Goal: Task Accomplishment & Management: Manage account settings

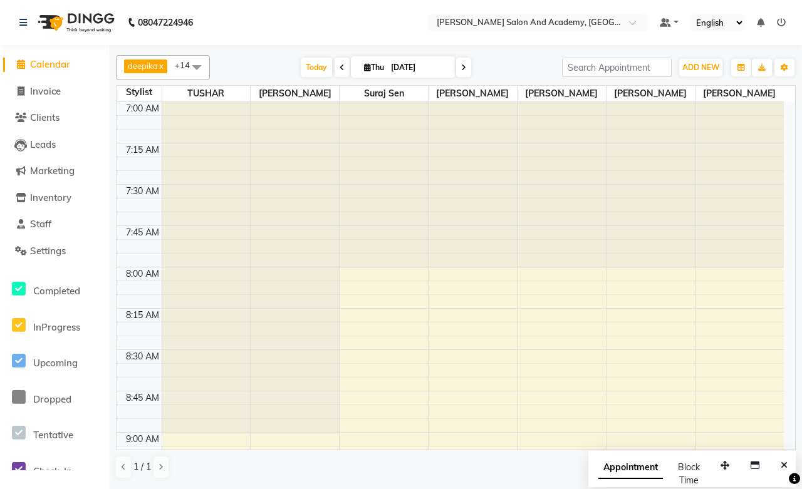
scroll to position [1085, 0]
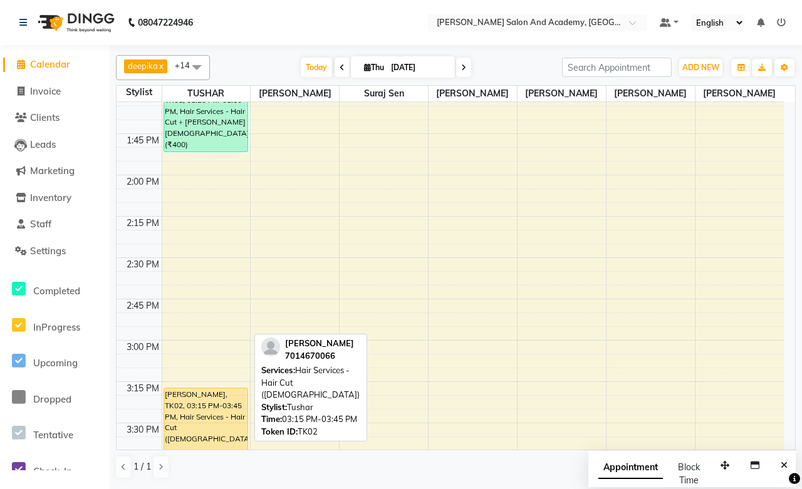
click at [175, 414] on div "Yatharth Goyal, TK02, 03:15 PM-03:45 PM, Hair Services - Hair Cut (Male)" at bounding box center [205, 429] width 83 height 81
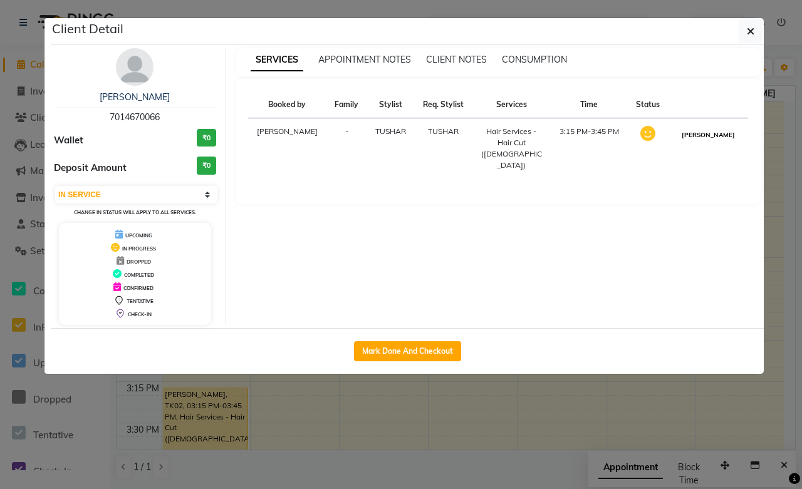
click at [723, 138] on button "MARK DONE" at bounding box center [709, 135] width 60 height 16
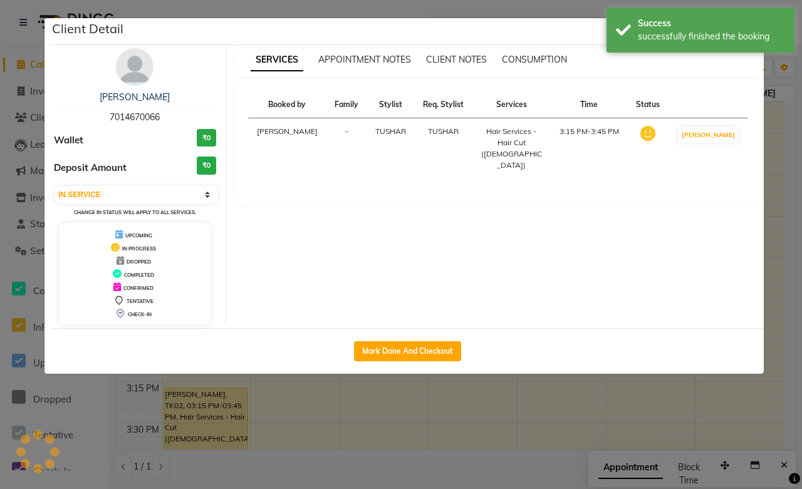
select select "3"
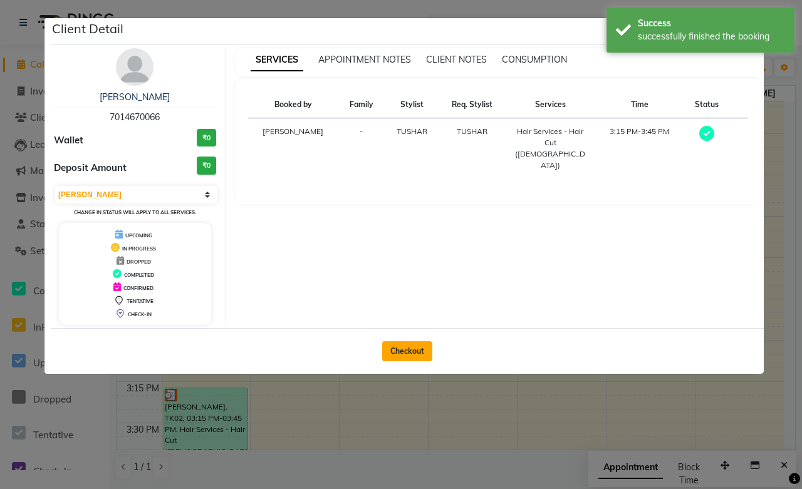
click at [415, 353] on button "Checkout" at bounding box center [407, 352] width 50 height 20
select select "service"
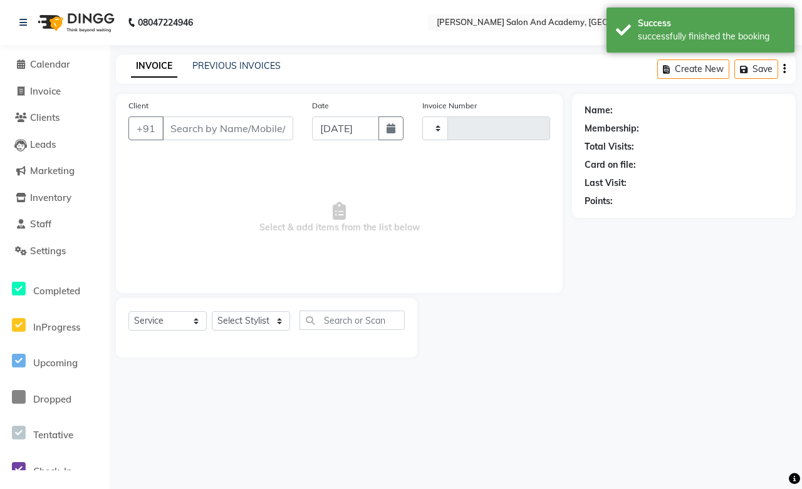
type input "0678"
select select "6453"
type input "7014670066"
select select "49047"
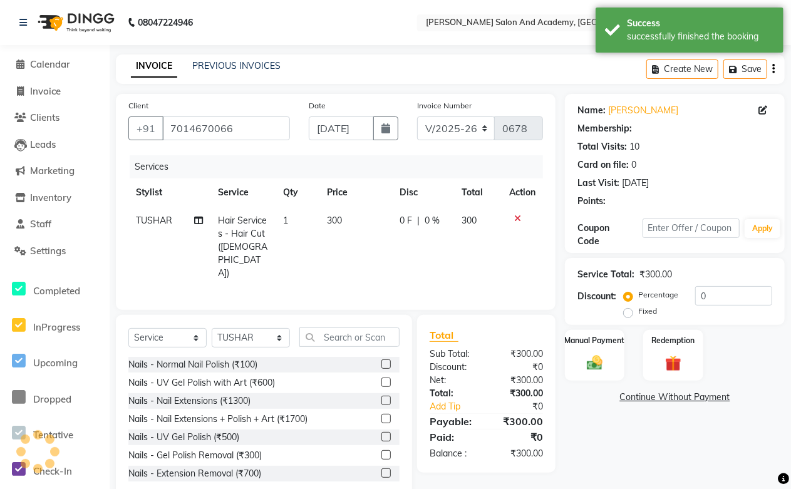
select select "1: Object"
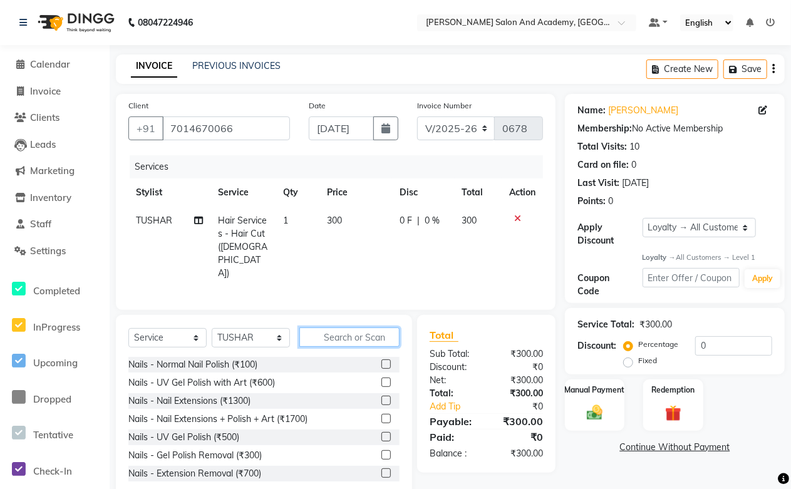
click at [320, 328] on input "text" at bounding box center [350, 337] width 100 height 19
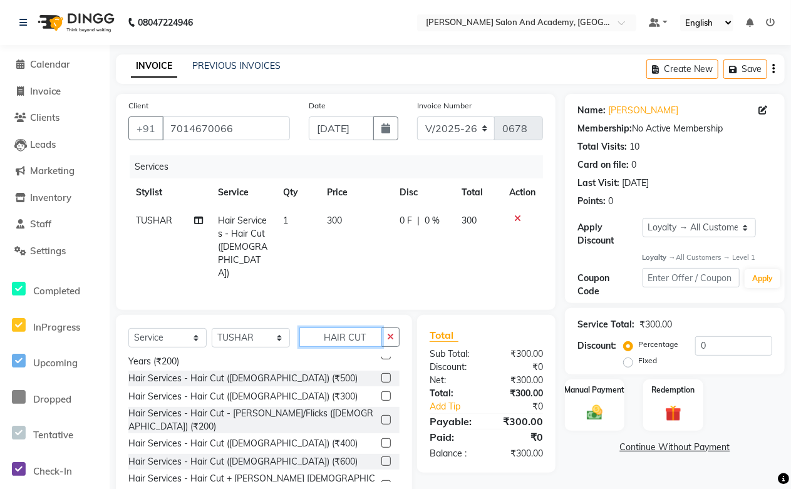
scroll to position [73, 0]
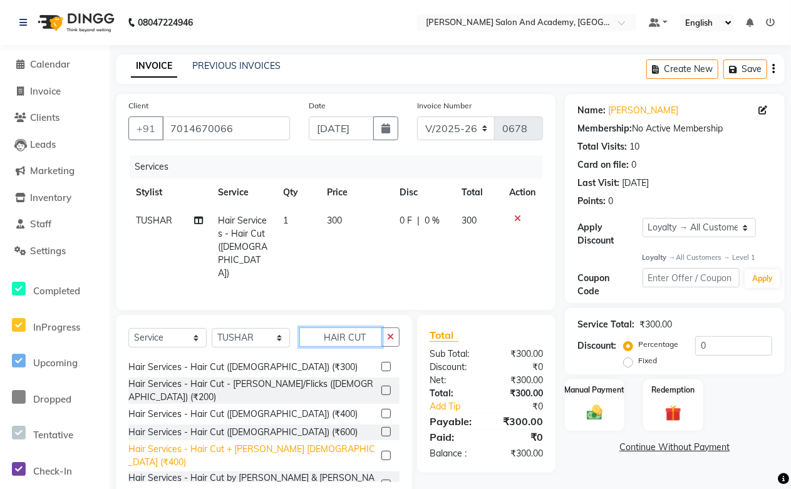
type input "HAIR CUT"
click at [273, 443] on div "Hair Services - Hair Cut + Beard Male (₹400)" at bounding box center [252, 456] width 248 height 26
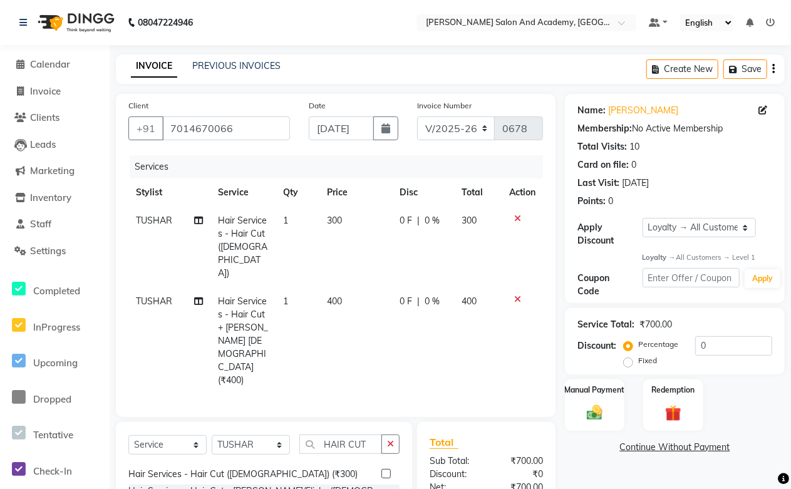
checkbox input "false"
click at [518, 217] on icon at bounding box center [517, 218] width 7 height 9
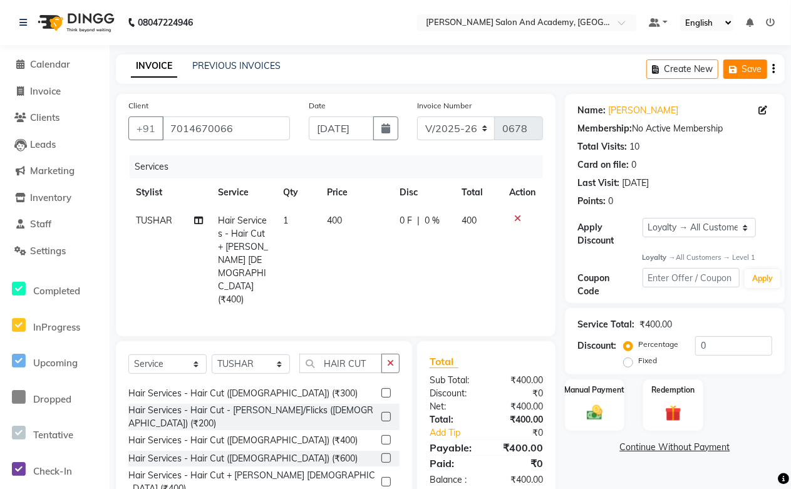
click at [756, 69] on button "Save" at bounding box center [746, 69] width 44 height 19
click at [653, 71] on button "Save" at bounding box center [657, 69] width 44 height 19
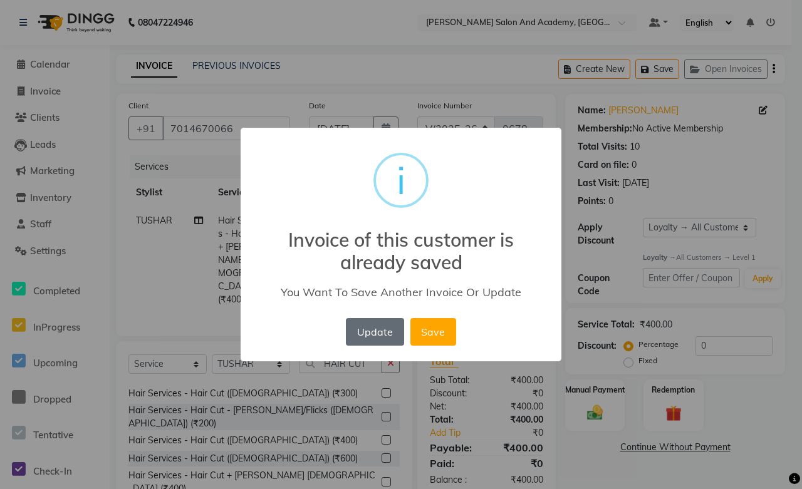
click at [368, 337] on button "Update" at bounding box center [375, 332] width 58 height 28
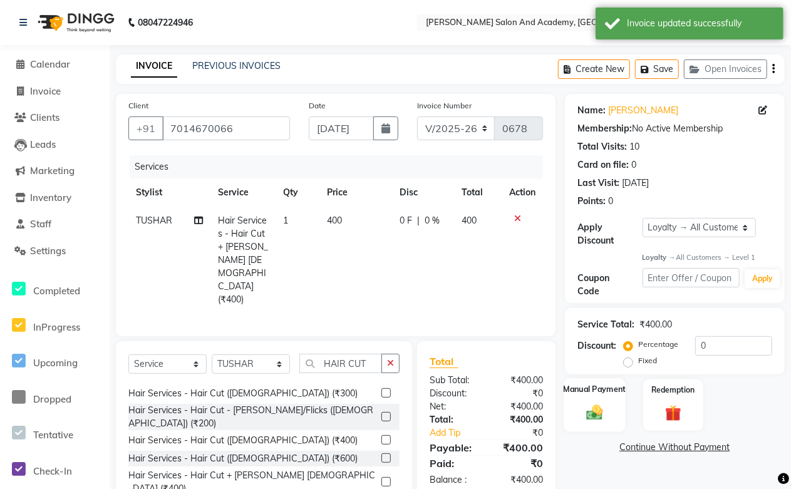
click at [588, 409] on img at bounding box center [595, 413] width 27 height 19
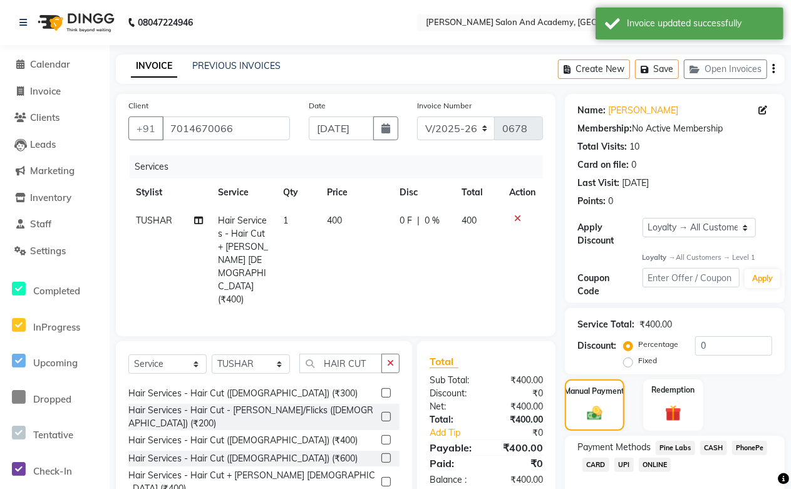
click at [706, 446] on span "CASH" at bounding box center [714, 448] width 27 height 14
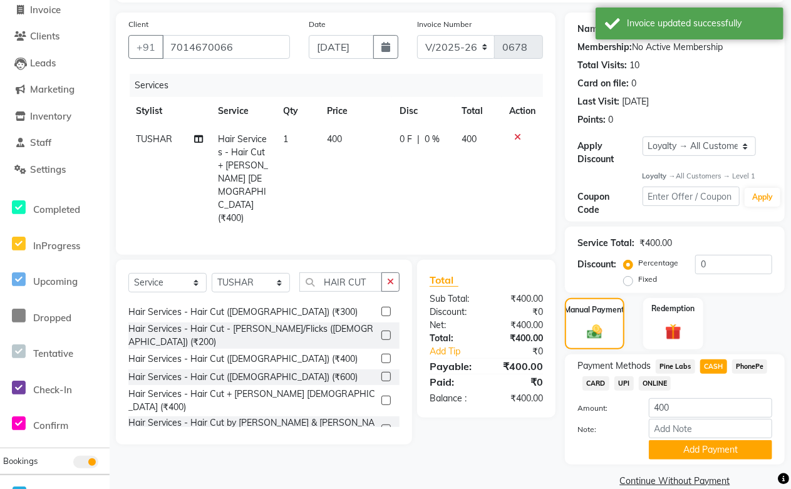
scroll to position [102, 0]
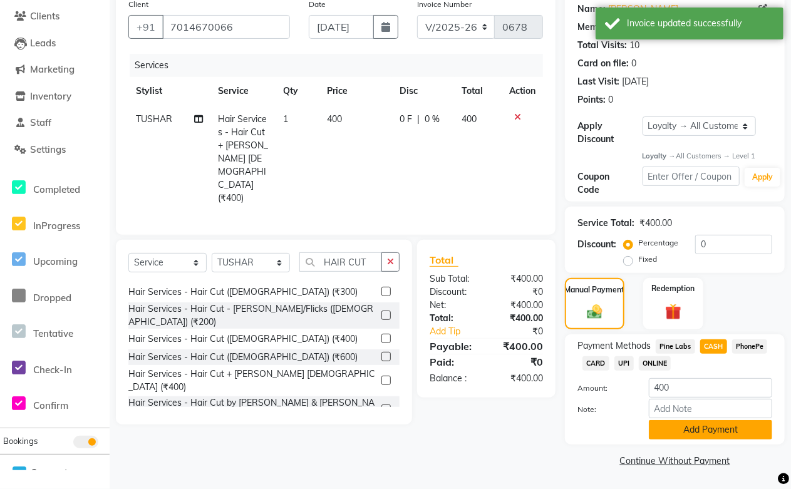
click at [693, 429] on button "Add Payment" at bounding box center [710, 429] width 123 height 19
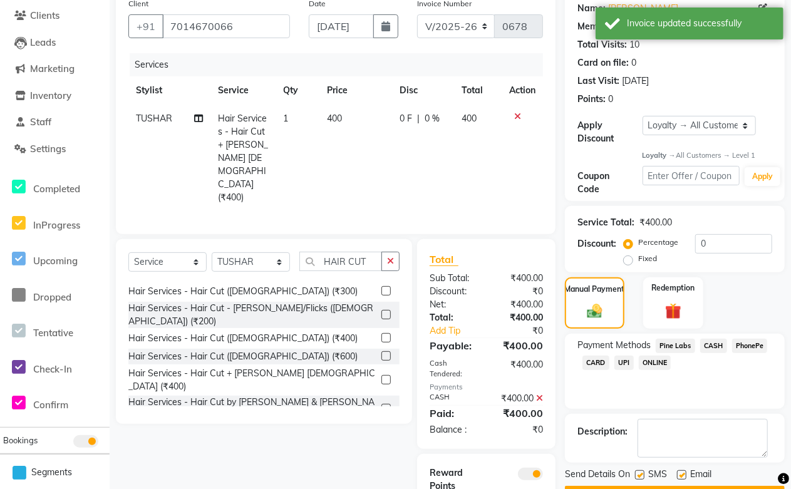
scroll to position [140, 0]
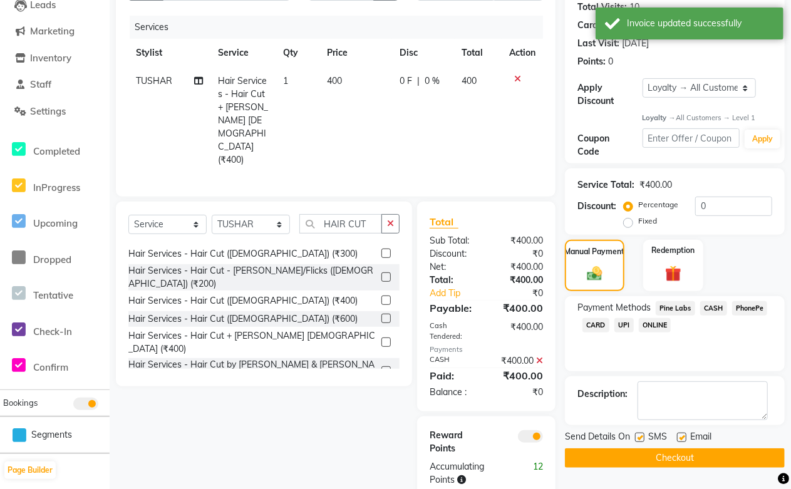
click at [686, 437] on label at bounding box center [681, 437] width 9 height 9
click at [686, 437] on input "checkbox" at bounding box center [681, 438] width 8 height 8
checkbox input "false"
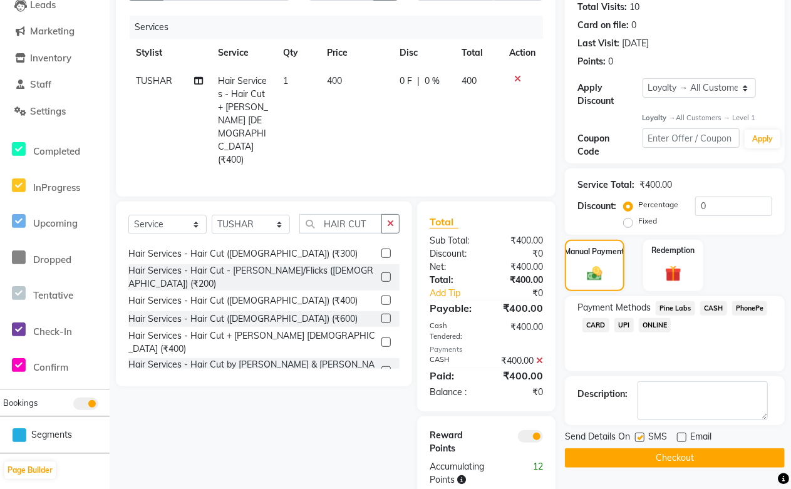
click at [678, 462] on button "Checkout" at bounding box center [675, 458] width 220 height 19
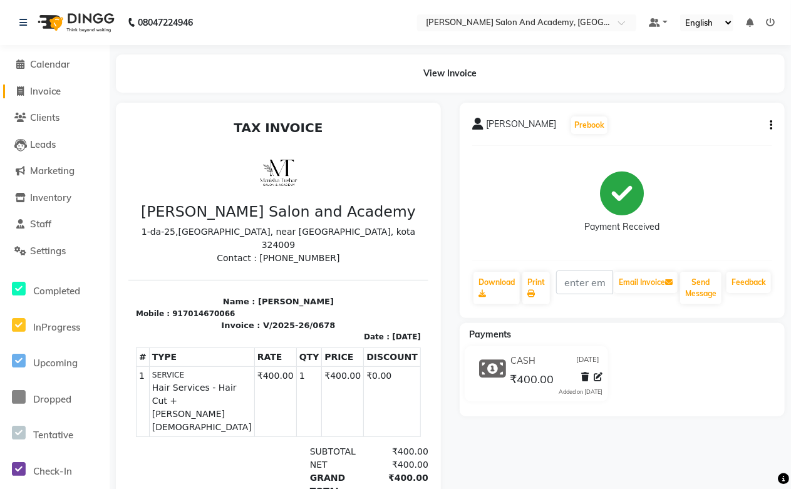
click at [55, 95] on span "Invoice" at bounding box center [45, 91] width 31 height 12
select select "service"
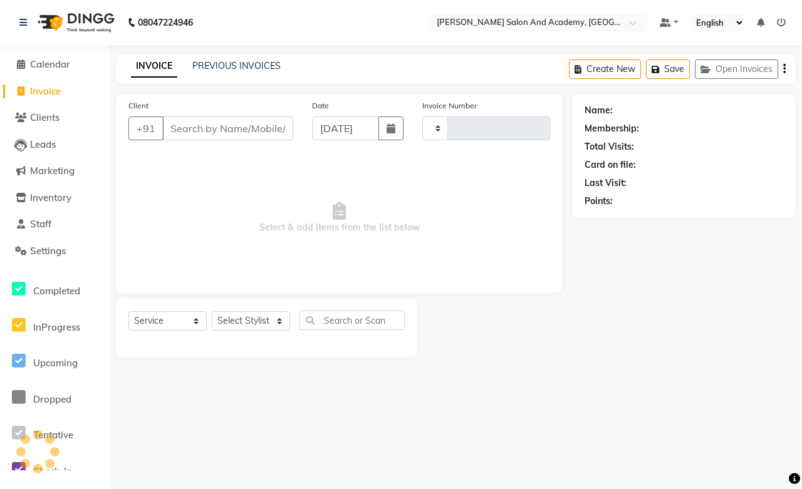
type input "0679"
select select "6453"
click at [595, 69] on button "Create New" at bounding box center [605, 69] width 72 height 19
select select "6453"
select select "service"
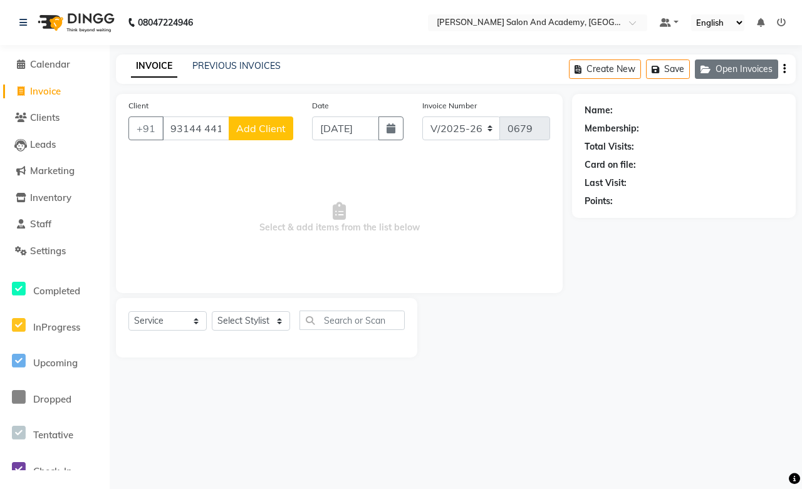
click at [729, 66] on button "Open Invoices" at bounding box center [736, 69] width 83 height 19
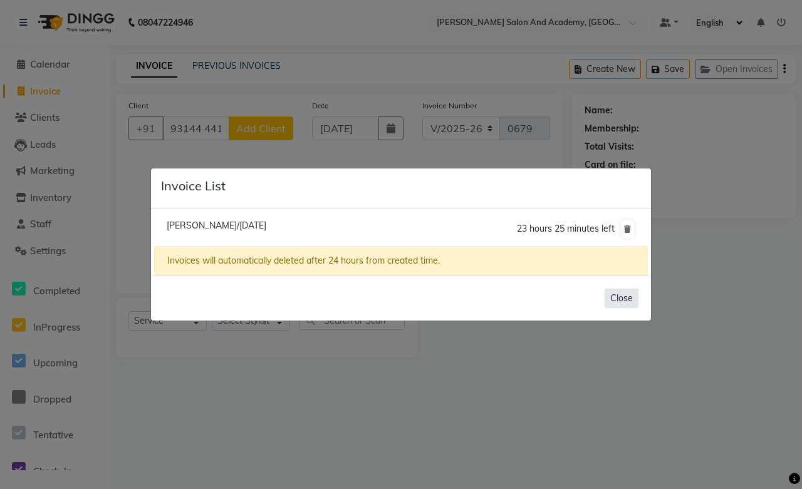
click at [616, 298] on button "Close" at bounding box center [622, 298] width 34 height 19
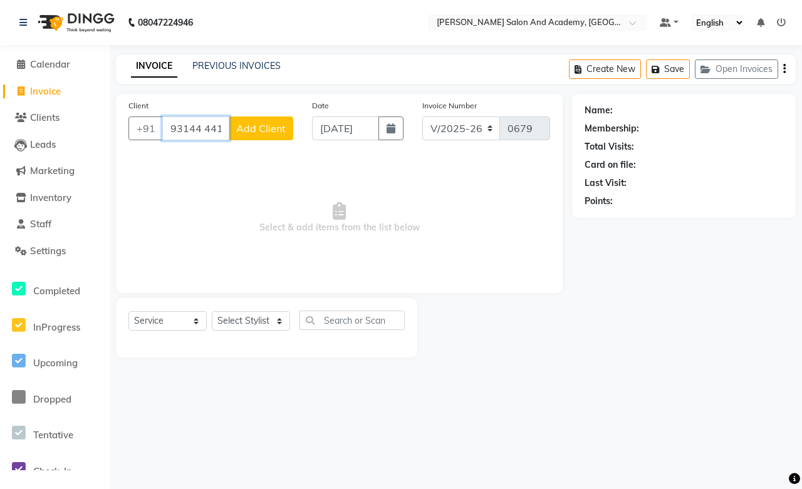
click at [207, 133] on input "93144 44131" at bounding box center [195, 129] width 67 height 24
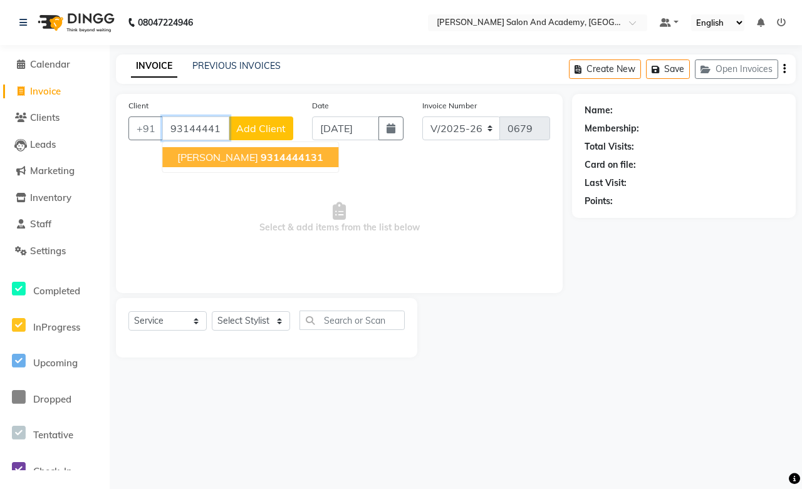
click at [217, 160] on span "Vijay Soni" at bounding box center [217, 157] width 81 height 13
type input "9314444131"
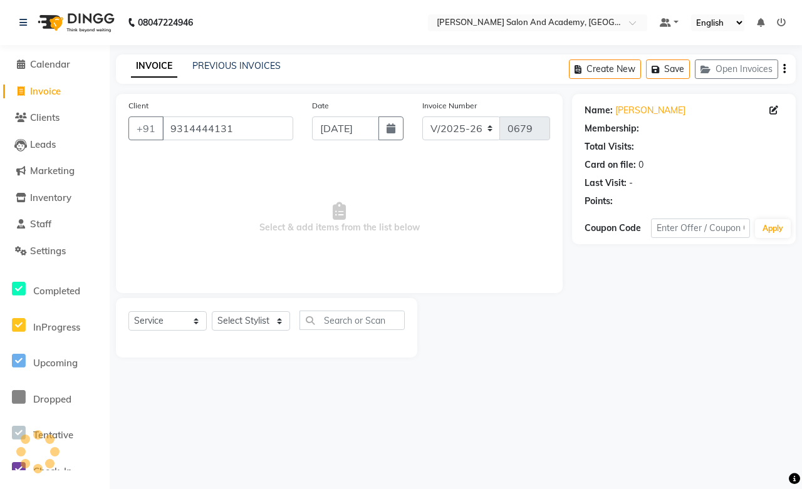
select select "1: Object"
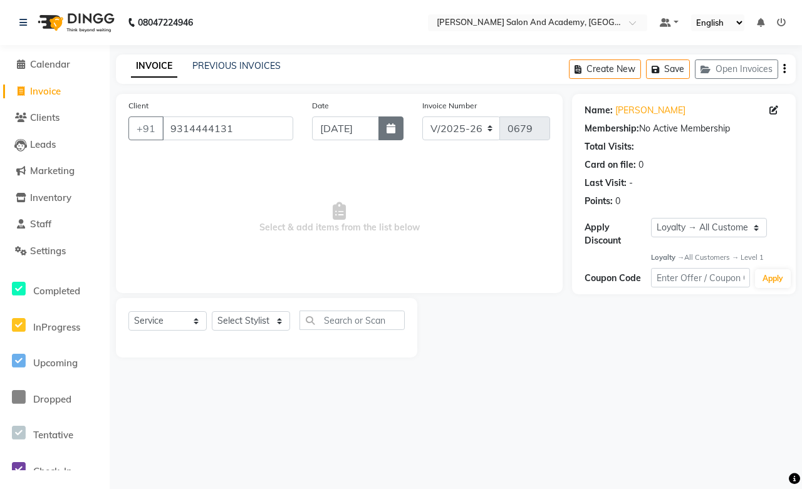
click at [389, 133] on button "button" at bounding box center [390, 129] width 25 height 24
select select "9"
select select "2025"
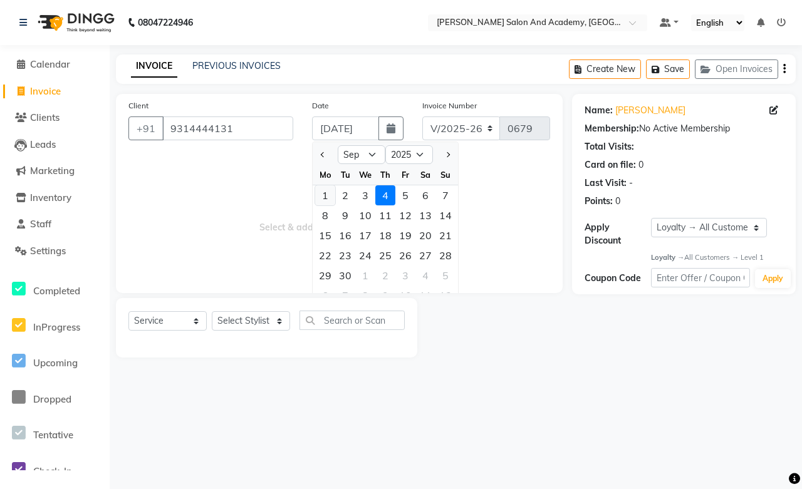
click at [324, 197] on div "1" at bounding box center [325, 195] width 20 height 20
type input "01-09-2025"
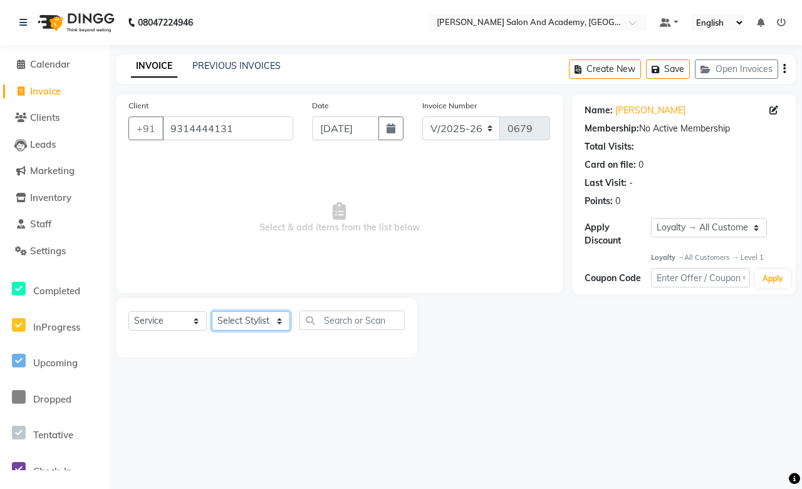
click at [240, 321] on select "Select Stylist Abdul Shoaib Aksha Khan Anisha Ray Archika Jain Arti Singh Azzu …" at bounding box center [251, 320] width 78 height 19
select select "49047"
click at [212, 312] on select "Select Stylist Abdul Shoaib Aksha Khan Anisha Ray Archika Jain Arti Singh Azzu …" at bounding box center [251, 320] width 78 height 19
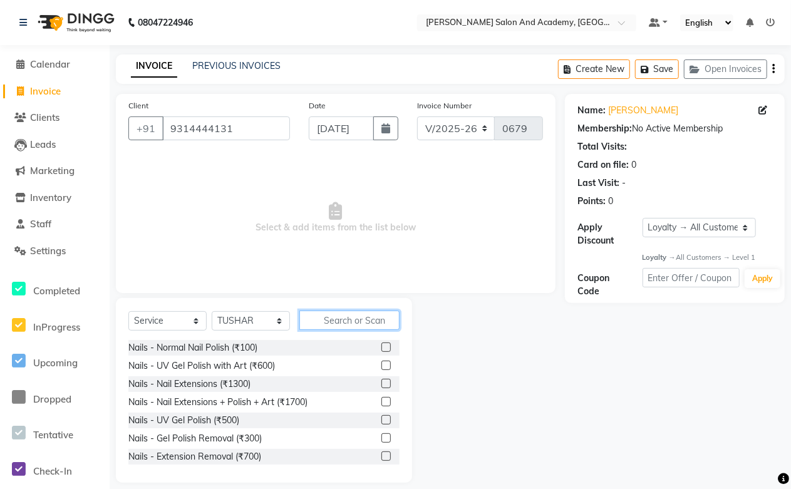
click at [324, 316] on input "text" at bounding box center [350, 320] width 100 height 19
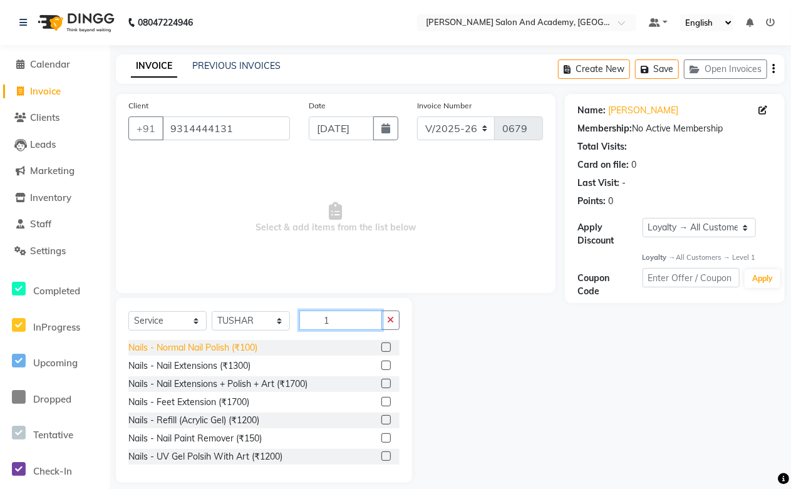
type input "1"
click at [243, 343] on div "Nails - Normal Nail Polish (₹100)" at bounding box center [192, 348] width 129 height 13
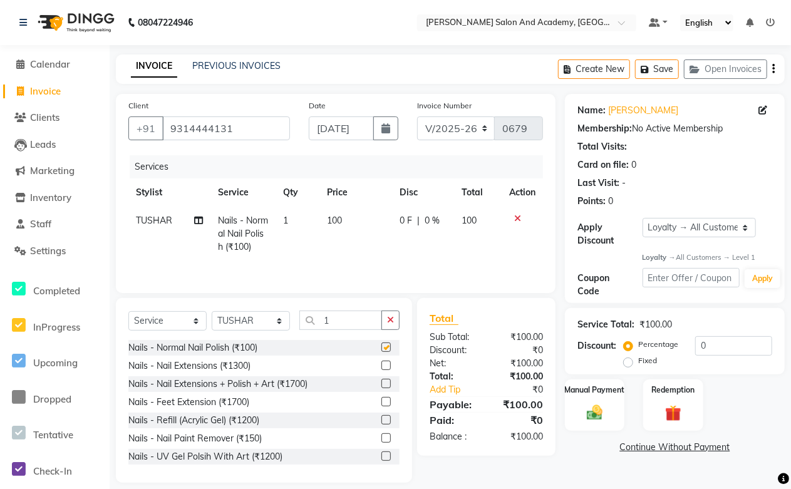
checkbox input "false"
click at [653, 73] on button "Save" at bounding box center [657, 69] width 44 height 19
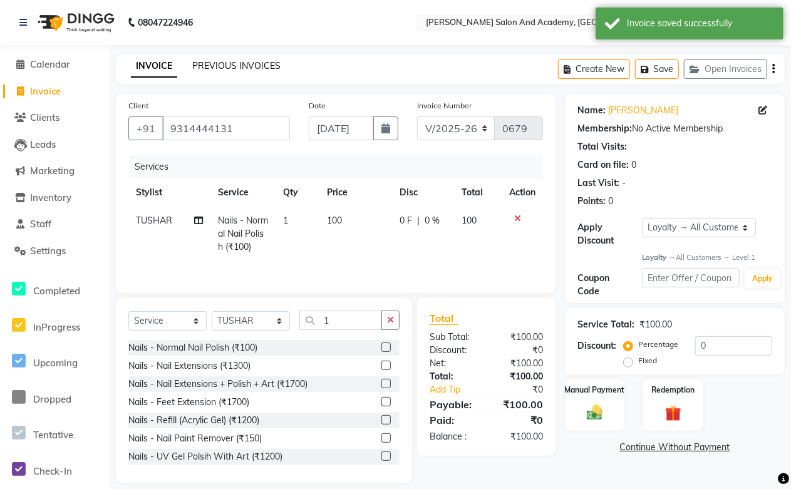
click at [218, 65] on link "PREVIOUS INVOICES" at bounding box center [236, 65] width 88 height 11
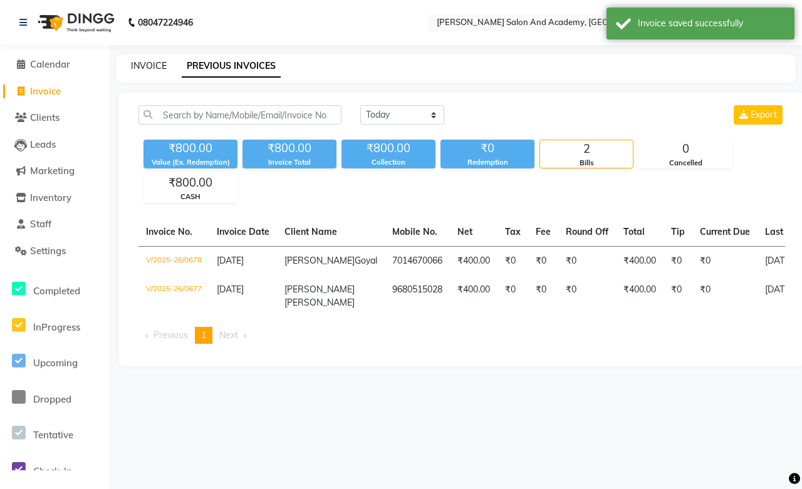
click at [141, 66] on link "INVOICE" at bounding box center [149, 65] width 36 height 11
select select "service"
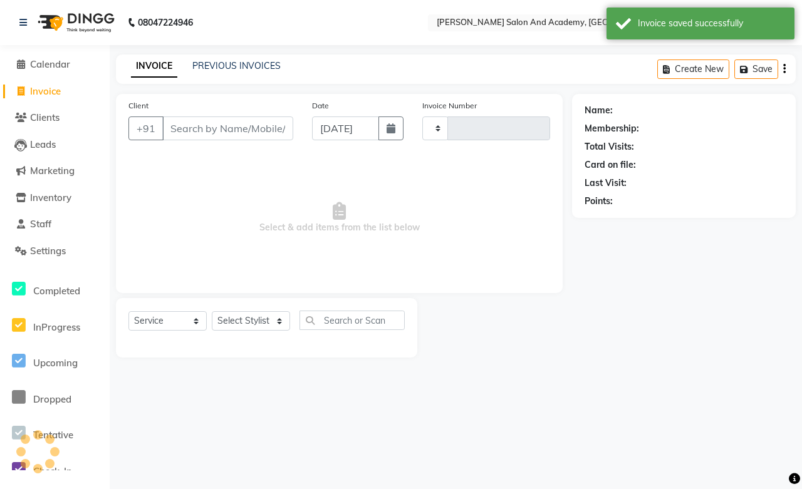
type input "0679"
select select "6453"
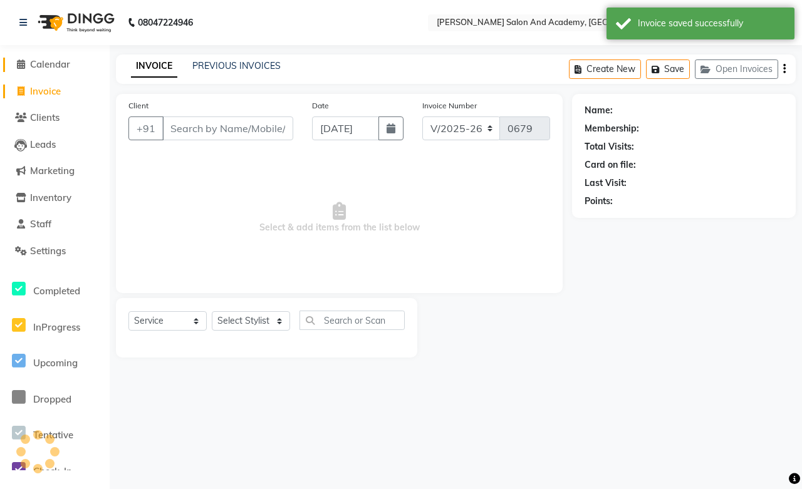
click at [42, 65] on span "Calendar" at bounding box center [50, 64] width 40 height 12
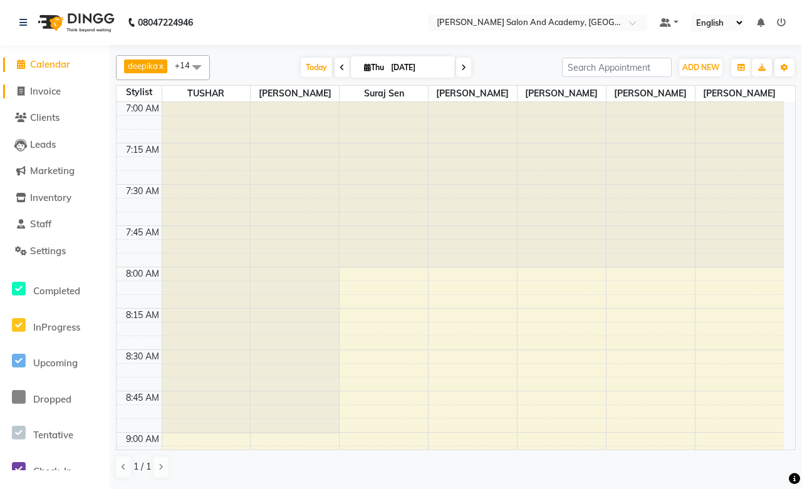
click at [50, 91] on span "Invoice" at bounding box center [45, 91] width 31 height 12
select select "service"
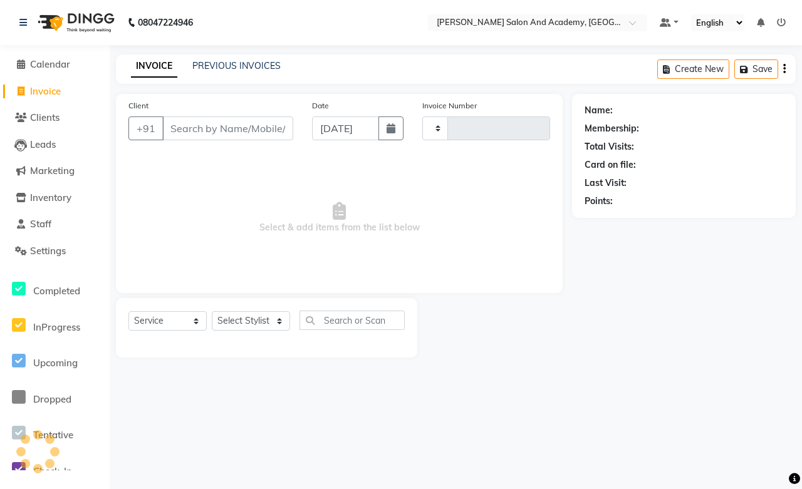
type input "0679"
select select "6453"
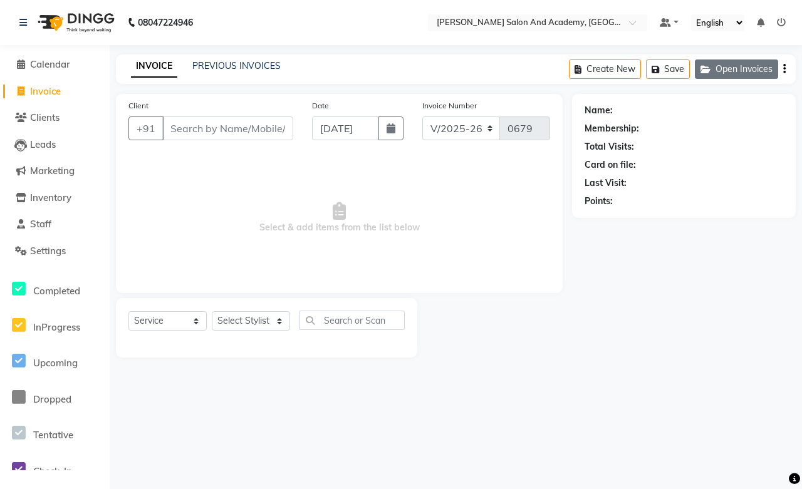
click at [734, 65] on button "Open Invoices" at bounding box center [736, 69] width 83 height 19
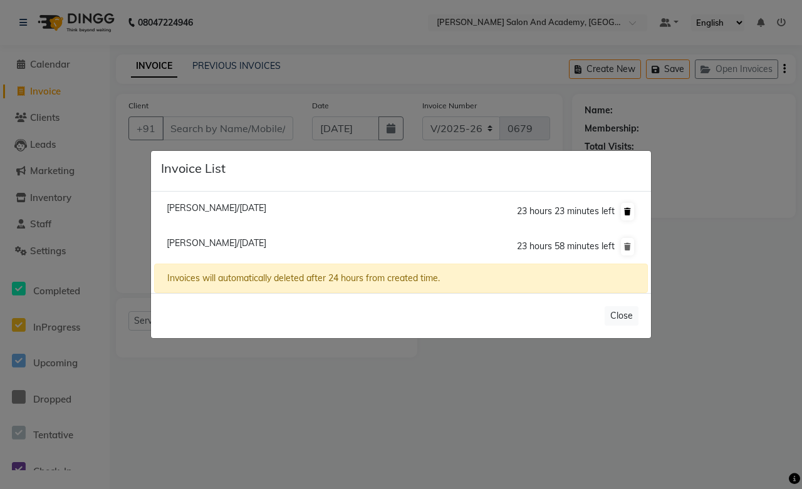
click at [629, 213] on icon at bounding box center [627, 212] width 7 height 8
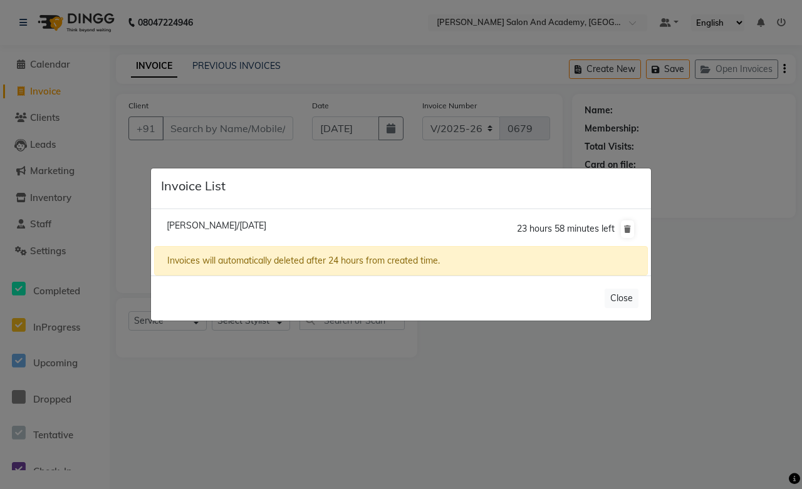
click at [234, 227] on span "Vijay Soni/01 September 2025" at bounding box center [217, 225] width 100 height 11
type input "9314444131"
type input "01-09-2025"
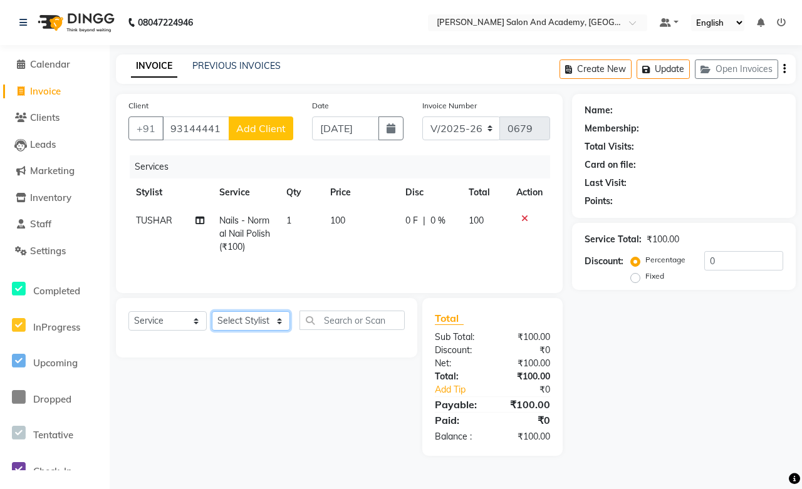
click at [242, 327] on select "Select Stylist Abdul Shoaib Aksha Khan Anisha Ray Archika Jain Arti Singh Azzu …" at bounding box center [251, 320] width 78 height 19
select select "49047"
click at [212, 313] on select "Select Stylist Abdul Shoaib Aksha Khan Anisha Ray Archika Jain Arti Singh Azzu …" at bounding box center [251, 320] width 78 height 19
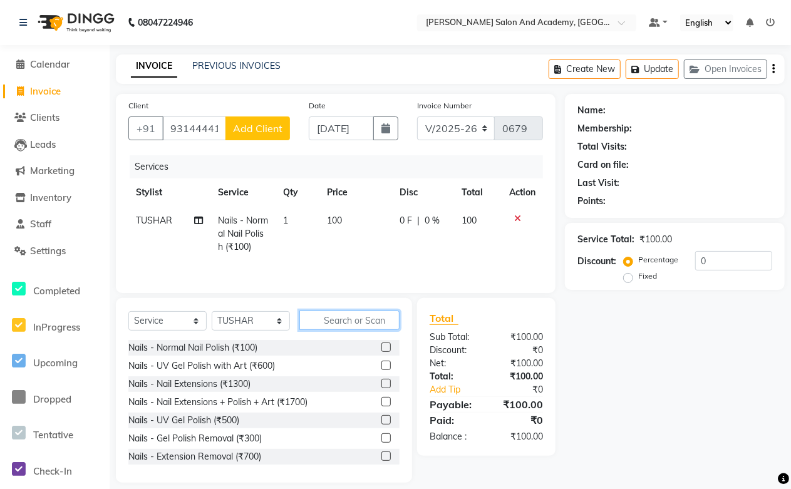
click at [352, 327] on input "text" at bounding box center [350, 320] width 100 height 19
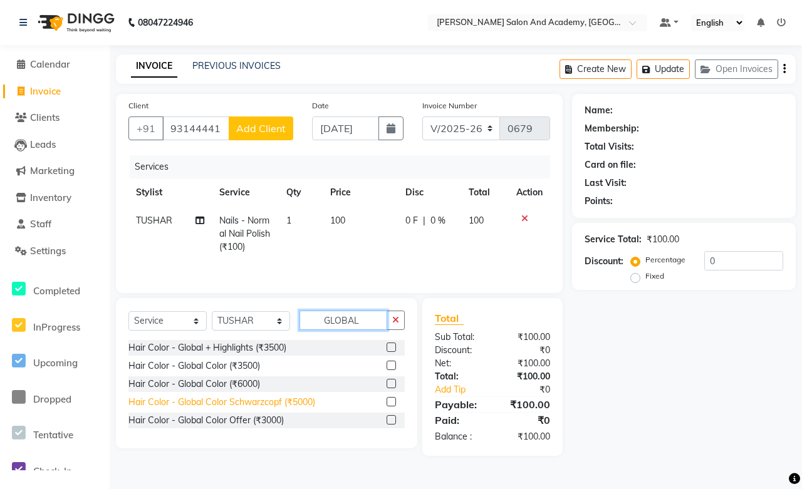
type input "GLOBAL"
click at [238, 404] on div "Hair Color - Global Color Schwarzcopf (₹5000)" at bounding box center [221, 402] width 187 height 13
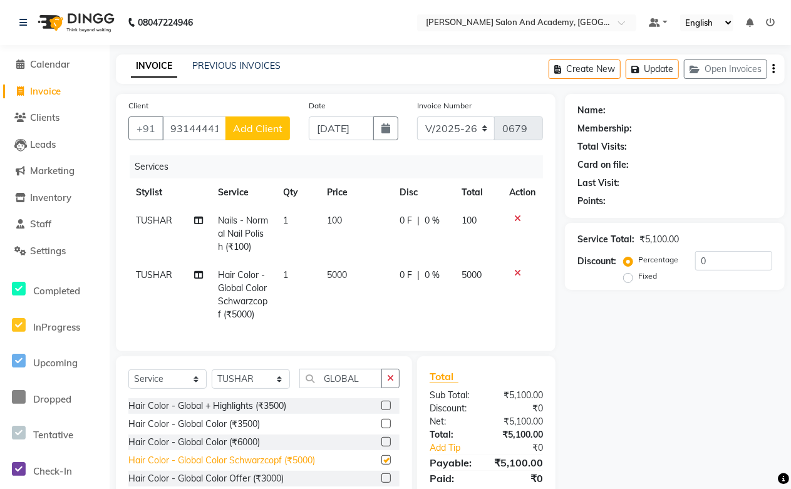
checkbox input "false"
click at [518, 214] on icon at bounding box center [517, 218] width 7 height 9
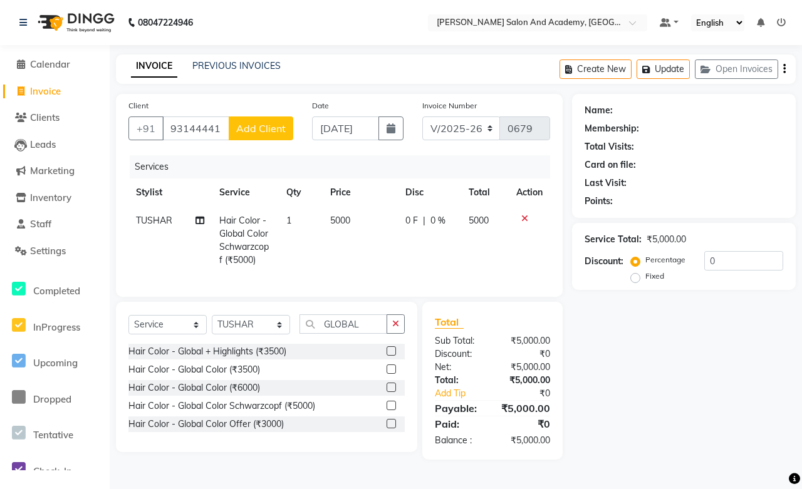
click at [356, 221] on td "5000" at bounding box center [360, 241] width 75 height 68
select select "49047"
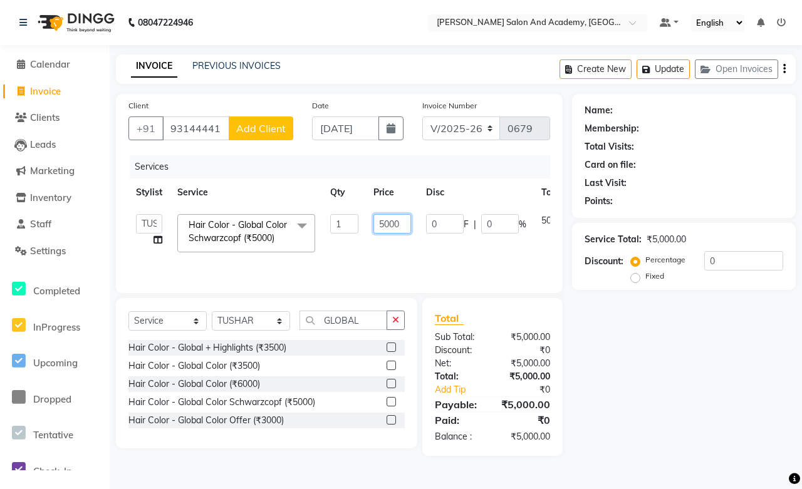
drag, startPoint x: 400, startPoint y: 223, endPoint x: 332, endPoint y: 227, distance: 67.8
click at [332, 227] on tr "Abdul Shoaib Aksha Khan Anisha Ray Archika Jain Arti Singh Azzu khan Farman Mir…" at bounding box center [369, 233] width 483 height 53
type input "7000"
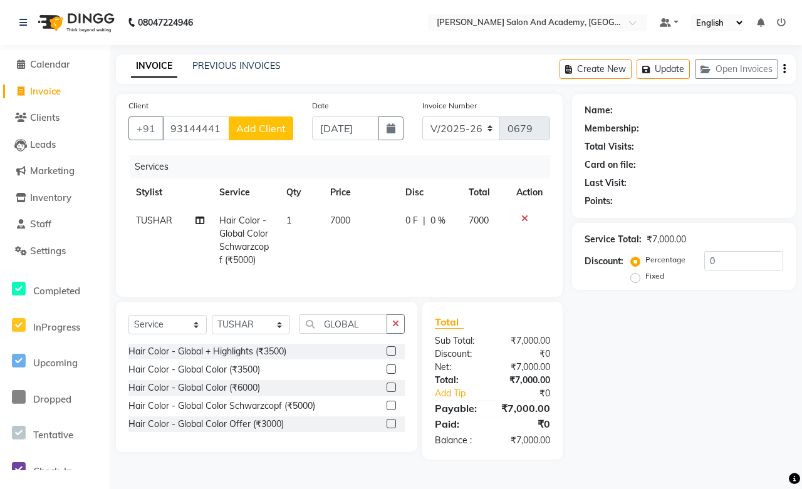
click at [667, 316] on div "Name: Membership: Total Visits: Card on file: Last Visit: Points: Service Total…" at bounding box center [688, 277] width 233 height 366
click at [715, 73] on button "Open Invoices" at bounding box center [736, 69] width 83 height 19
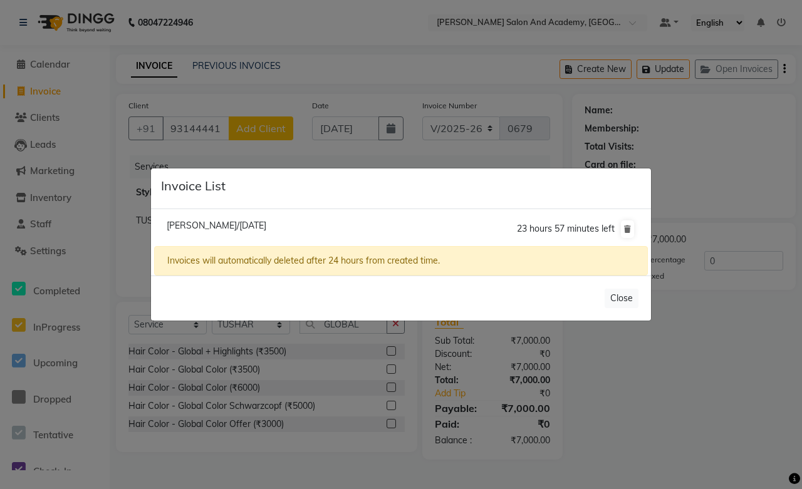
click at [229, 222] on span "Vijay Soni/01 September 2025" at bounding box center [217, 225] width 100 height 11
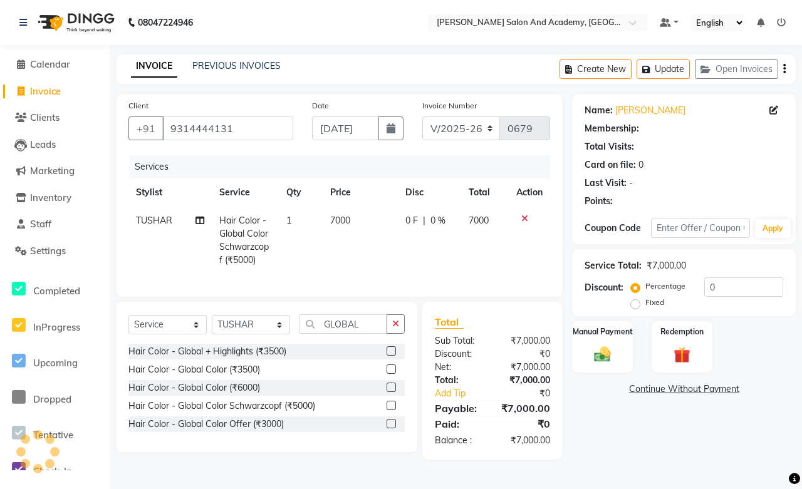
select select "1: Object"
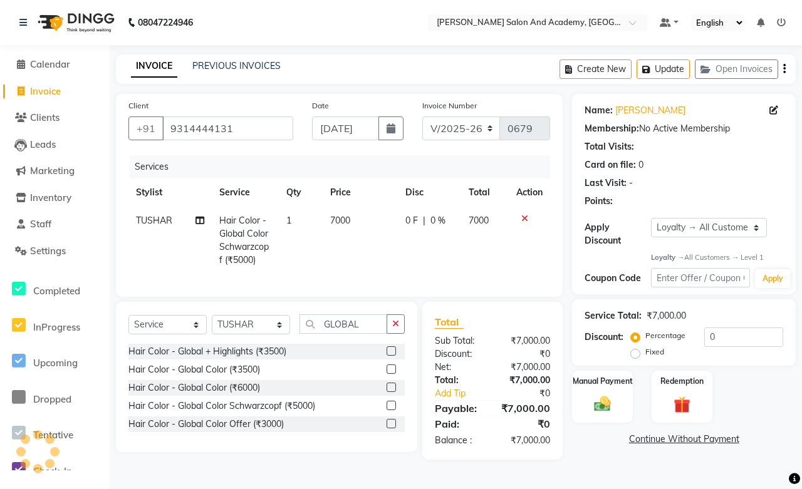
select select
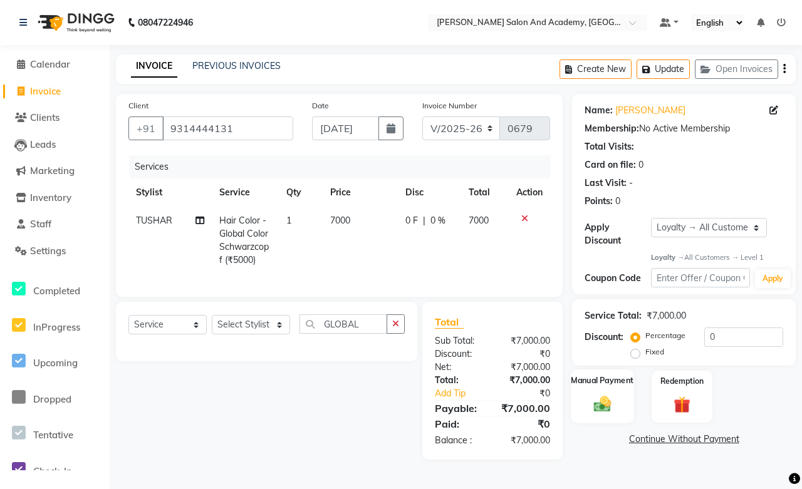
click at [607, 389] on div "Manual Payment" at bounding box center [602, 397] width 63 height 54
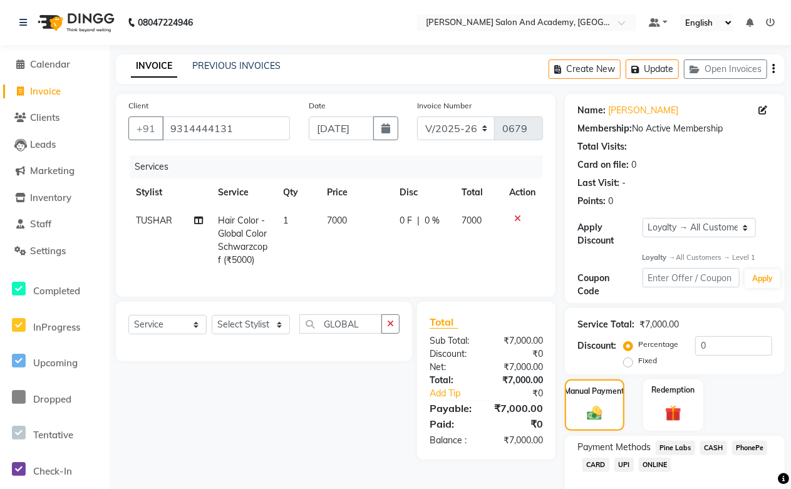
scroll to position [66, 0]
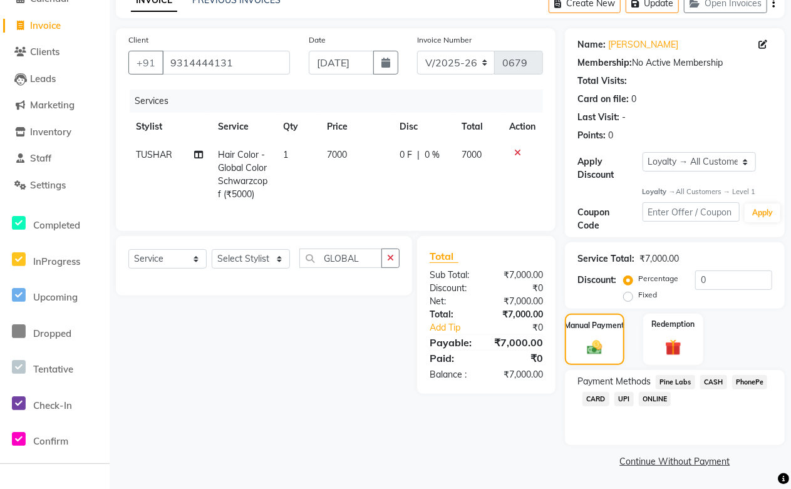
click at [718, 383] on span "CASH" at bounding box center [714, 382] width 27 height 14
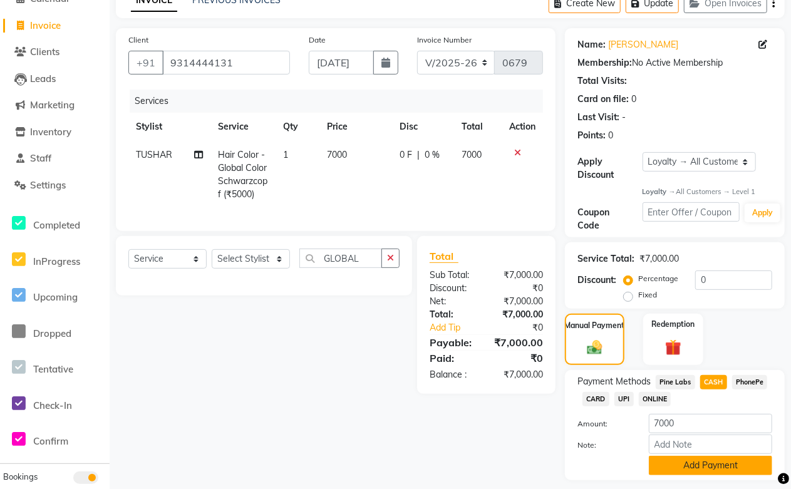
click at [715, 474] on button "Add Payment" at bounding box center [710, 465] width 123 height 19
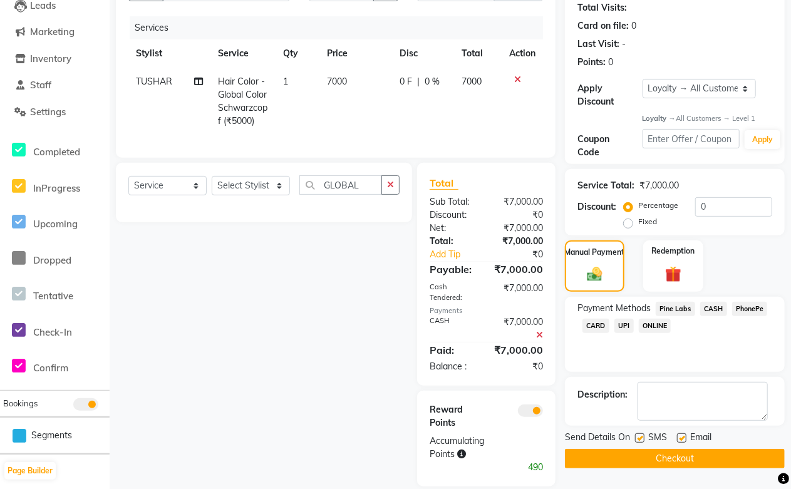
scroll to position [166, 0]
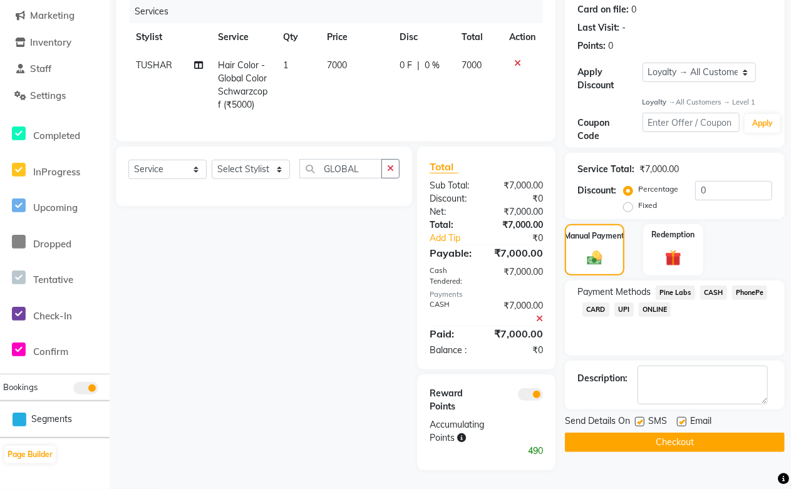
click at [681, 417] on label at bounding box center [681, 421] width 9 height 9
click at [681, 419] on input "checkbox" at bounding box center [681, 423] width 8 height 8
checkbox input "false"
click at [687, 433] on button "Checkout" at bounding box center [675, 442] width 220 height 19
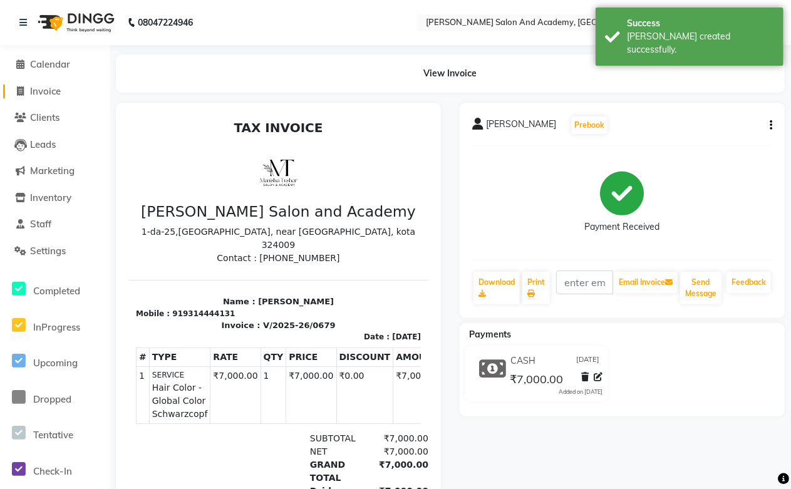
click at [44, 92] on span "Invoice" at bounding box center [45, 91] width 31 height 12
select select "6453"
select select "service"
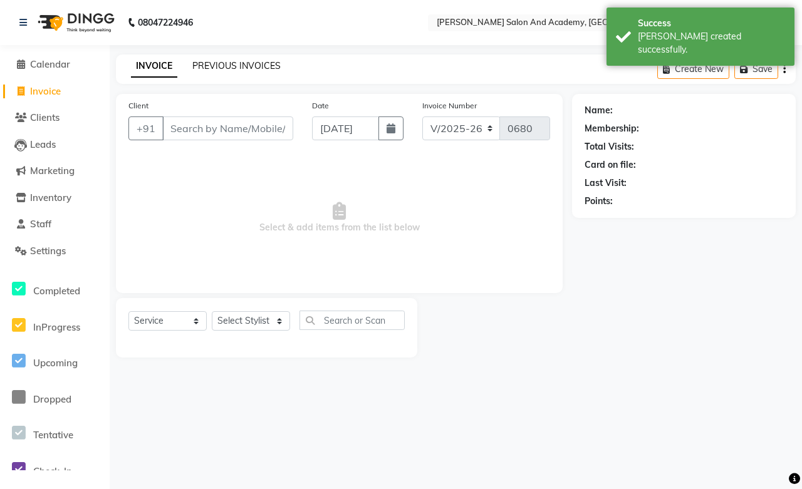
click at [241, 65] on link "PREVIOUS INVOICES" at bounding box center [236, 65] width 88 height 11
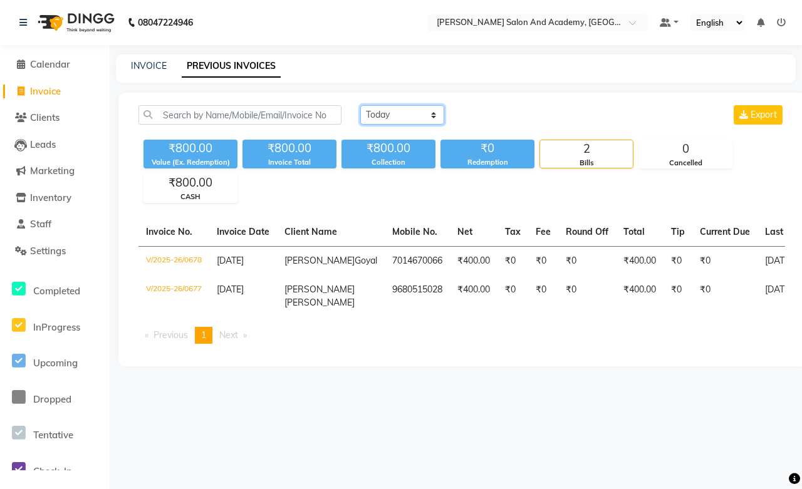
click at [402, 117] on select "Today Yesterday Custom Range" at bounding box center [402, 114] width 84 height 19
select select "range"
click at [360, 105] on select "Today Yesterday Custom Range" at bounding box center [402, 114] width 84 height 19
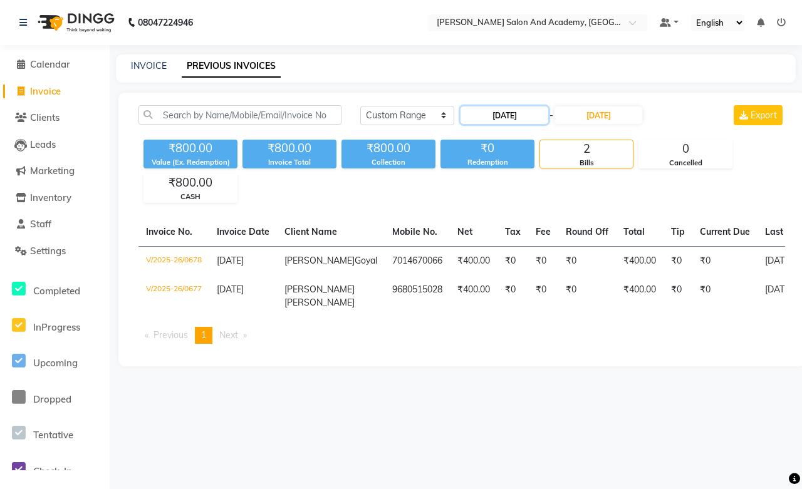
click at [503, 115] on input "04-09-2025" at bounding box center [505, 116] width 88 height 18
select select "9"
select select "2025"
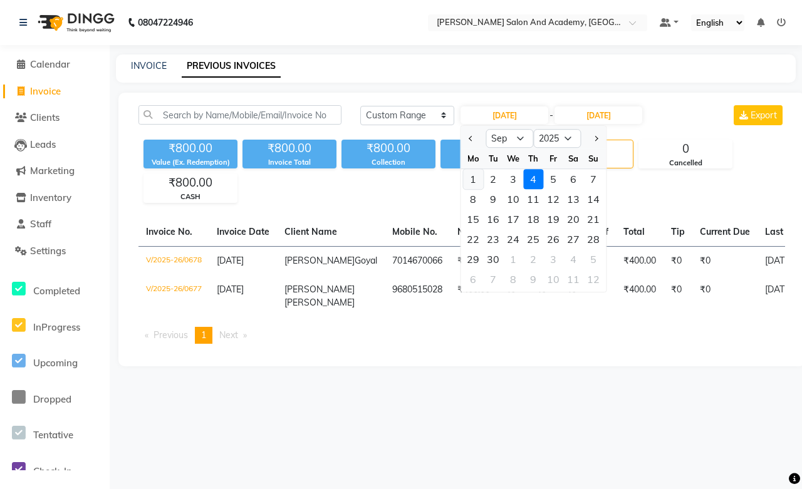
click at [472, 179] on div "1" at bounding box center [473, 179] width 20 height 20
type input "01-09-2025"
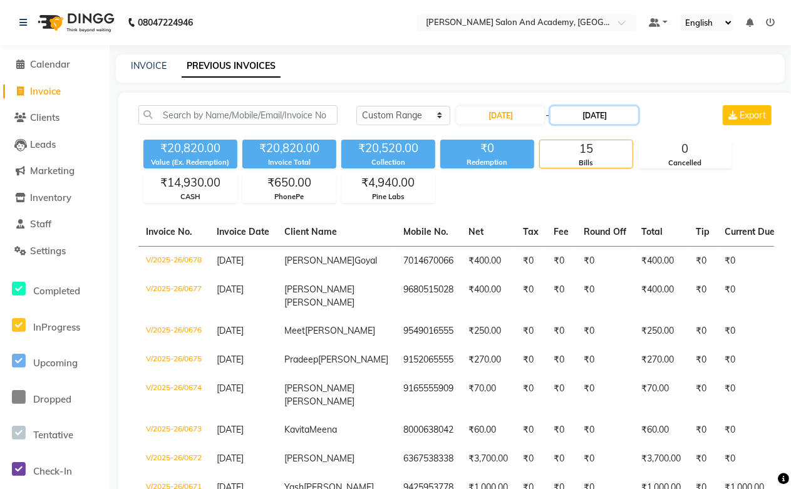
click at [610, 116] on input "04-09-2025" at bounding box center [595, 116] width 88 height 18
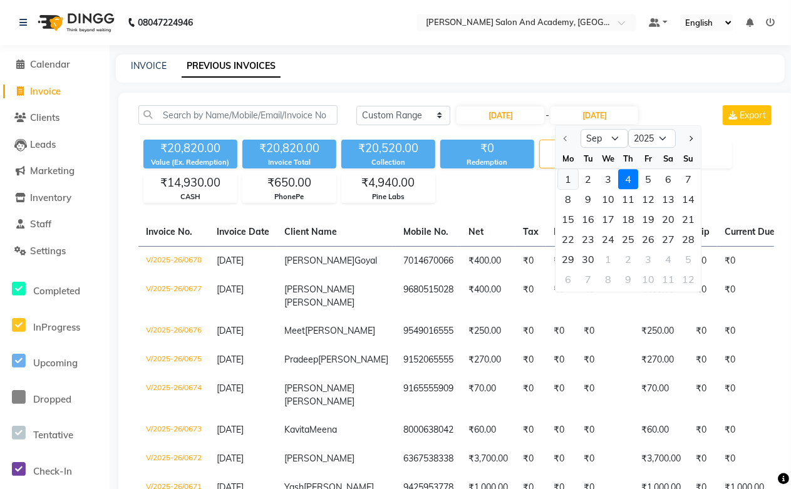
click at [567, 180] on div "1" at bounding box center [569, 179] width 20 height 20
type input "01-09-2025"
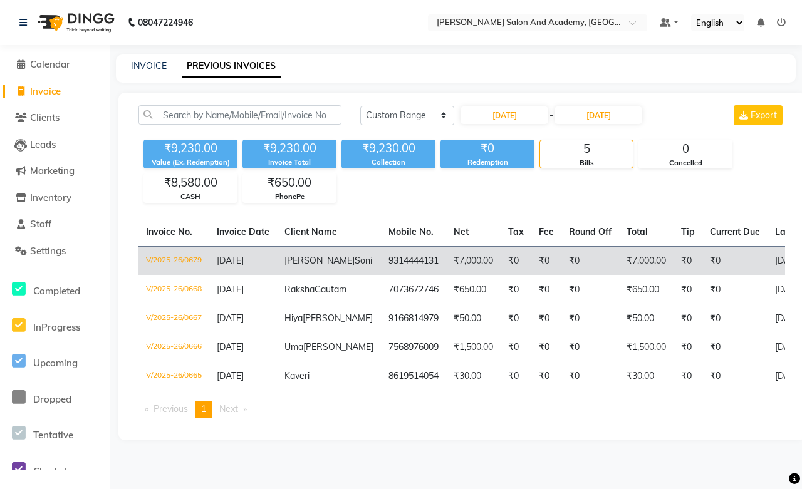
click at [355, 262] on span "Soni" at bounding box center [364, 260] width 18 height 11
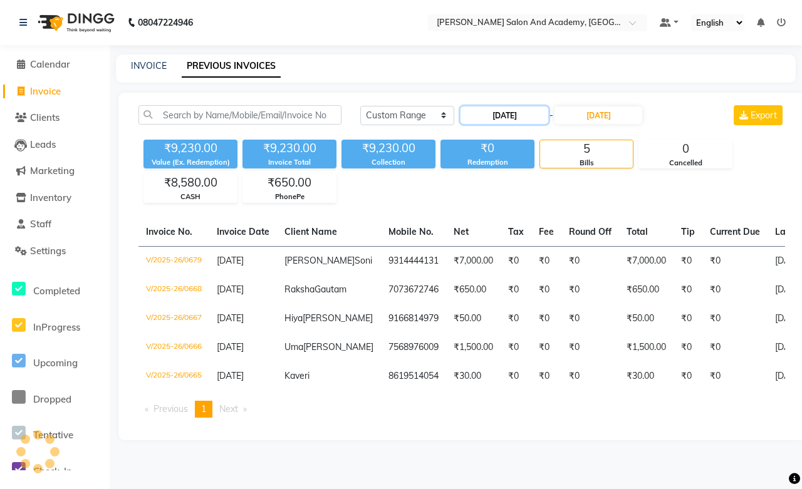
click at [499, 114] on input "01-09-2025" at bounding box center [505, 116] width 88 height 18
select select "9"
select select "2025"
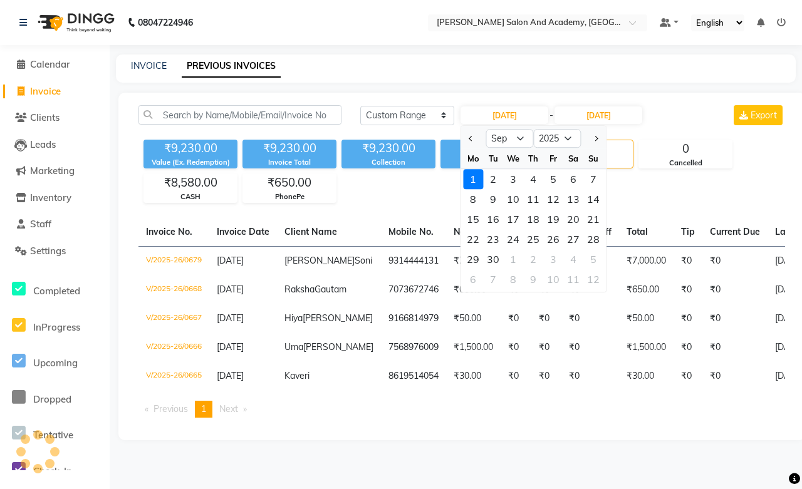
click at [467, 177] on div "1" at bounding box center [473, 179] width 20 height 20
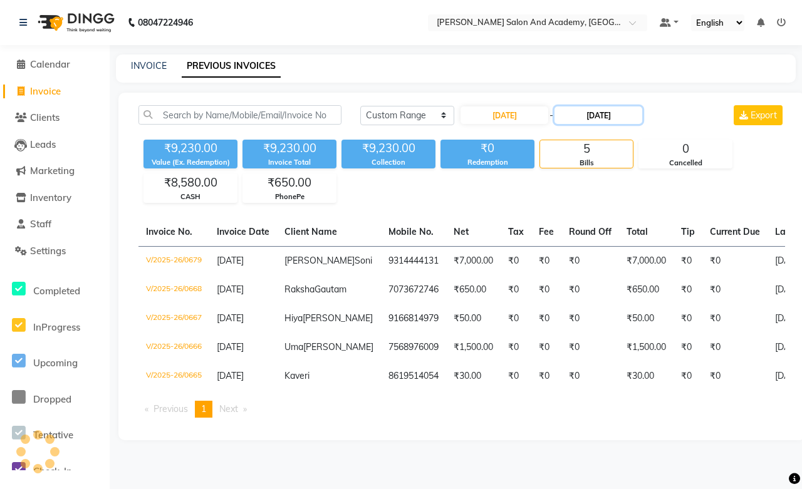
click at [603, 115] on input "01-09-2025" at bounding box center [599, 116] width 88 height 18
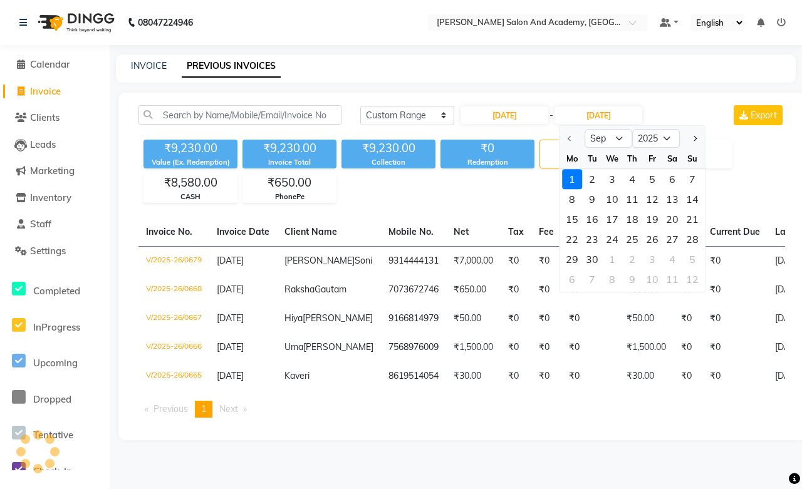
click at [578, 174] on div "1" at bounding box center [572, 179] width 20 height 20
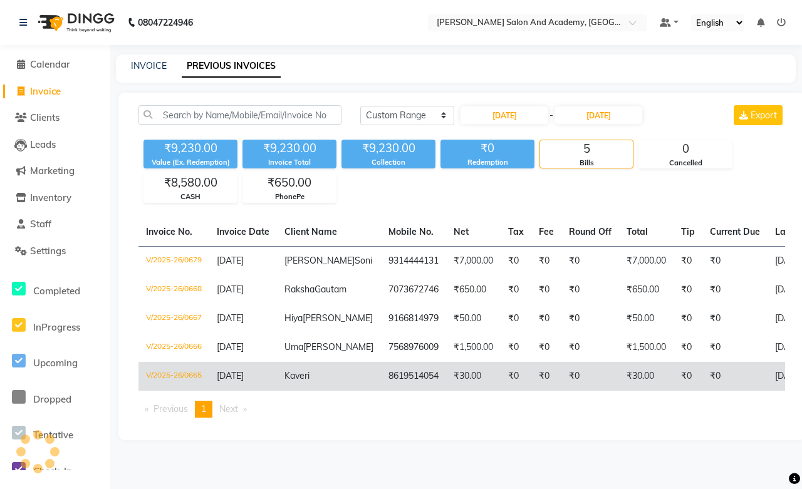
click at [303, 391] on td "Kaveri" at bounding box center [329, 376] width 104 height 29
click at [244, 382] on span "01-09-2025" at bounding box center [230, 375] width 27 height 11
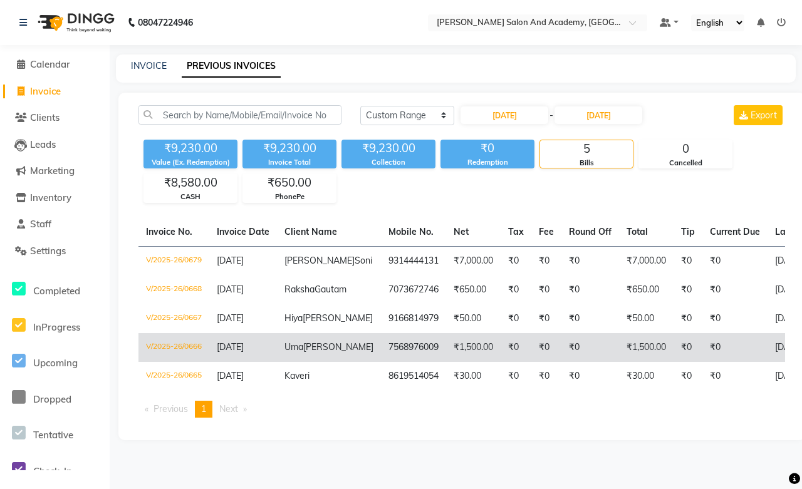
click at [268, 360] on td "01-09-2025" at bounding box center [243, 347] width 68 height 29
click at [308, 353] on span "Vijay" at bounding box center [338, 347] width 70 height 11
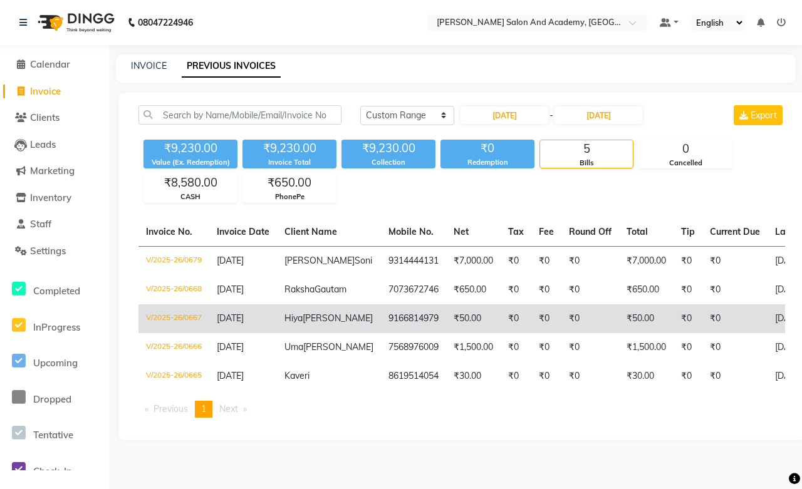
click at [313, 324] on span "Kumud" at bounding box center [338, 318] width 70 height 11
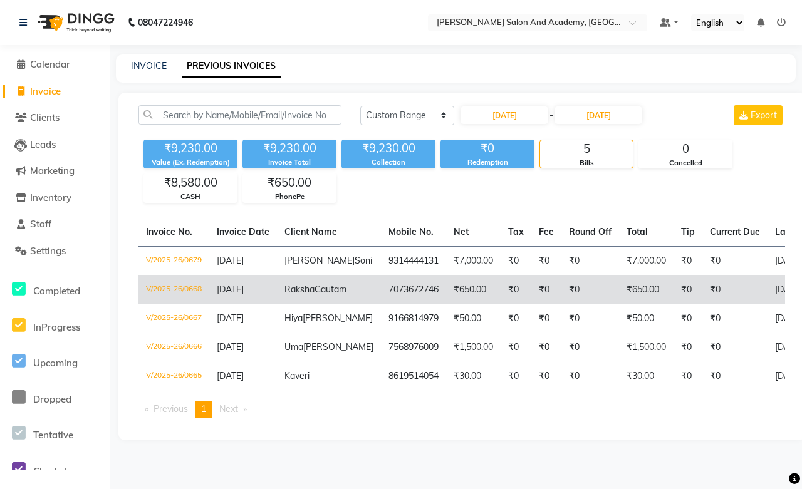
click at [321, 298] on td "Raksha Gautam" at bounding box center [329, 290] width 104 height 29
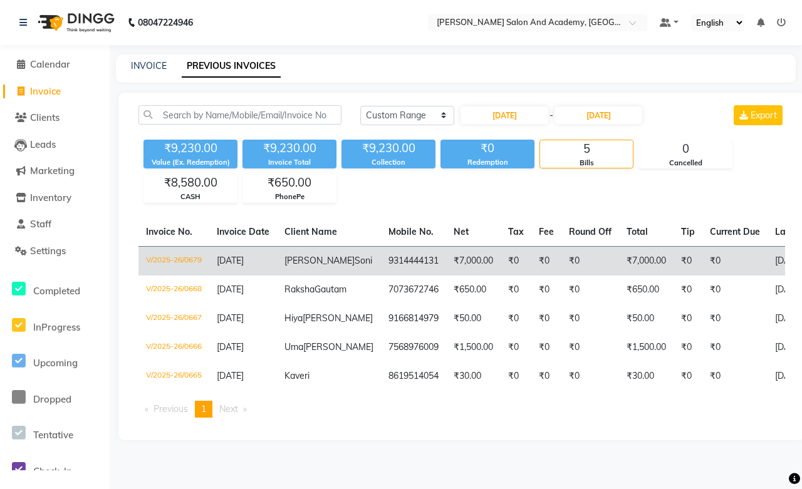
click at [355, 259] on span "Soni" at bounding box center [364, 260] width 18 height 11
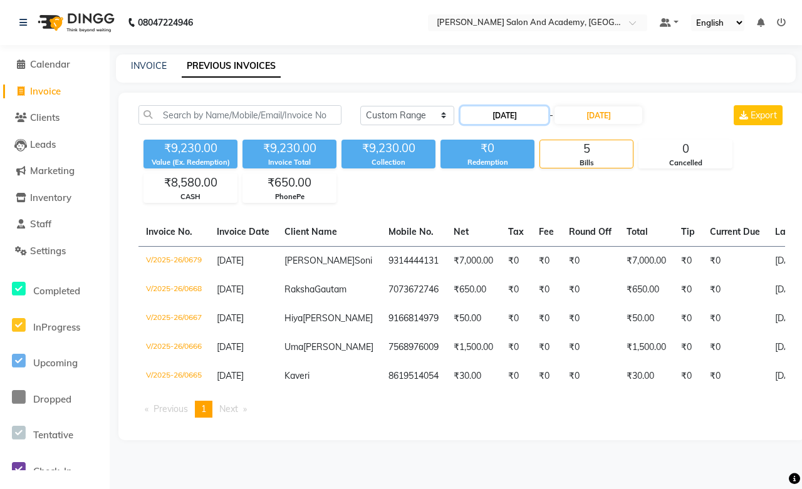
click at [499, 115] on input "01-09-2025" at bounding box center [505, 116] width 88 height 18
select select "9"
select select "2025"
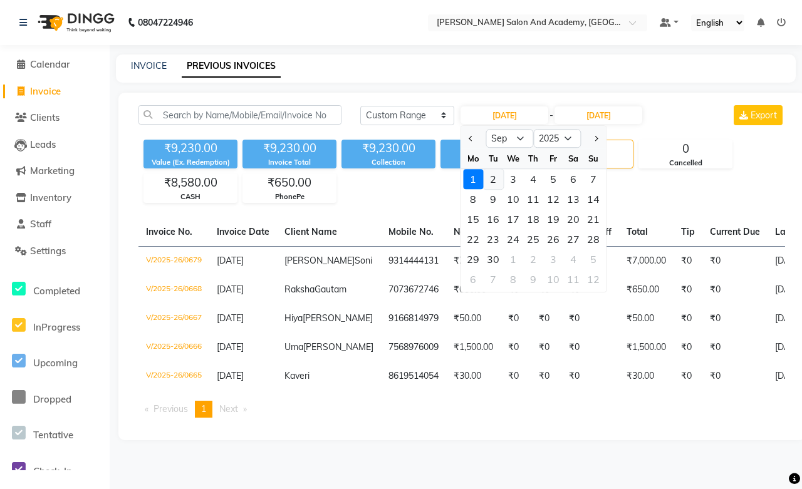
click at [489, 178] on div "2" at bounding box center [493, 179] width 20 height 20
type input "02-09-2025"
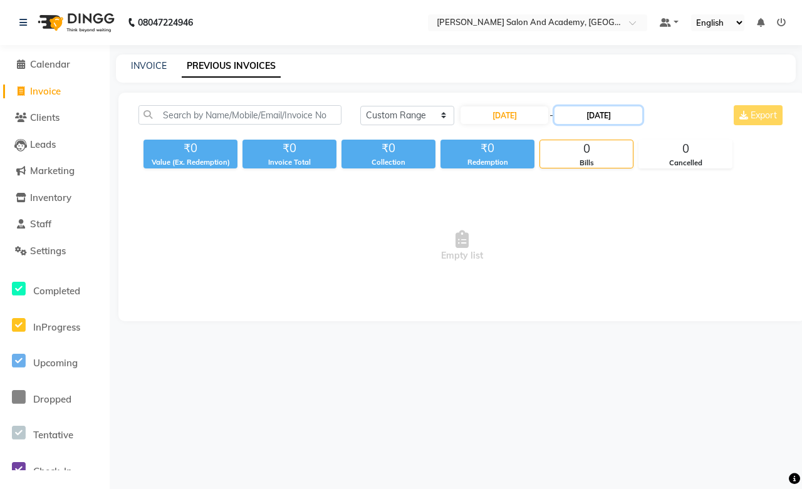
click at [602, 117] on input "01-09-2025" at bounding box center [599, 116] width 88 height 18
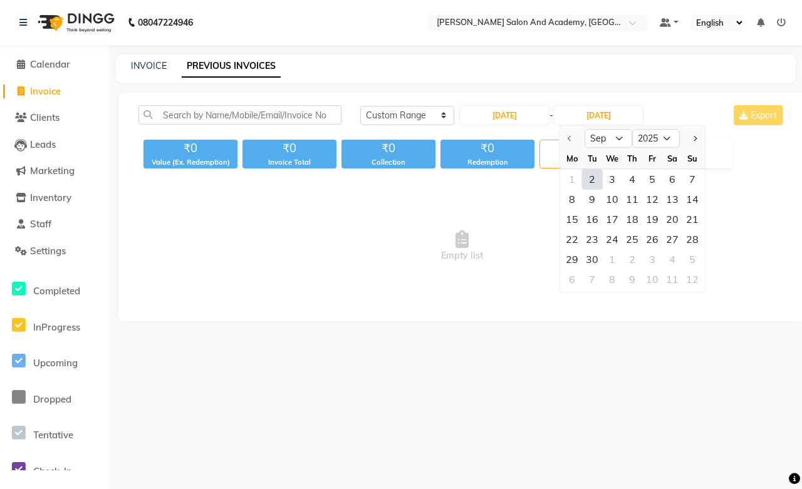
click at [593, 180] on div "2" at bounding box center [592, 179] width 20 height 20
type input "02-09-2025"
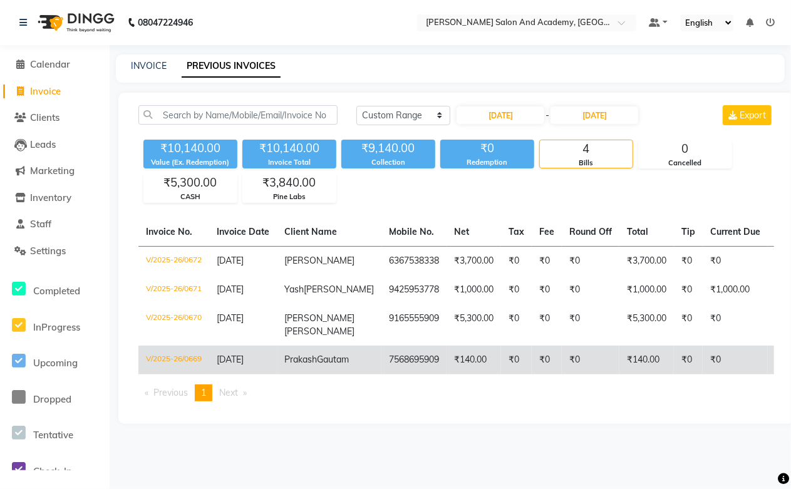
click at [317, 365] on span "Gautam" at bounding box center [333, 359] width 32 height 11
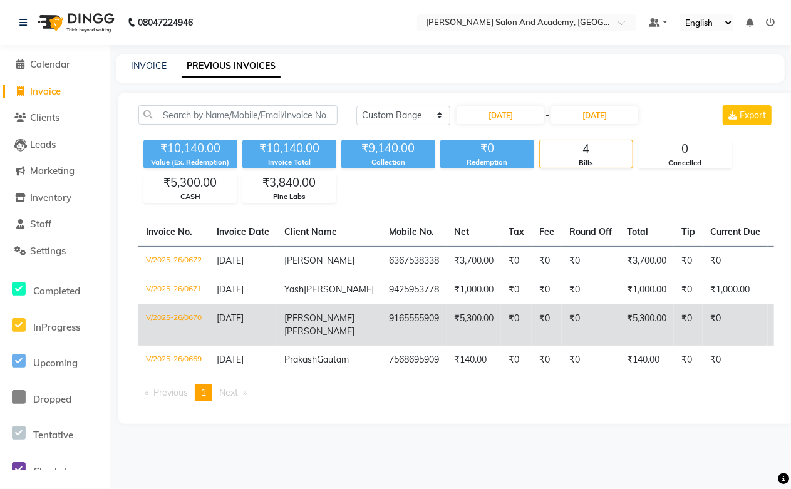
click at [312, 324] on span "Ayushi" at bounding box center [319, 318] width 70 height 11
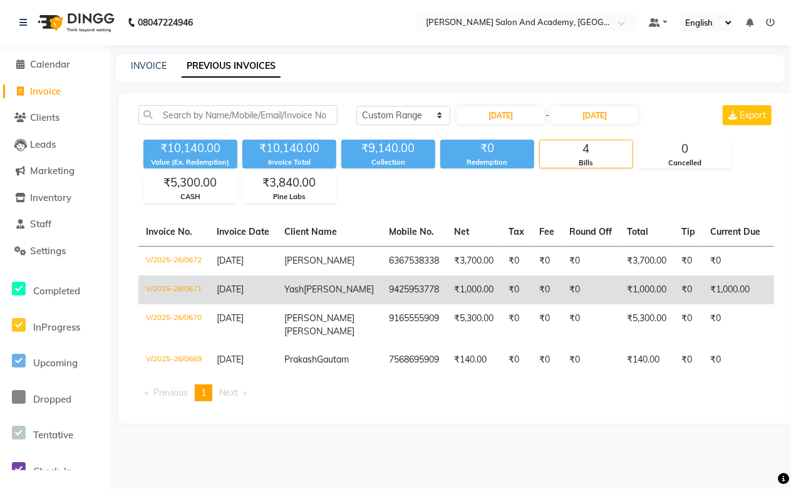
click at [300, 295] on span "Yash" at bounding box center [293, 289] width 19 height 11
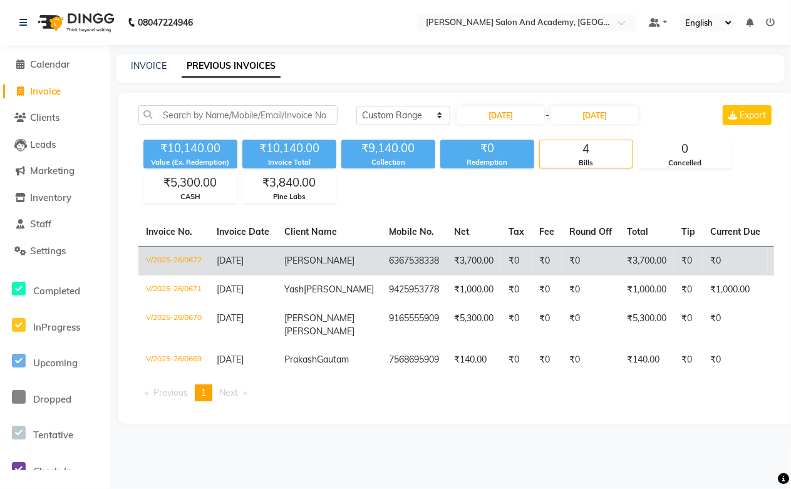
click at [291, 266] on span "Jaya Khandelwal" at bounding box center [319, 260] width 70 height 11
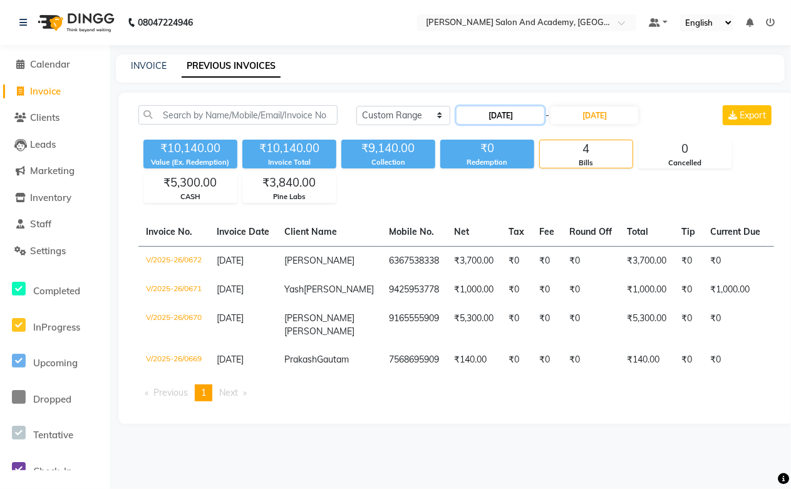
click at [506, 120] on input "02-09-2025" at bounding box center [501, 116] width 88 height 18
select select "9"
select select "2025"
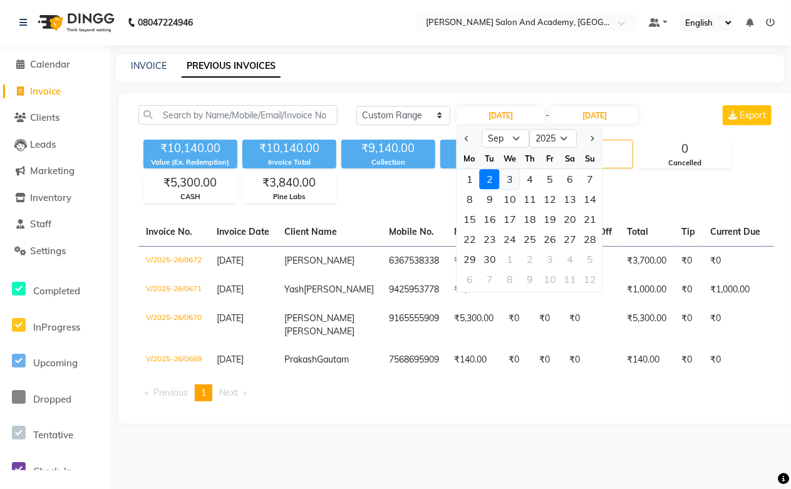
click at [506, 175] on div "3" at bounding box center [510, 179] width 20 height 20
type input "[DATE]"
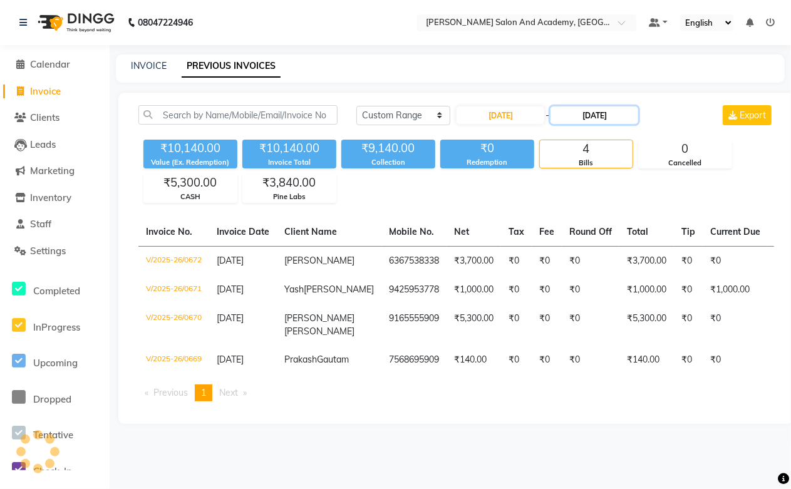
click at [569, 112] on input "02-09-2025" at bounding box center [595, 116] width 88 height 18
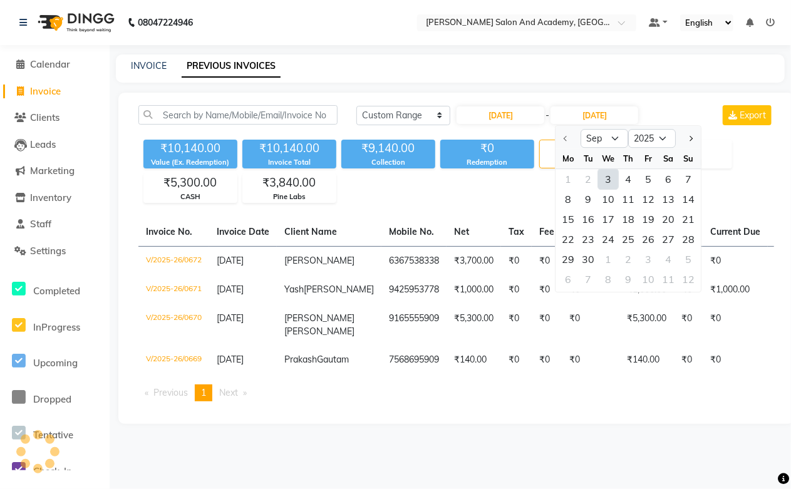
click at [608, 184] on div "3" at bounding box center [609, 179] width 20 height 20
type input "[DATE]"
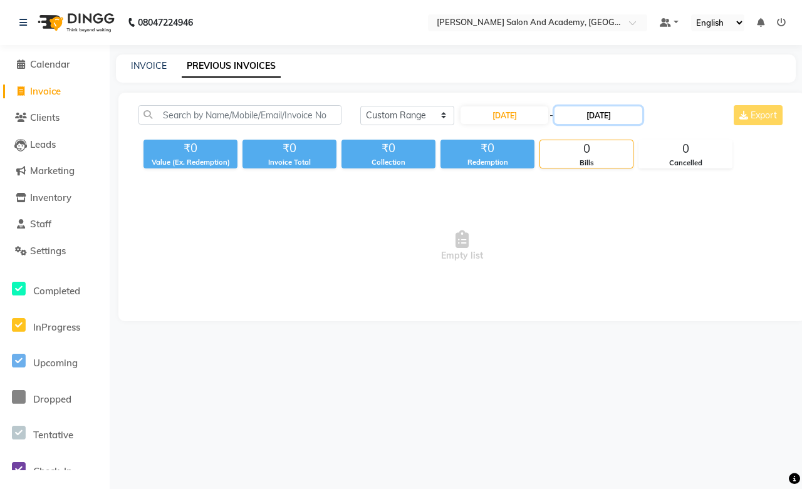
click at [605, 111] on input "[DATE]" at bounding box center [599, 116] width 88 height 18
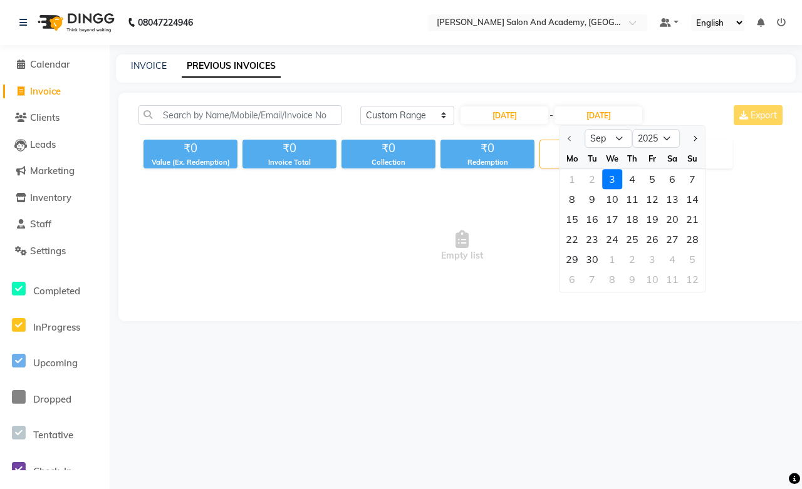
click at [606, 172] on div "3" at bounding box center [612, 179] width 20 height 20
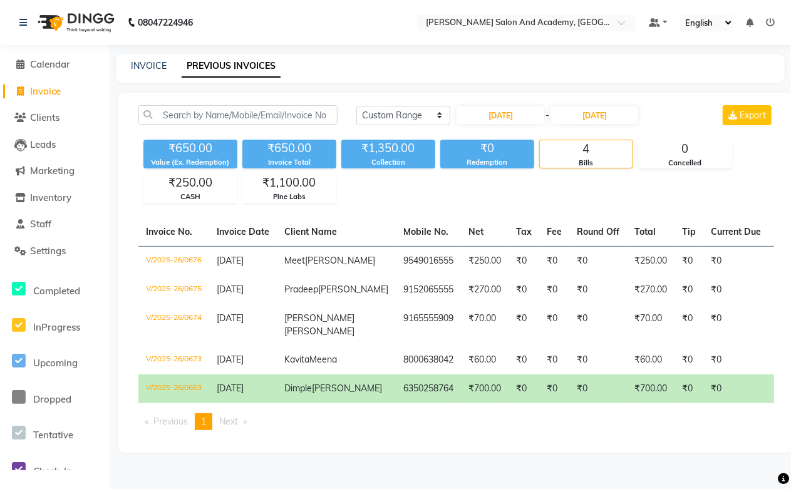
click at [262, 404] on td "30-08-2025" at bounding box center [243, 389] width 68 height 29
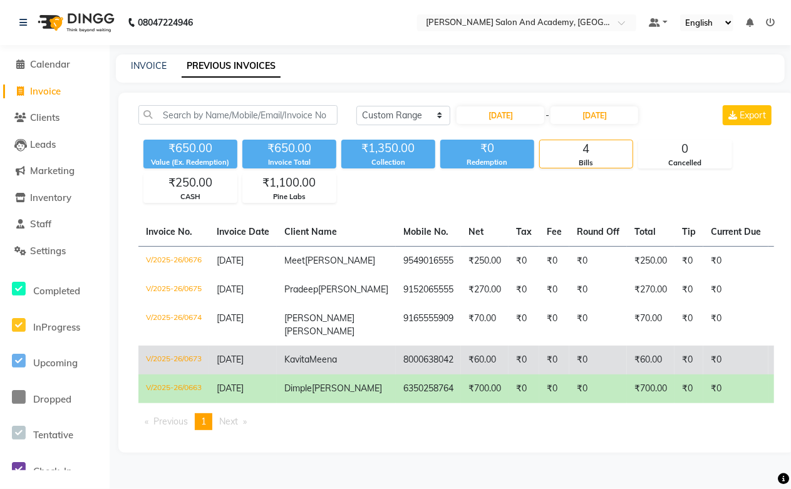
click at [274, 375] on td "[DATE]" at bounding box center [243, 360] width 68 height 29
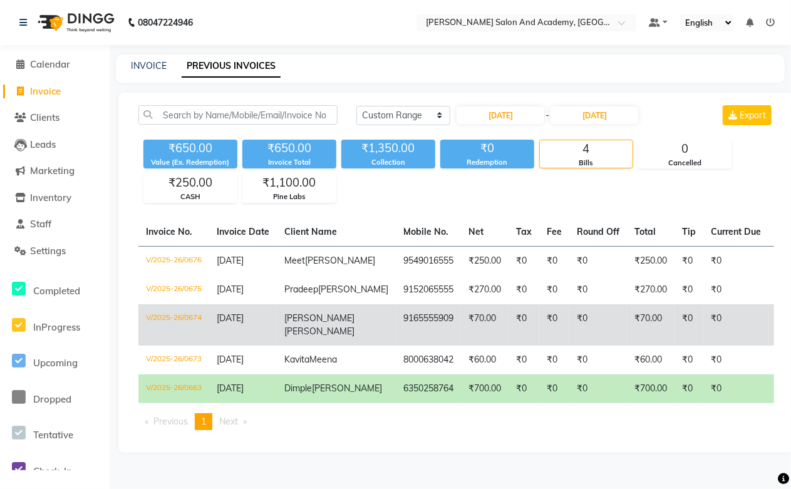
click at [316, 342] on td "Ayushi Singh" at bounding box center [336, 325] width 119 height 41
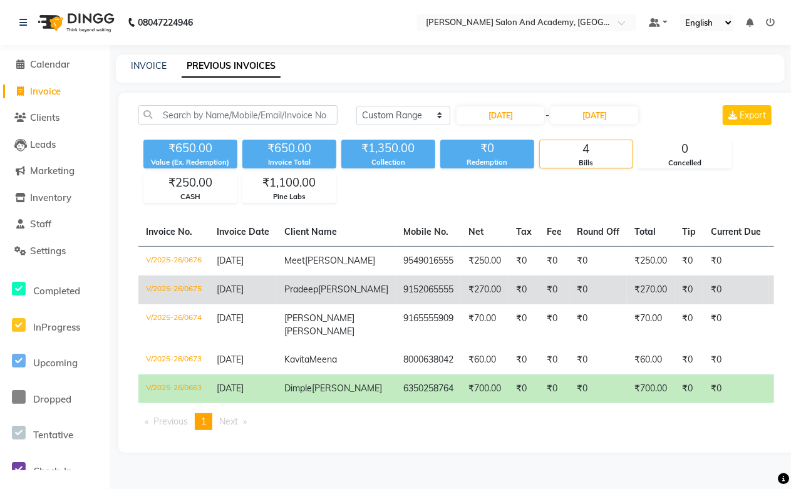
click at [327, 291] on td "Pradeep Duseja" at bounding box center [336, 290] width 119 height 29
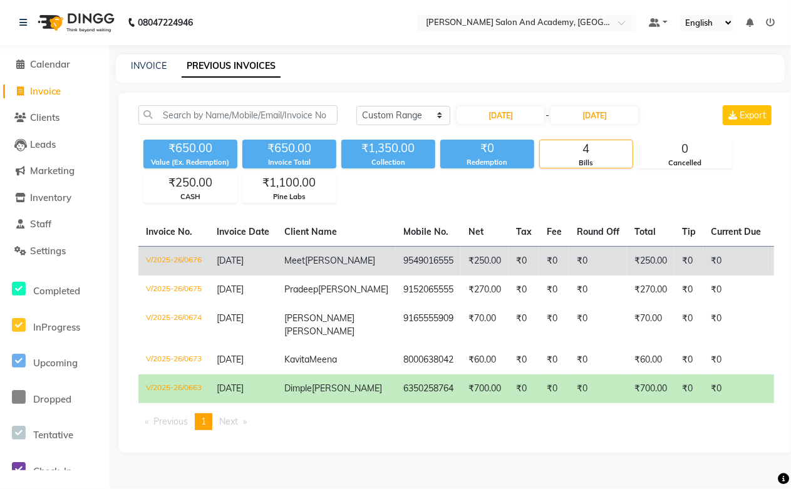
click at [328, 264] on span "Duseja" at bounding box center [340, 260] width 70 height 11
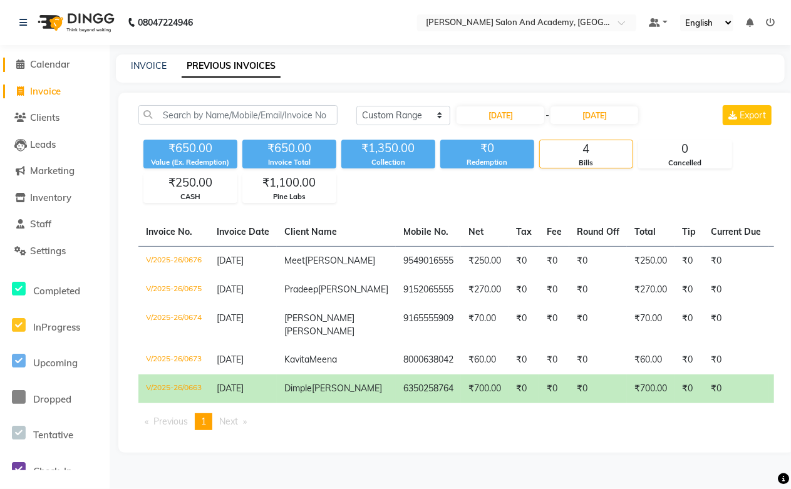
click at [61, 71] on link "Calendar" at bounding box center [54, 65] width 103 height 14
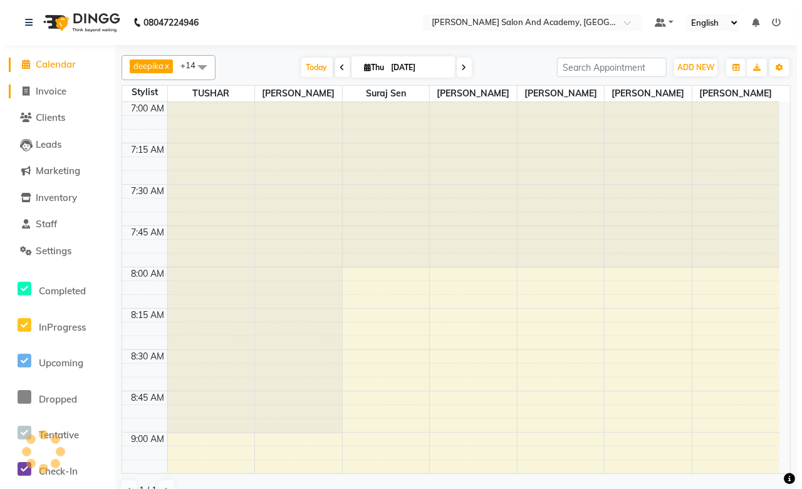
scroll to position [1663, 0]
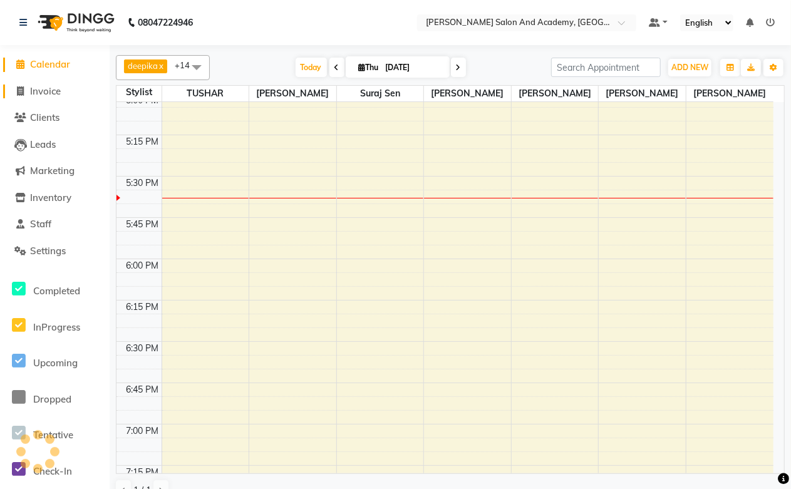
click at [67, 95] on link "Invoice" at bounding box center [54, 92] width 103 height 14
select select "service"
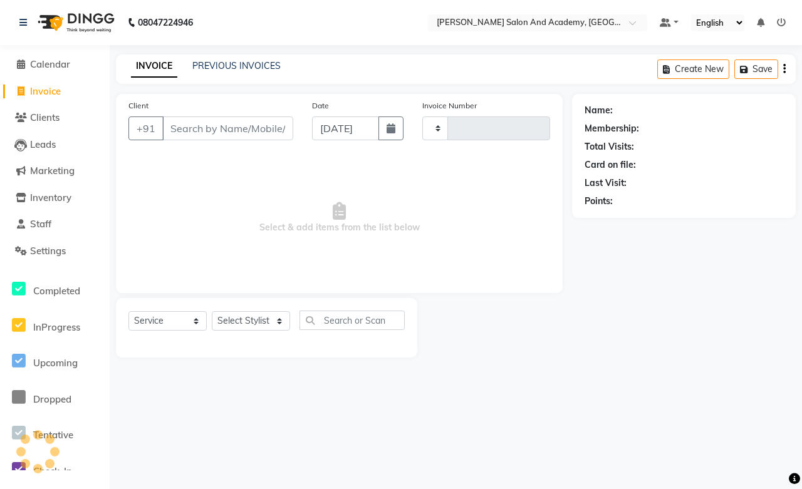
type input "0680"
select select "6453"
click at [66, 72] on li "Calendar" at bounding box center [55, 64] width 110 height 27
click at [70, 63] on span "Calendar" at bounding box center [50, 64] width 40 height 12
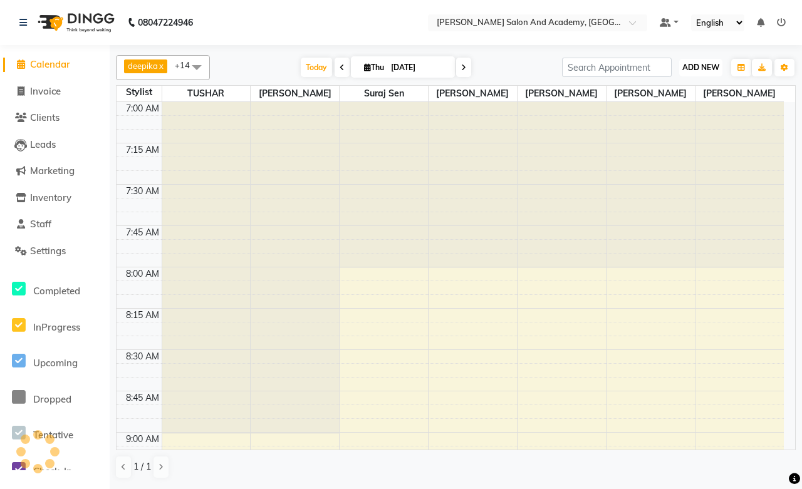
click at [694, 73] on button "ADD NEW Toggle Dropdown" at bounding box center [700, 68] width 43 height 18
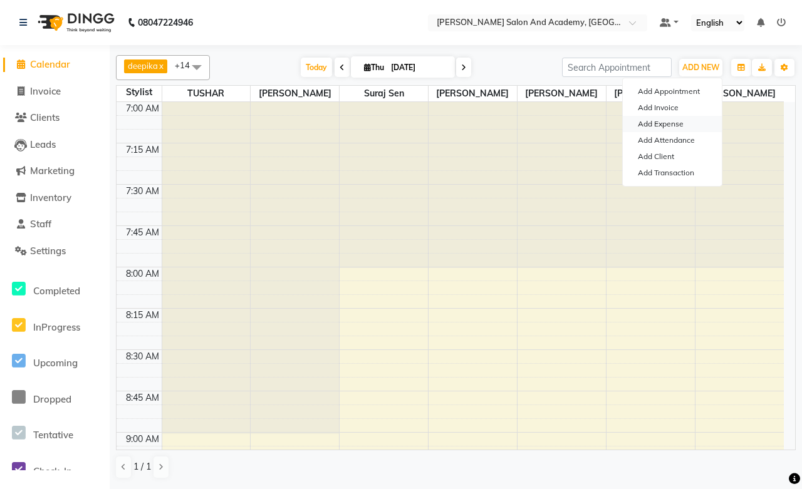
click at [671, 127] on link "Add Expense" at bounding box center [672, 124] width 99 height 16
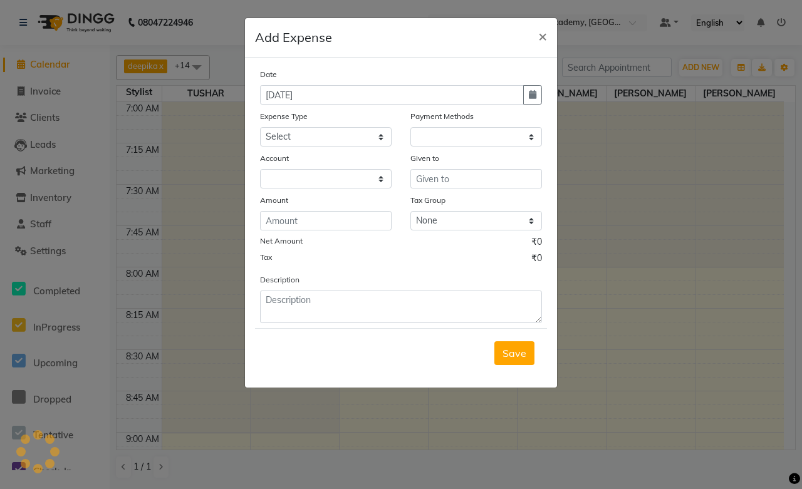
select select "1"
select select "5474"
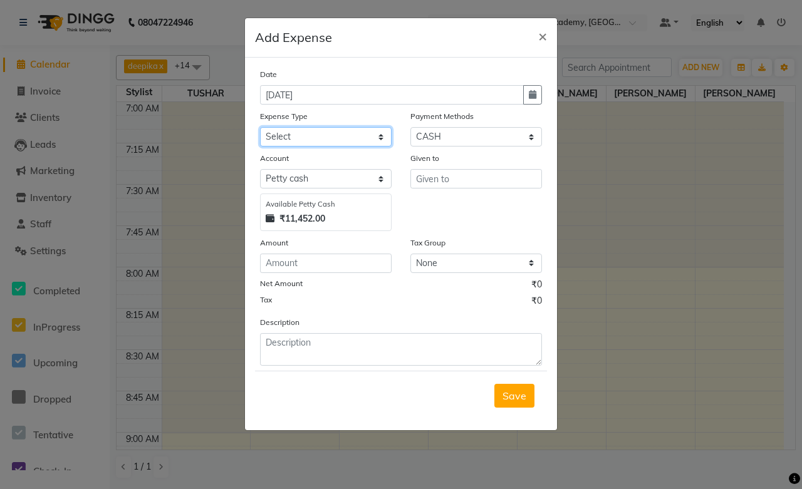
click at [303, 132] on select "Select Advance Salary Bank charges Car maintenance Cash transfer to bank Cash t…" at bounding box center [326, 136] width 132 height 19
select select "16582"
click at [260, 127] on select "Select Advance Salary Bank charges Car maintenance Cash transfer to bank Cash t…" at bounding box center [326, 136] width 132 height 19
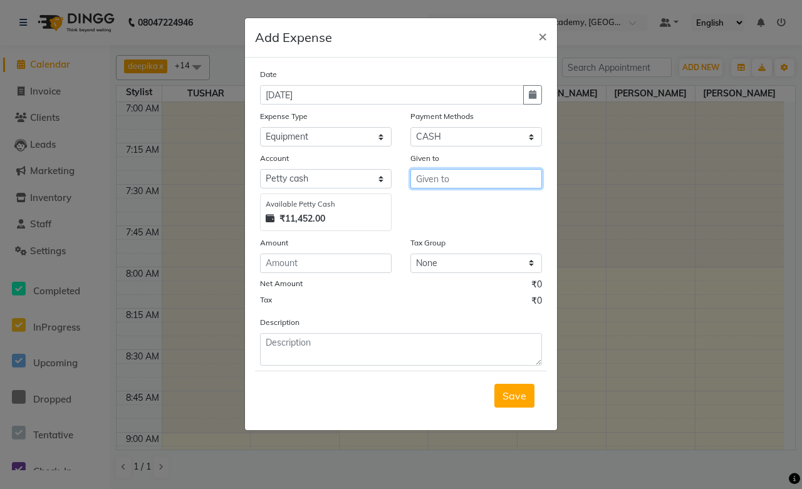
click at [497, 182] on input "text" at bounding box center [476, 178] width 132 height 19
type input "pfs marketing loreal and rica payment"
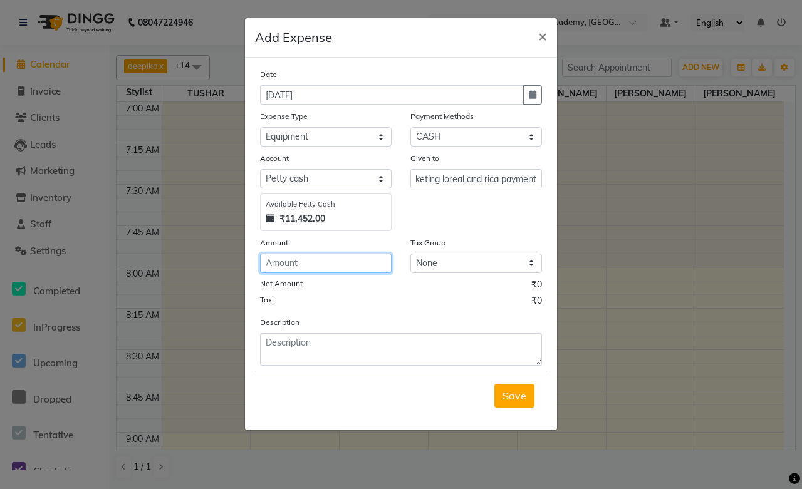
click at [326, 261] on input "number" at bounding box center [326, 263] width 132 height 19
type input "25140"
click at [525, 391] on span "Save" at bounding box center [515, 396] width 24 height 13
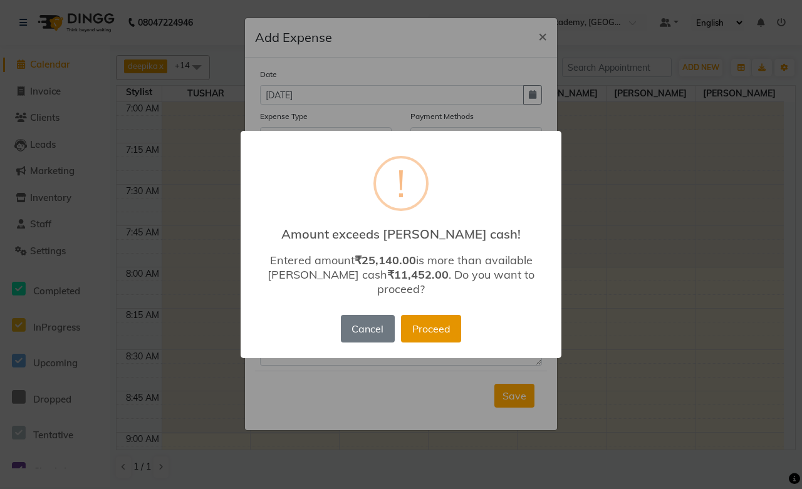
click at [446, 321] on button "Proceed" at bounding box center [431, 329] width 60 height 28
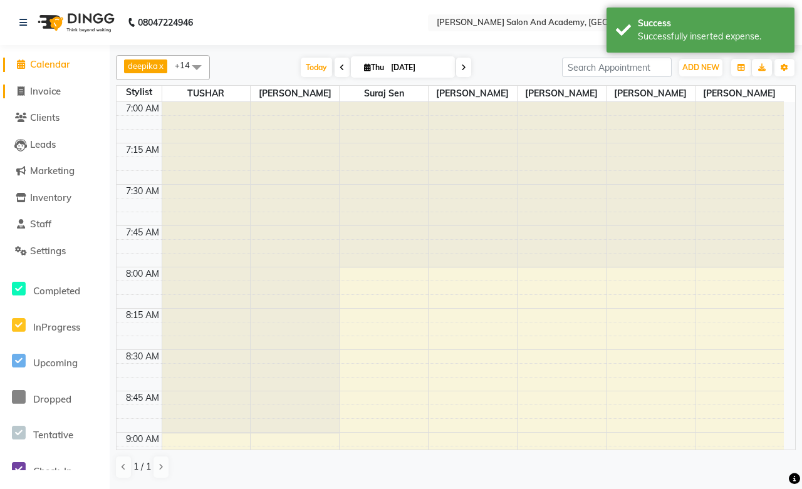
click at [49, 86] on span "Invoice" at bounding box center [45, 91] width 31 height 12
select select "service"
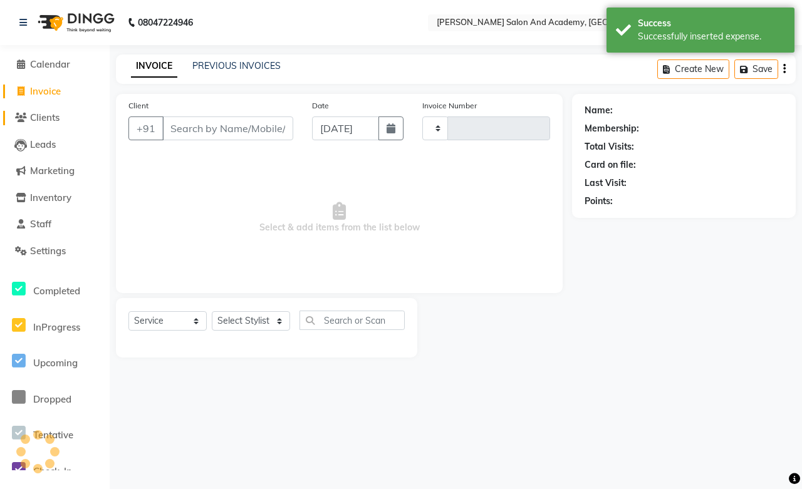
type input "0680"
select select "6453"
click at [70, 65] on span "Calendar" at bounding box center [50, 64] width 40 height 12
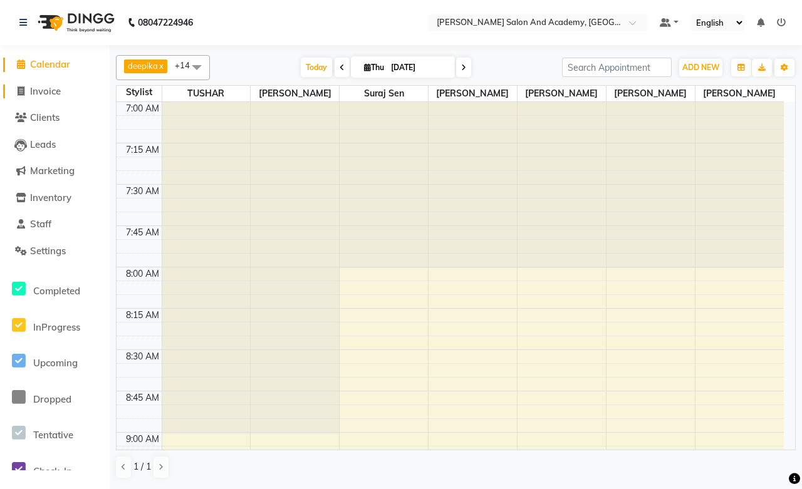
click at [41, 86] on span "Invoice" at bounding box center [45, 91] width 31 height 12
select select "service"
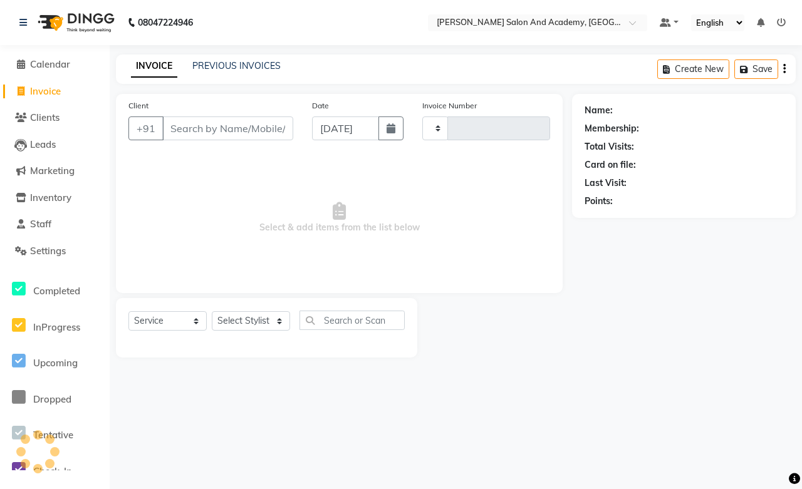
type input "0680"
select select "6453"
click at [60, 70] on link "Calendar" at bounding box center [54, 65] width 103 height 14
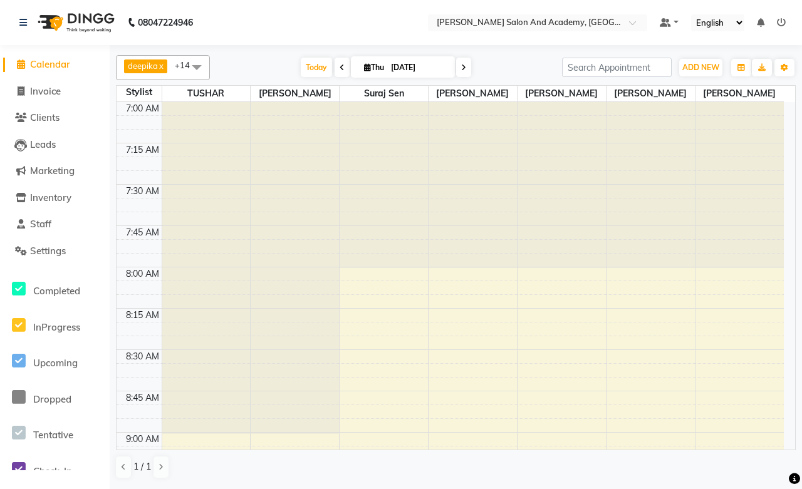
click at [785, 21] on icon at bounding box center [781, 22] width 9 height 9
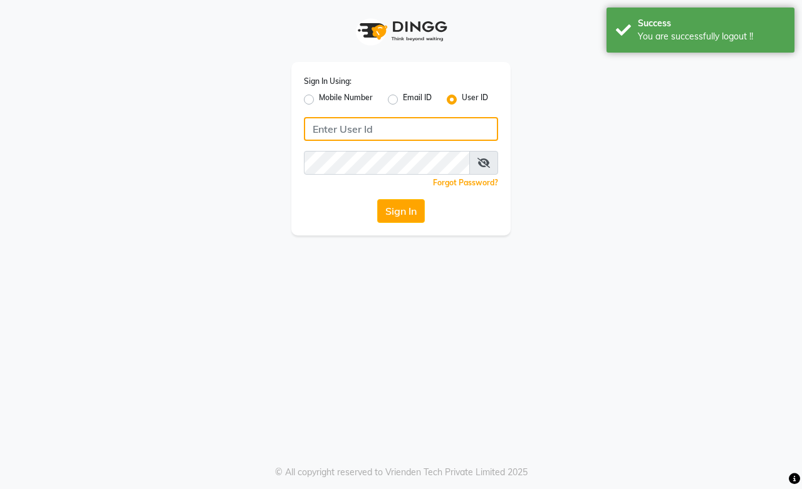
type input "9828338644"
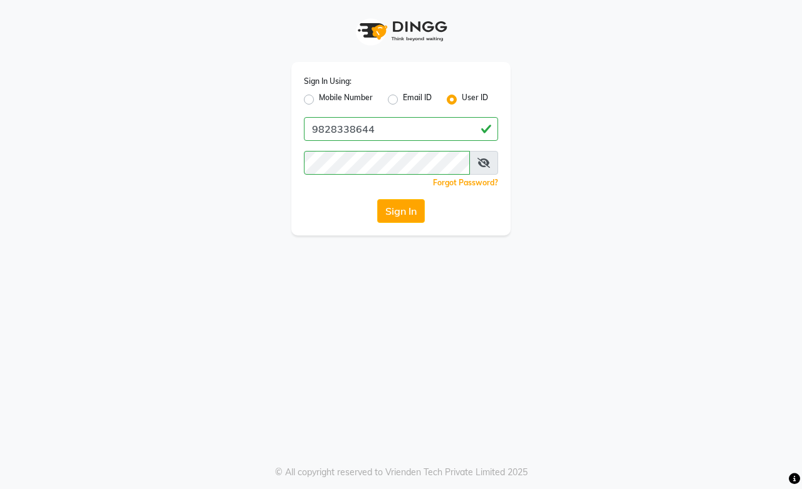
click at [319, 98] on label "Mobile Number" at bounding box center [346, 99] width 54 height 15
click at [319, 98] on input "Mobile Number" at bounding box center [323, 96] width 8 height 8
radio input "true"
radio input "false"
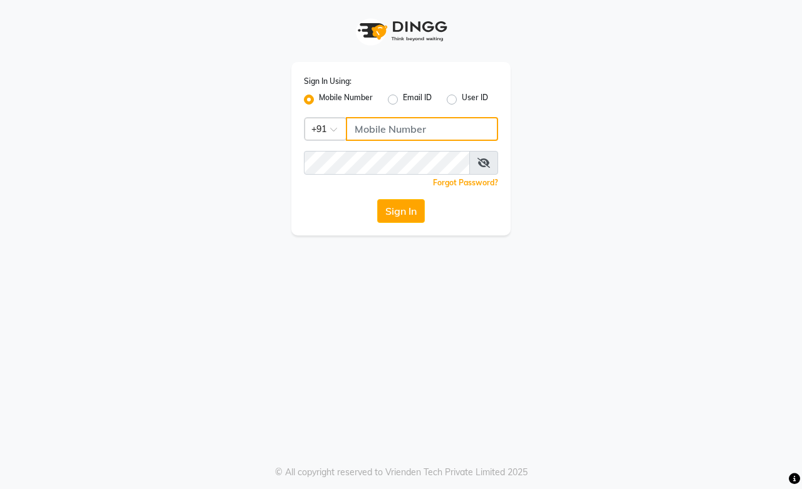
click at [377, 136] on input "Username" at bounding box center [422, 129] width 152 height 24
type input "7014415988"
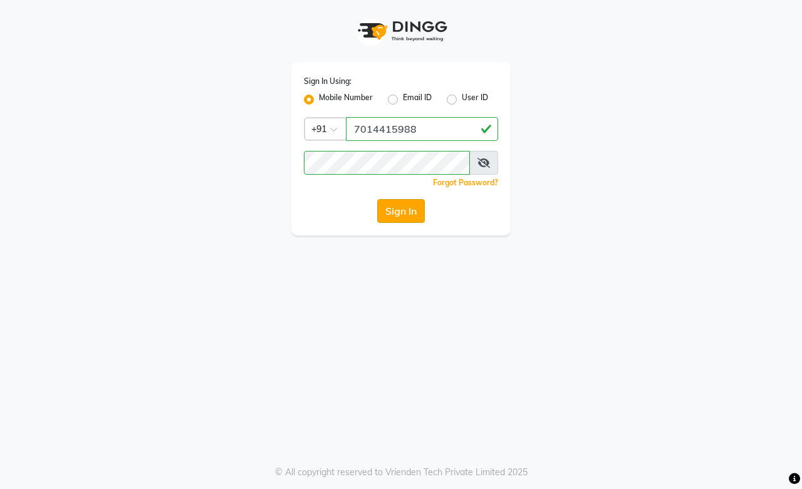
click at [417, 211] on button "Sign In" at bounding box center [401, 211] width 48 height 24
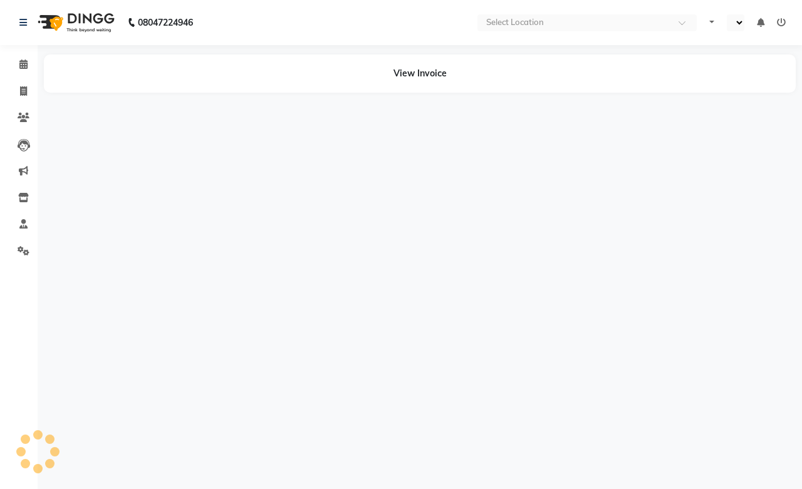
select select "en"
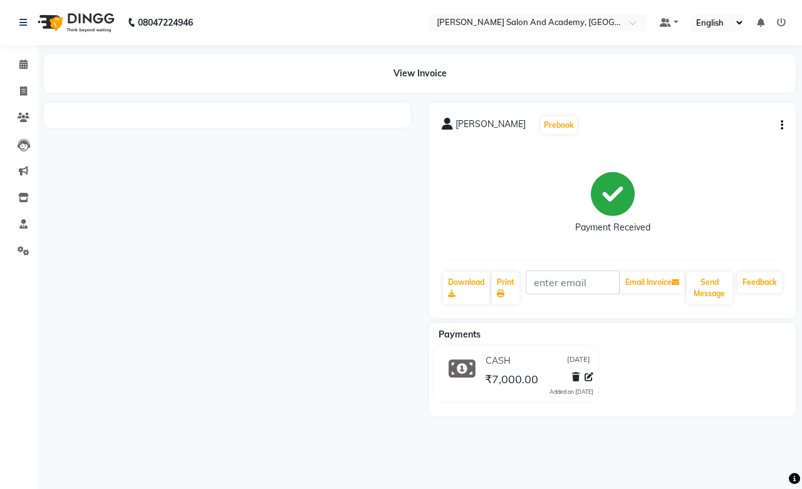
click at [781, 125] on icon "button" at bounding box center [782, 125] width 3 height 1
click at [707, 113] on div "Split Service Amount" at bounding box center [720, 110] width 86 height 16
select select "49047"
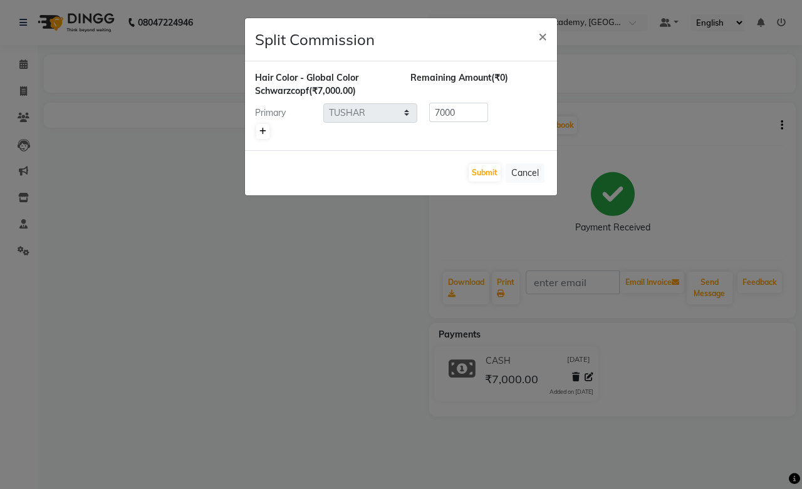
click at [266, 130] on icon at bounding box center [262, 132] width 7 height 8
type input "3500"
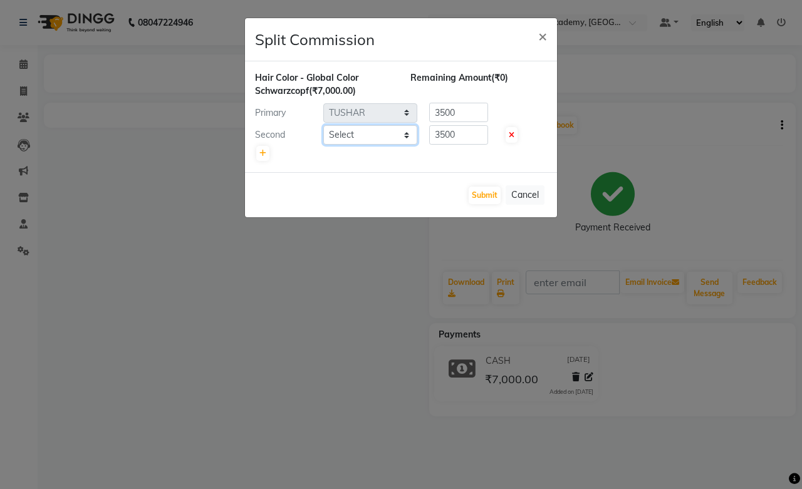
click at [355, 135] on select "Select Abdul Shoaib Aksha Khan Anisha Ray Archika Jain Arti Singh Azzu khan Far…" at bounding box center [370, 134] width 94 height 19
select select "88353"
click at [323, 125] on select "Select Abdul Shoaib Aksha Khan Anisha Ray Archika Jain Arti Singh Azzu khan Far…" at bounding box center [370, 134] width 94 height 19
click at [481, 199] on button "Submit" at bounding box center [485, 196] width 32 height 18
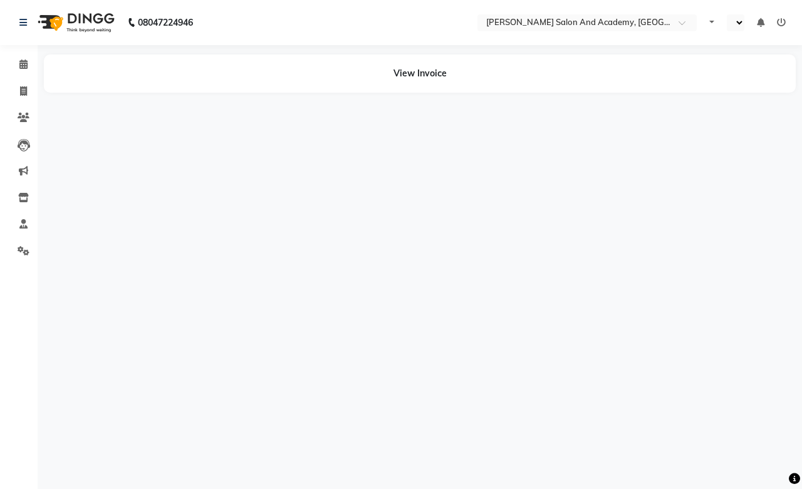
select select "en"
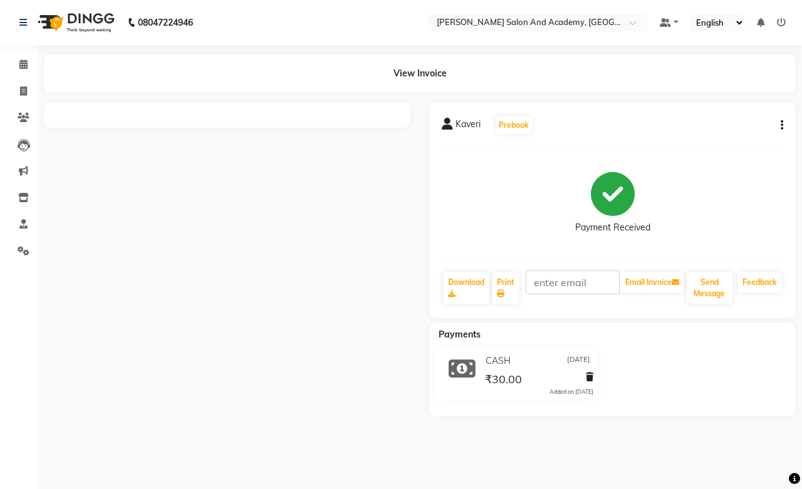
click at [779, 120] on button "button" at bounding box center [780, 125] width 8 height 13
click at [729, 107] on div "Split Service Amount" at bounding box center [720, 110] width 86 height 16
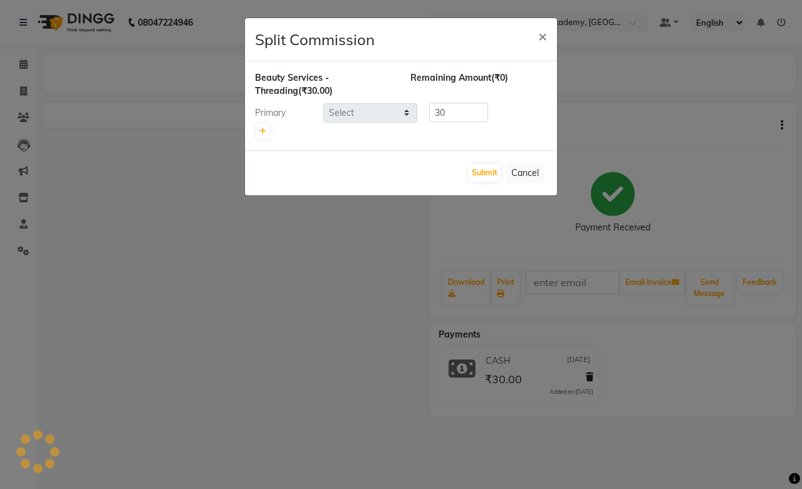
select select "86404"
click at [529, 170] on button "Cancel" at bounding box center [525, 173] width 39 height 19
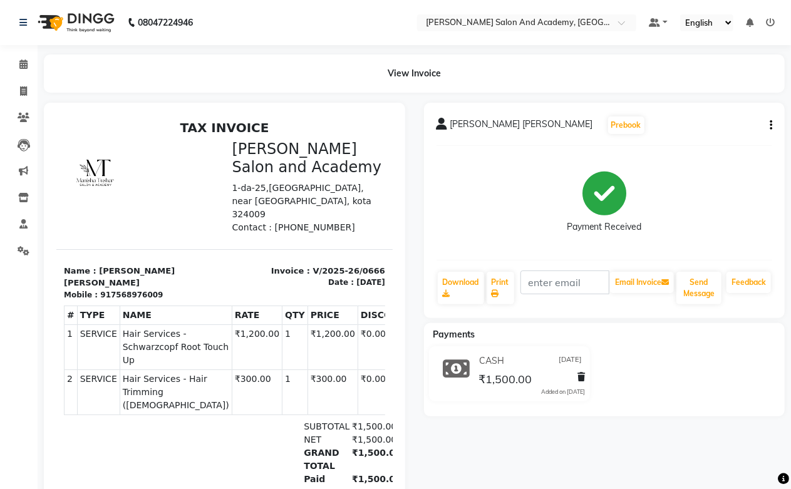
click at [721, 125] on icon "button" at bounding box center [771, 125] width 3 height 1
click at [719, 110] on div "Split Service Amount" at bounding box center [709, 110] width 86 height 16
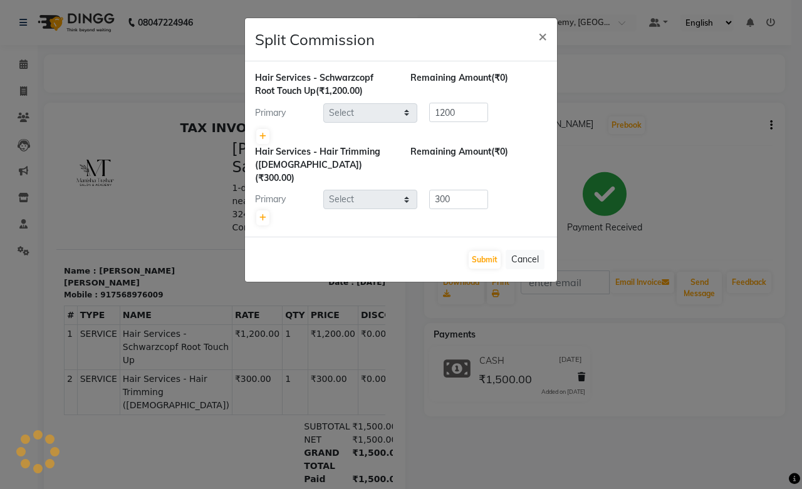
select select "49047"
select select "88353"
click at [265, 139] on icon at bounding box center [262, 137] width 7 height 8
type input "600"
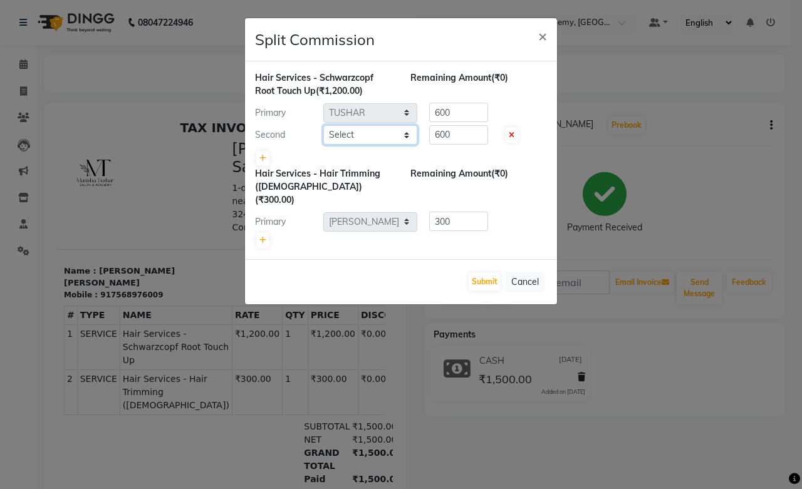
click at [353, 133] on select "Select [PERSON_NAME] [PERSON_NAME] [PERSON_NAME] [PERSON_NAME] [PERSON_NAME] [P…" at bounding box center [370, 134] width 94 height 19
select select "88353"
click at [323, 125] on select "Select [PERSON_NAME] [PERSON_NAME] [PERSON_NAME] [PERSON_NAME] [PERSON_NAME] [P…" at bounding box center [370, 134] width 94 height 19
click at [490, 273] on button "Submit" at bounding box center [485, 282] width 32 height 18
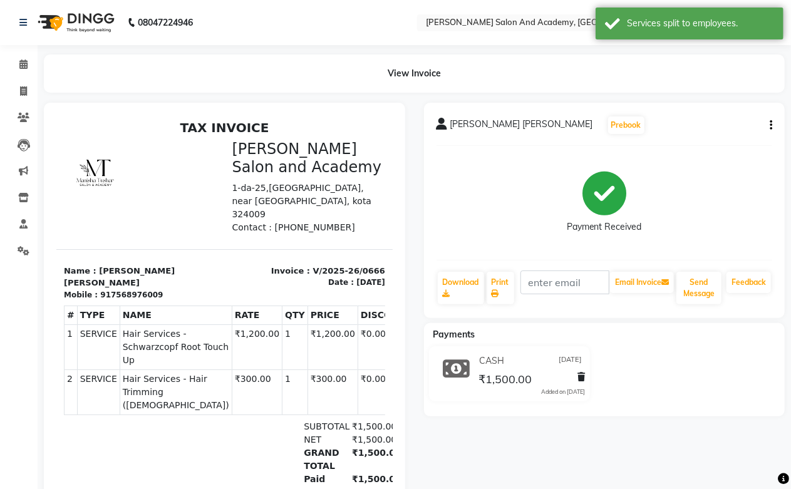
click at [721, 126] on button "button" at bounding box center [769, 125] width 8 height 13
click at [721, 114] on div "Split Service Amount" at bounding box center [709, 110] width 86 height 16
select select "49047"
select select "88353"
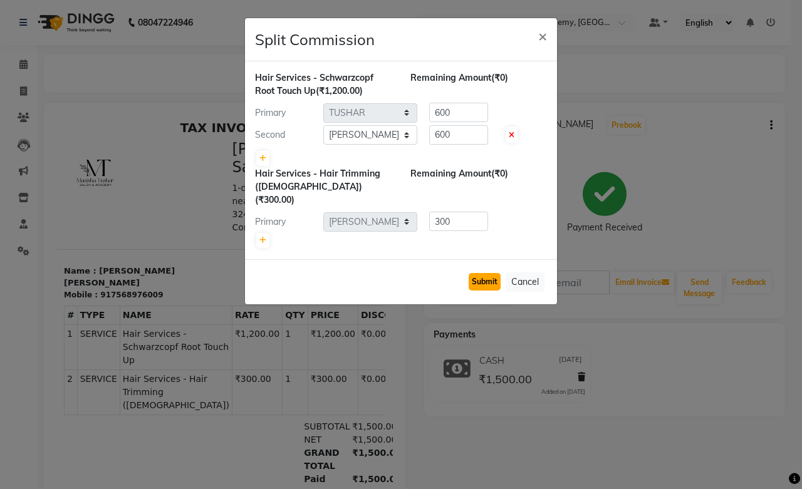
click at [477, 273] on button "Submit" at bounding box center [485, 282] width 32 height 18
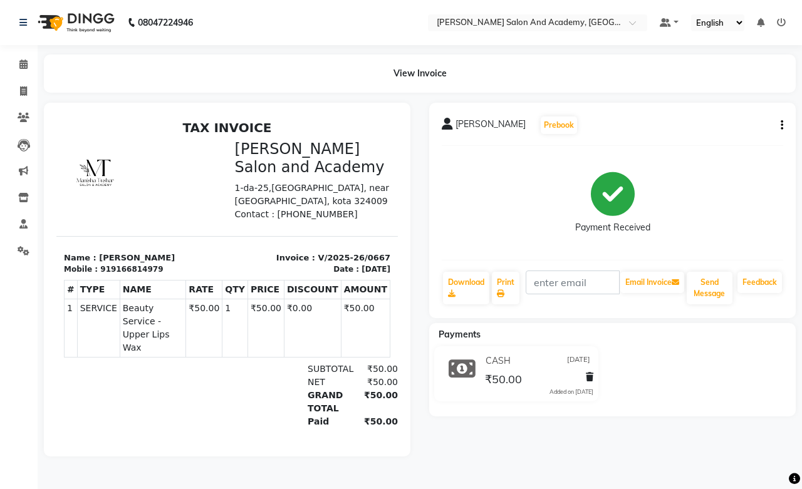
click at [779, 125] on button "button" at bounding box center [780, 125] width 8 height 13
click at [740, 113] on div "Split Service Amount" at bounding box center [720, 110] width 86 height 16
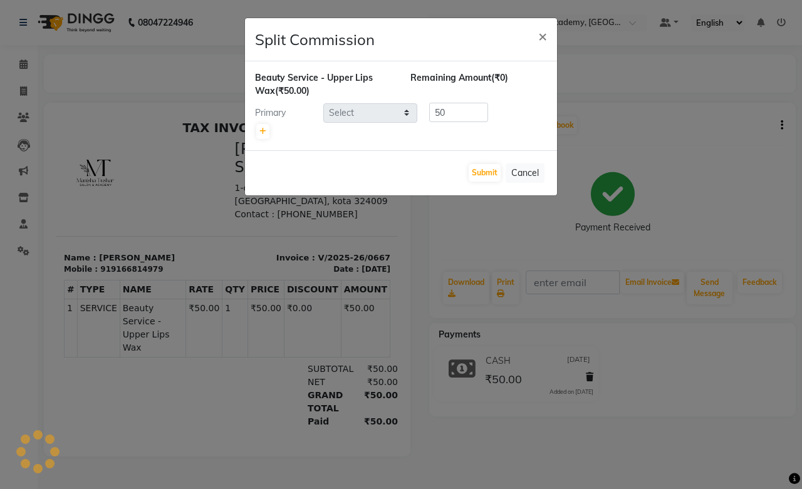
select select "86404"
click at [263, 135] on icon at bounding box center [262, 132] width 7 height 8
type input "25"
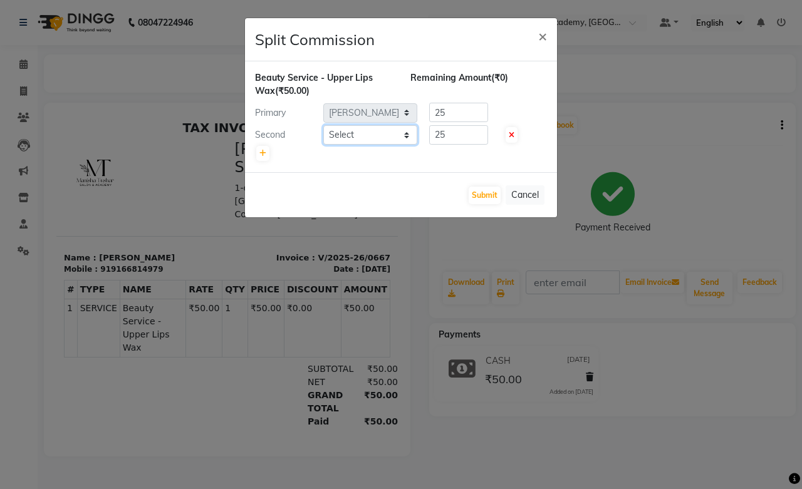
click at [359, 139] on select "Select Abdul Shoaib Aksha Khan Anisha Ray Archika Jain Arti Singh Azzu khan Far…" at bounding box center [370, 134] width 94 height 19
select select "88177"
click at [323, 125] on select "Select Abdul Shoaib Aksha Khan Anisha Ray Archika Jain Arti Singh Azzu khan Far…" at bounding box center [370, 134] width 94 height 19
drag, startPoint x: 453, startPoint y: 114, endPoint x: 422, endPoint y: 113, distance: 30.7
click at [422, 113] on div "25" at bounding box center [456, 112] width 78 height 19
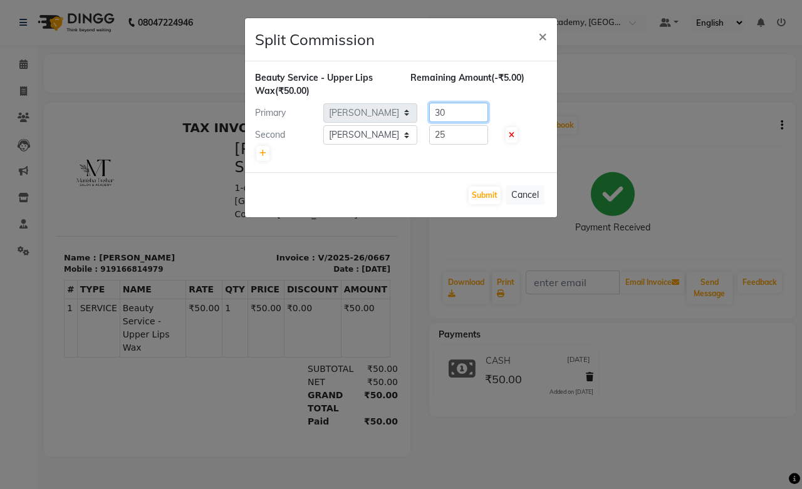
type input "30"
drag, startPoint x: 449, startPoint y: 135, endPoint x: 437, endPoint y: 137, distance: 11.3
click at [437, 137] on input "25" at bounding box center [458, 134] width 59 height 19
type input "20"
click at [481, 196] on button "Submit" at bounding box center [485, 196] width 32 height 18
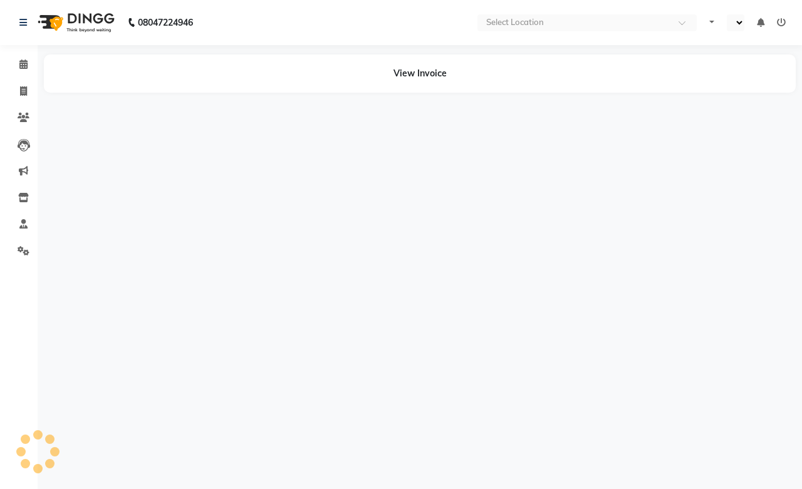
select select "en"
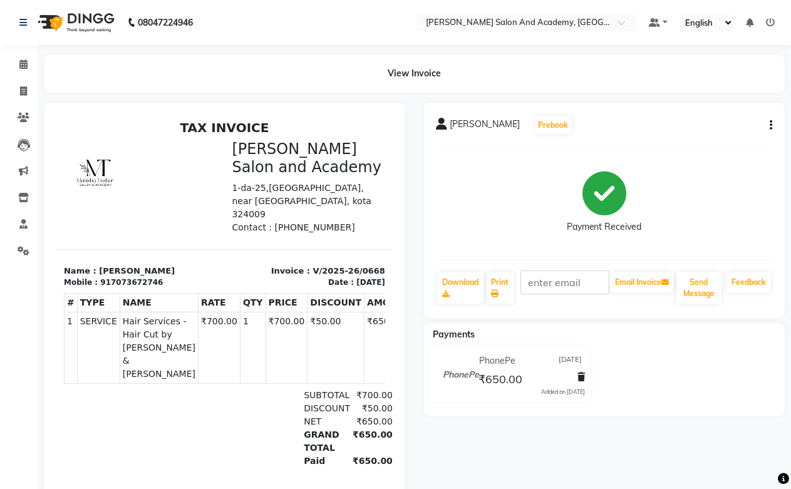
click at [771, 125] on icon "button" at bounding box center [771, 125] width 3 height 1
click at [719, 105] on div "Split Service Amount" at bounding box center [709, 110] width 86 height 16
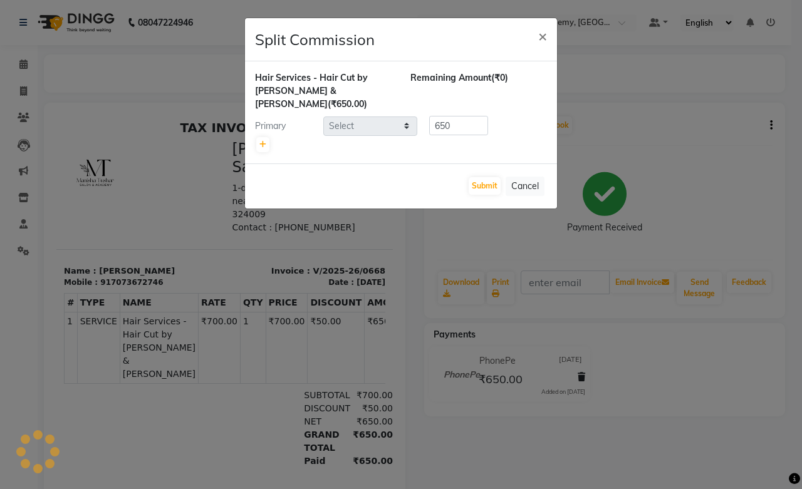
select select "49047"
click at [533, 177] on button "Cancel" at bounding box center [525, 186] width 39 height 19
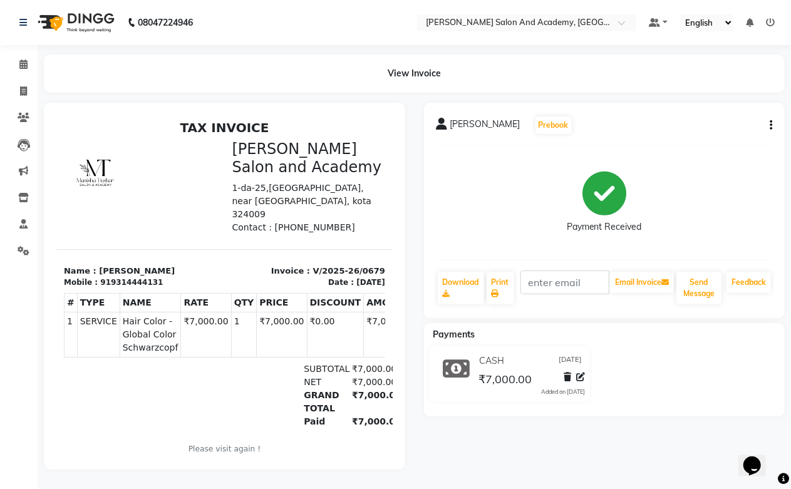
click at [767, 122] on button "button" at bounding box center [769, 125] width 8 height 13
click at [724, 110] on div "Split Service Amount" at bounding box center [709, 110] width 86 height 16
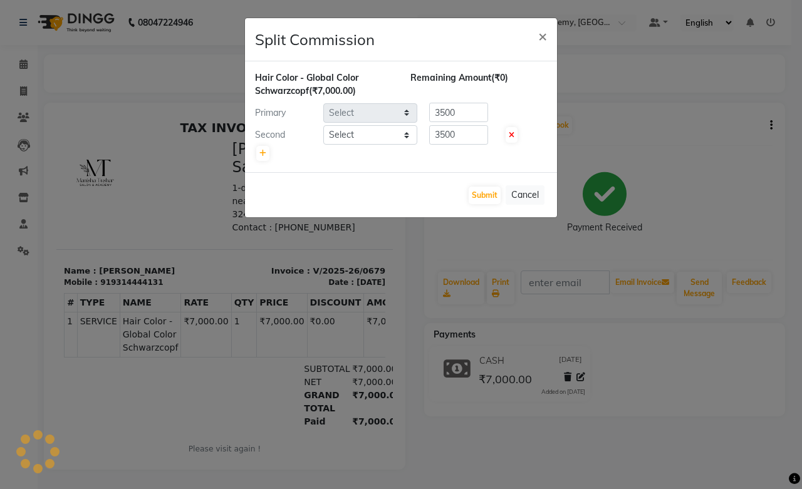
select select "49047"
select select "88353"
click at [492, 194] on button "Submit" at bounding box center [485, 196] width 32 height 18
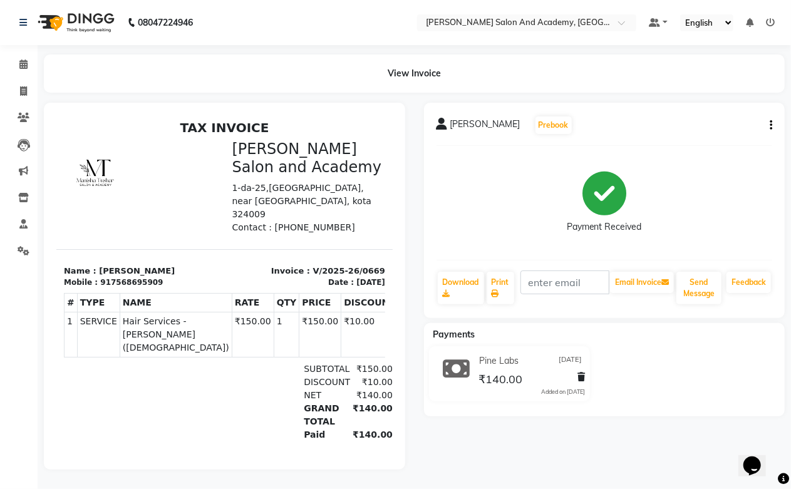
click at [771, 125] on icon "button" at bounding box center [771, 125] width 3 height 1
click at [721, 108] on div "Split Service Amount" at bounding box center [709, 110] width 86 height 16
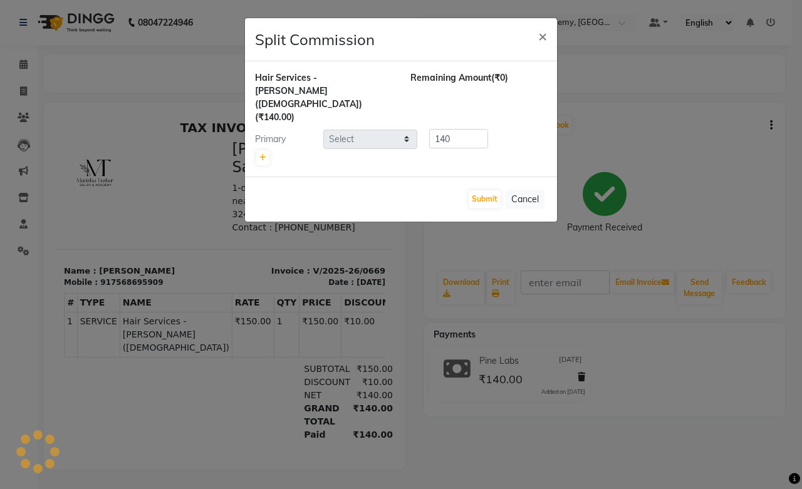
select select "49047"
click at [529, 190] on button "Cancel" at bounding box center [525, 199] width 39 height 19
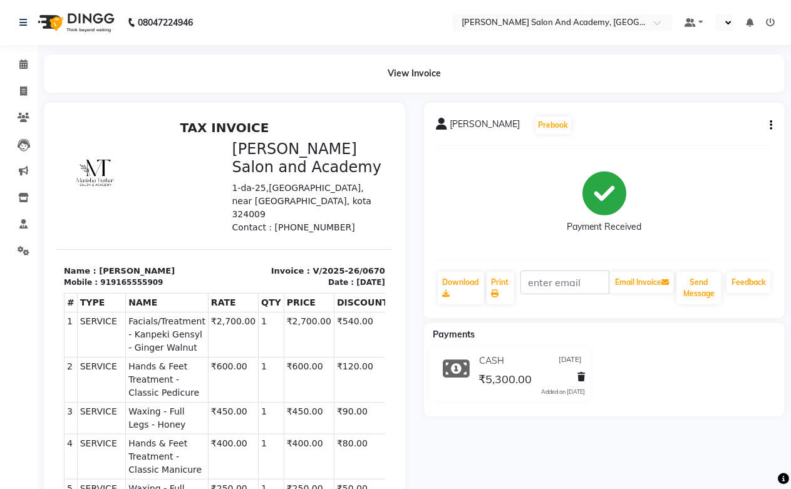
select select "en"
click at [335, 461] on div "Ayushi Singh Prebook Payment Received Download Print Email Invoice Send Message…" at bounding box center [306, 483] width 57 height 45
click at [768, 125] on button "button" at bounding box center [769, 125] width 8 height 13
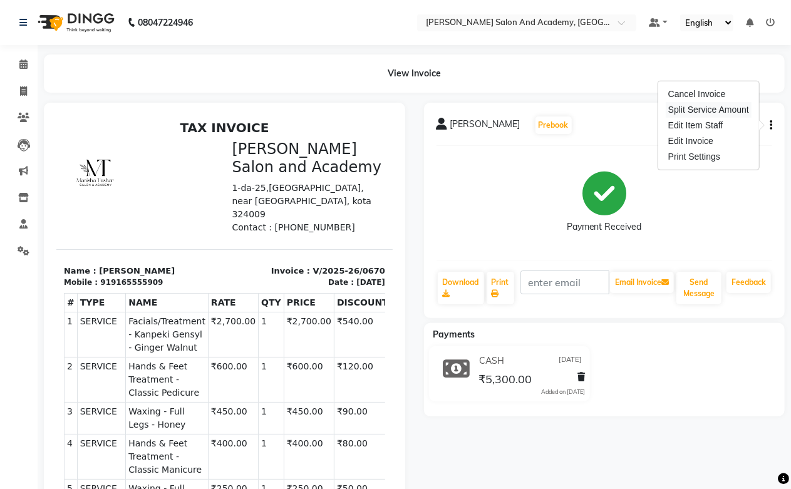
click at [667, 113] on div "Split Service Amount" at bounding box center [709, 110] width 86 height 16
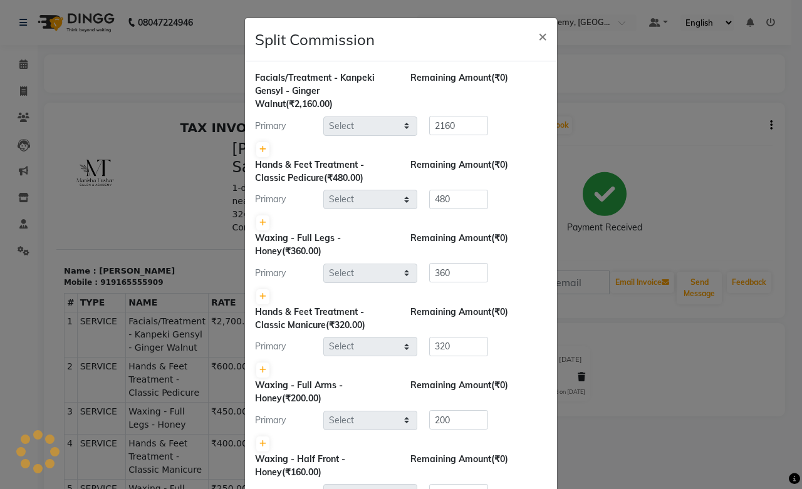
select select "90697"
select select "85827"
select select "88354"
select select "88177"
select select "88354"
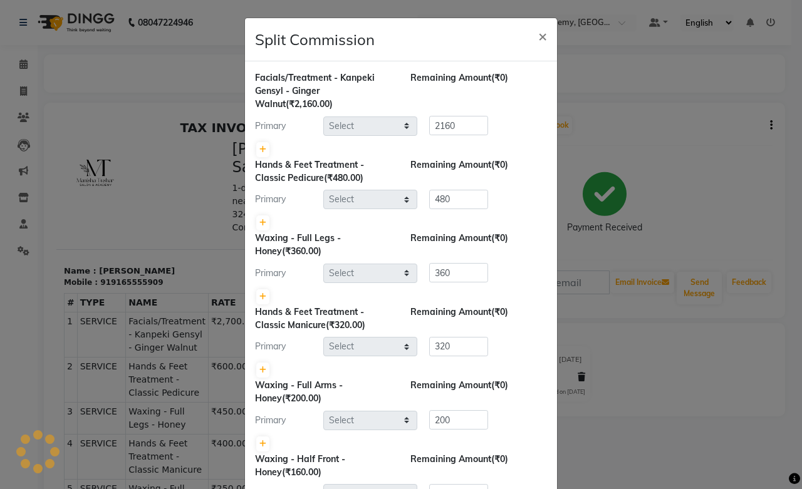
select select "88354"
click at [261, 296] on link at bounding box center [262, 297] width 13 height 15
type input "180"
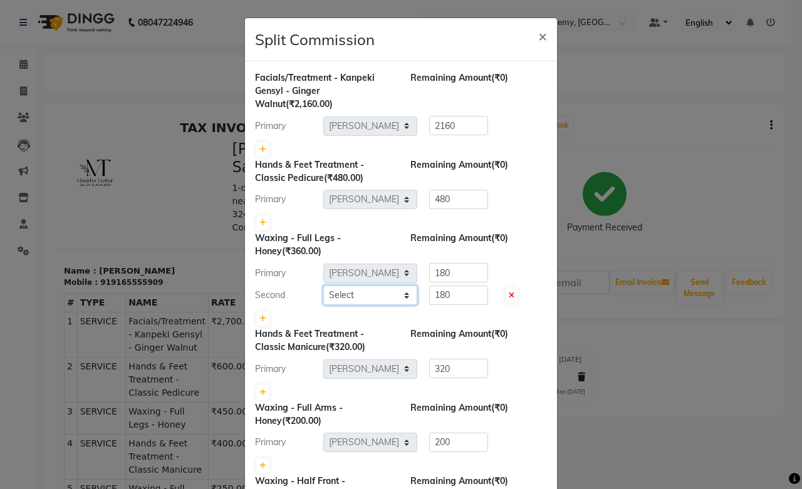
click at [383, 290] on select "Select Abdul Shoaib Aksha Khan Anisha Ray Archika Jain Arti Singh Azzu khan Far…" at bounding box center [370, 295] width 94 height 19
select select "88177"
click at [323, 286] on select "Select Abdul Shoaib Aksha Khan Anisha Ray Archika Jain Arti Singh Azzu khan Far…" at bounding box center [370, 295] width 94 height 19
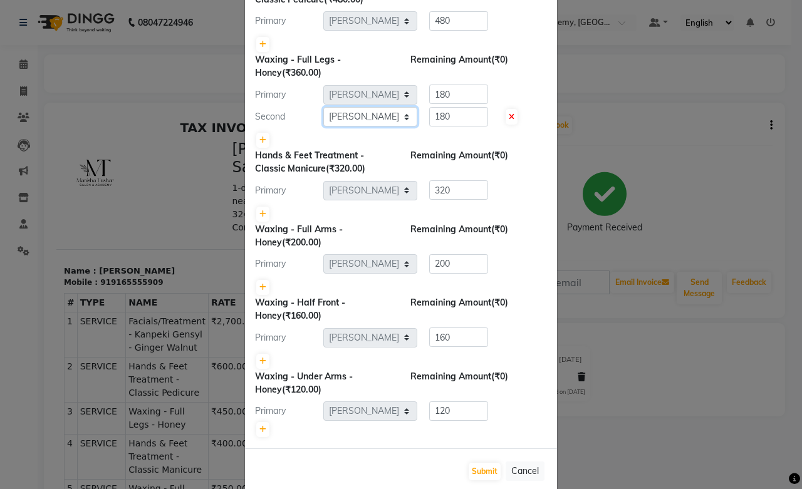
scroll to position [201, 0]
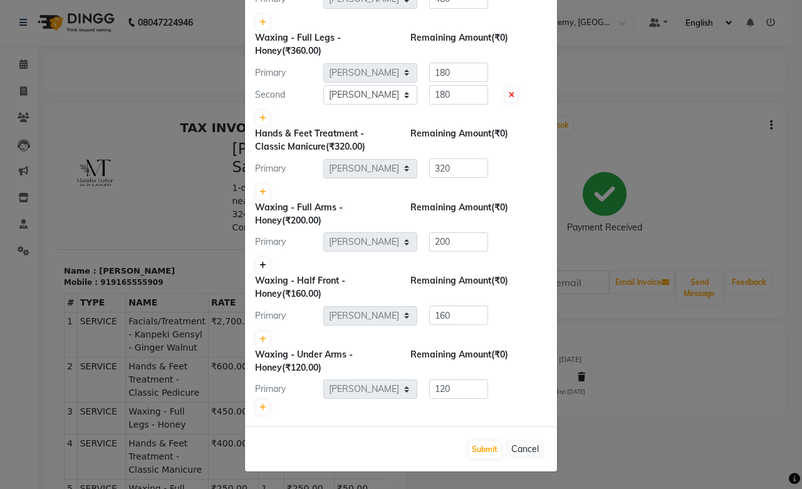
click at [259, 264] on icon at bounding box center [262, 266] width 7 height 8
type input "100"
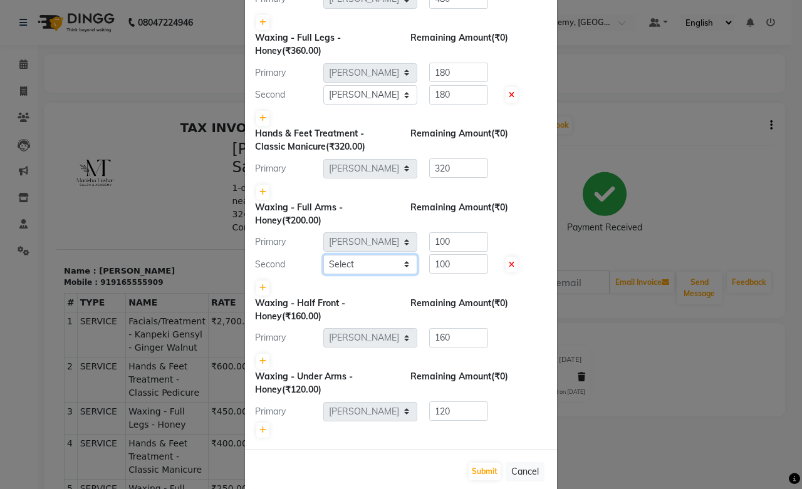
click at [380, 261] on select "Select Abdul Shoaib Aksha Khan Anisha Ray Archika Jain Arti Singh Azzu khan Far…" at bounding box center [370, 264] width 94 height 19
select select "88177"
click at [323, 255] on select "Select Abdul Shoaib Aksha Khan Anisha Ray Archika Jain Arti Singh Azzu khan Far…" at bounding box center [370, 264] width 94 height 19
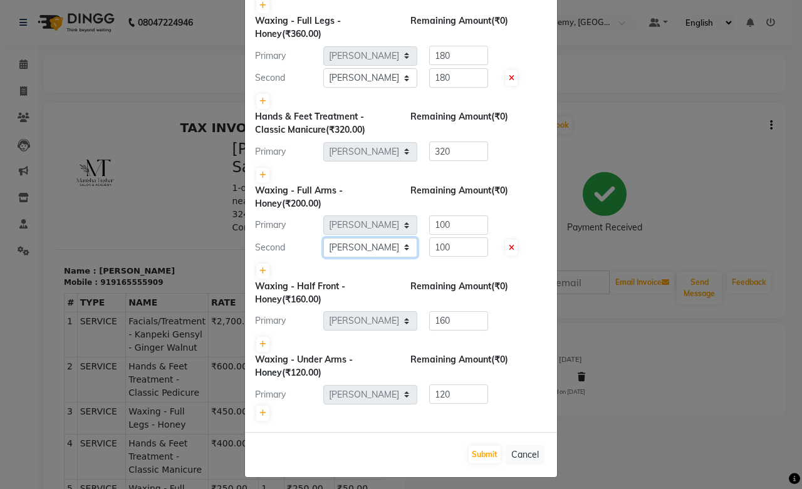
scroll to position [222, 0]
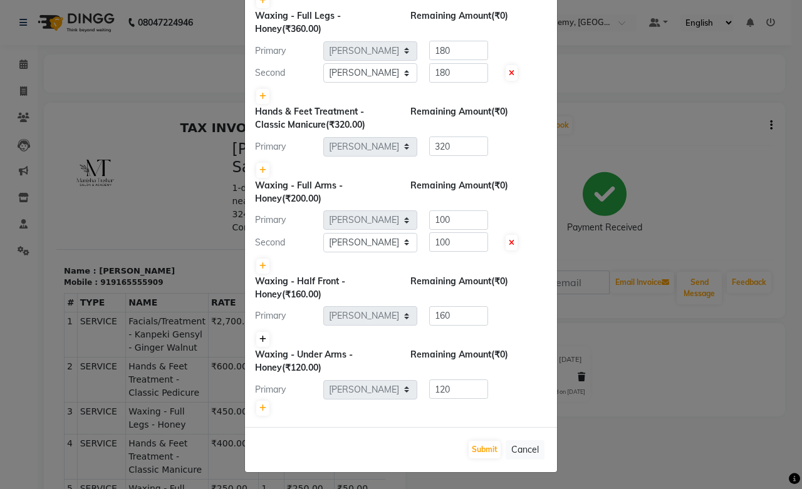
click at [259, 338] on icon at bounding box center [262, 340] width 7 height 8
type input "80"
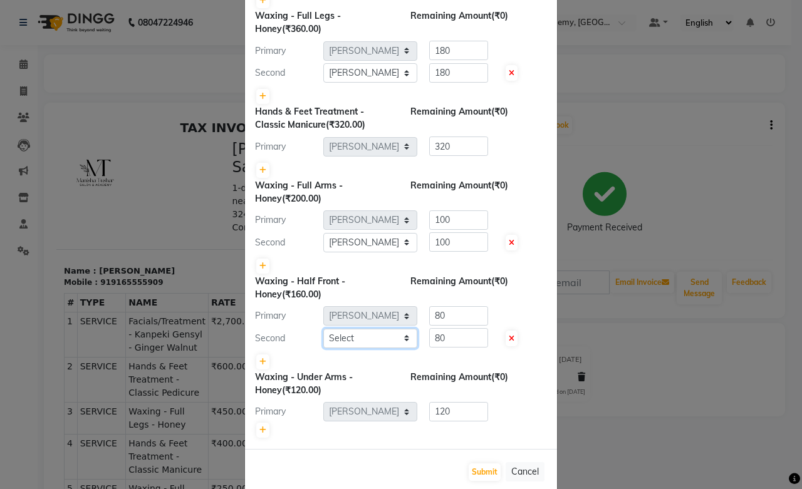
click at [387, 334] on select "Select Abdul Shoaib Aksha Khan Anisha Ray Archika Jain Arti Singh Azzu khan Far…" at bounding box center [370, 338] width 94 height 19
select select "88177"
click at [323, 329] on select "Select Abdul Shoaib Aksha Khan Anisha Ray Archika Jain Arti Singh Azzu khan Far…" at bounding box center [370, 338] width 94 height 19
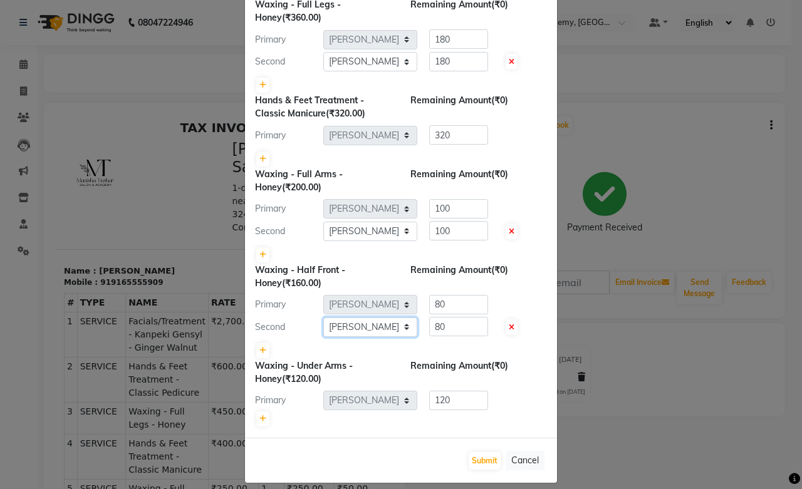
scroll to position [244, 0]
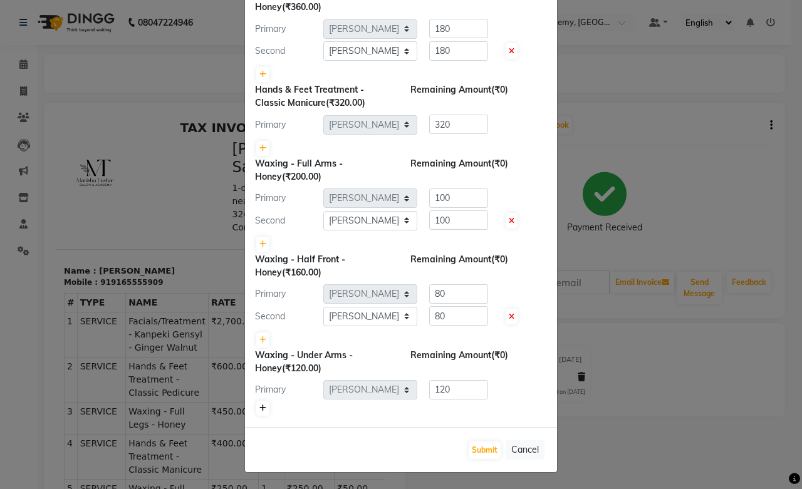
click at [256, 410] on link at bounding box center [262, 408] width 13 height 15
type input "60"
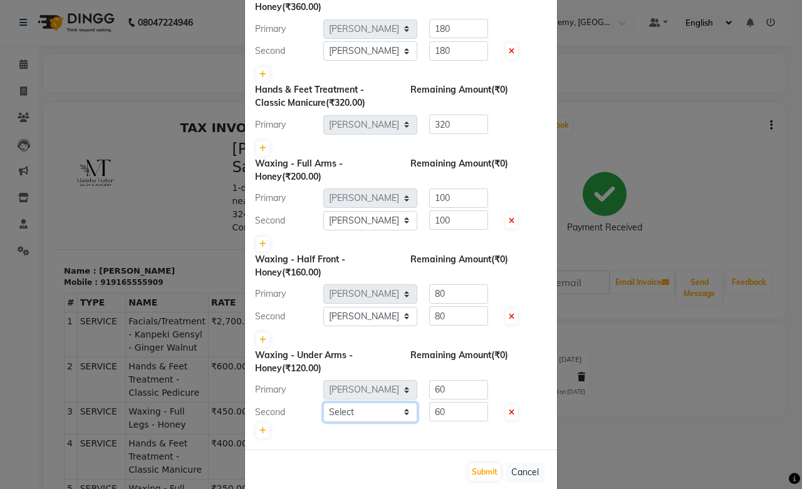
click at [387, 412] on select "Select Abdul Shoaib Aksha Khan Anisha Ray Archika Jain Arti Singh Azzu khan Far…" at bounding box center [370, 412] width 94 height 19
select select "88177"
click at [323, 403] on select "Select Abdul Shoaib Aksha Khan Anisha Ray Archika Jain Arti Singh Azzu khan Far…" at bounding box center [370, 412] width 94 height 19
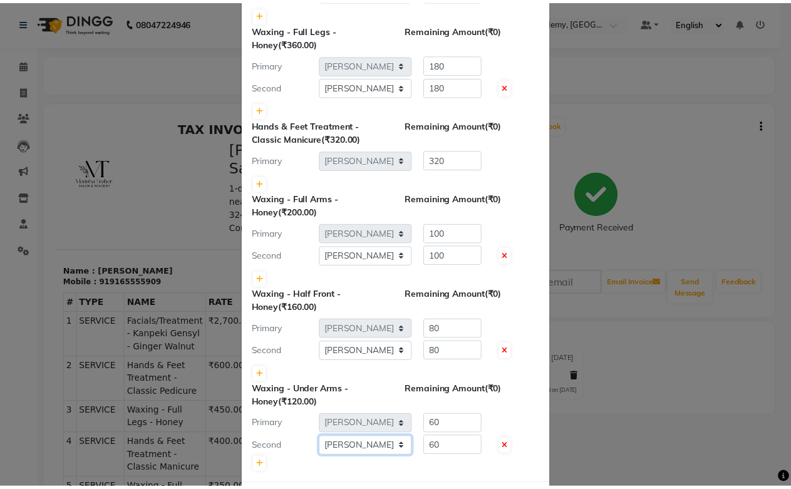
scroll to position [266, 0]
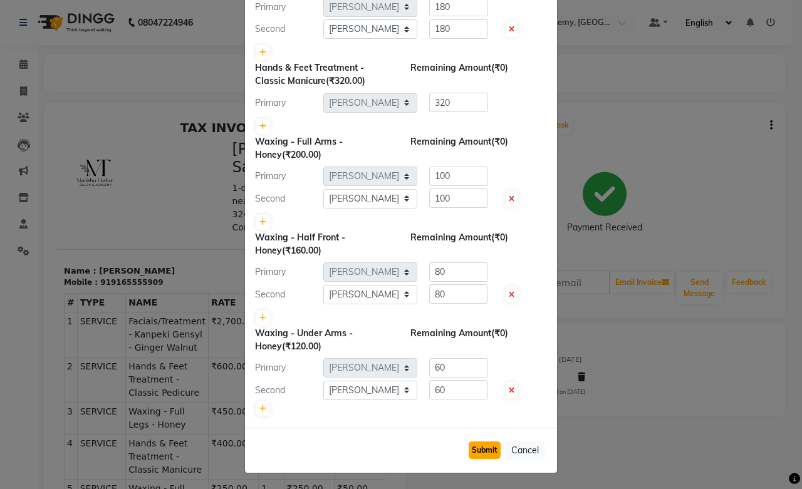
click at [469, 454] on button "Submit" at bounding box center [485, 451] width 32 height 18
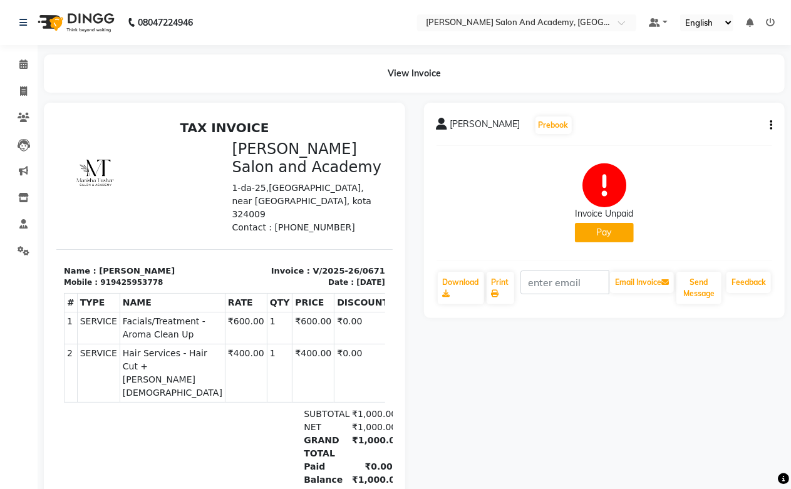
click at [768, 130] on button "button" at bounding box center [769, 125] width 8 height 13
click at [503, 281] on link "Print" at bounding box center [501, 288] width 28 height 33
click at [768, 127] on button "button" at bounding box center [769, 125] width 8 height 13
click at [711, 110] on div "Split Service Amount" at bounding box center [709, 110] width 86 height 16
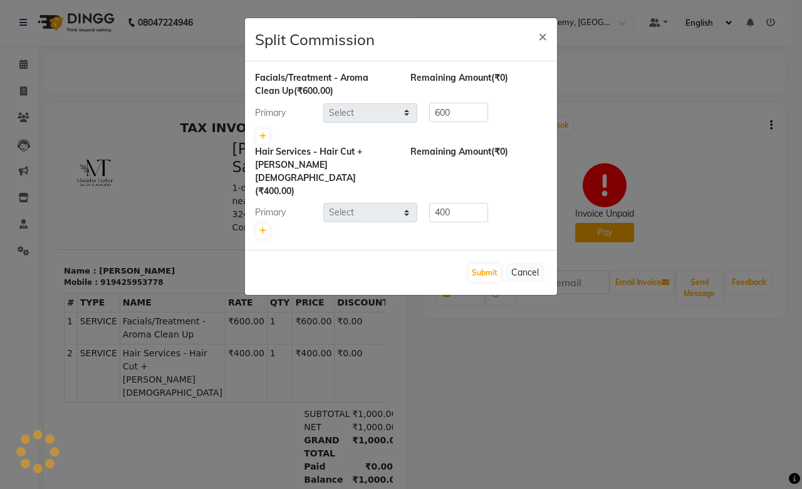
select select "88353"
select select "49047"
click at [517, 263] on button "Cancel" at bounding box center [525, 272] width 39 height 19
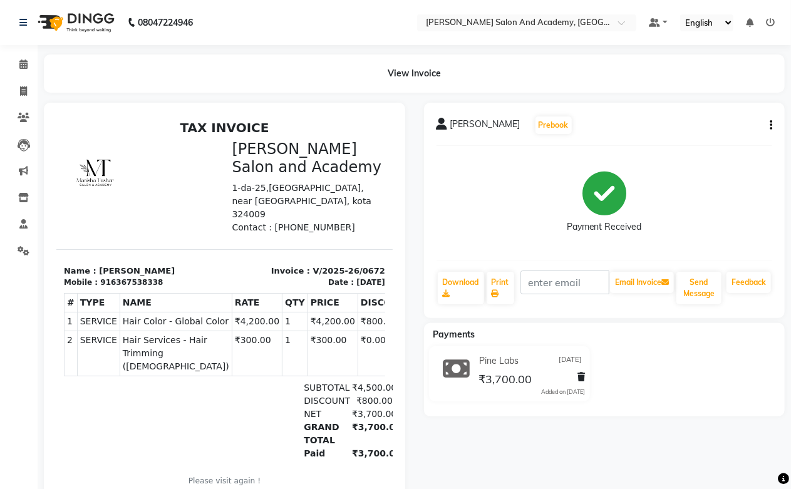
click at [771, 128] on div "Jaya Khandelwal Prebook Payment Received Download Print Email Invoice Send Mess…" at bounding box center [605, 211] width 362 height 216
click at [765, 123] on button "button" at bounding box center [769, 125] width 8 height 13
click at [722, 113] on div "Split Service Amount" at bounding box center [709, 110] width 86 height 16
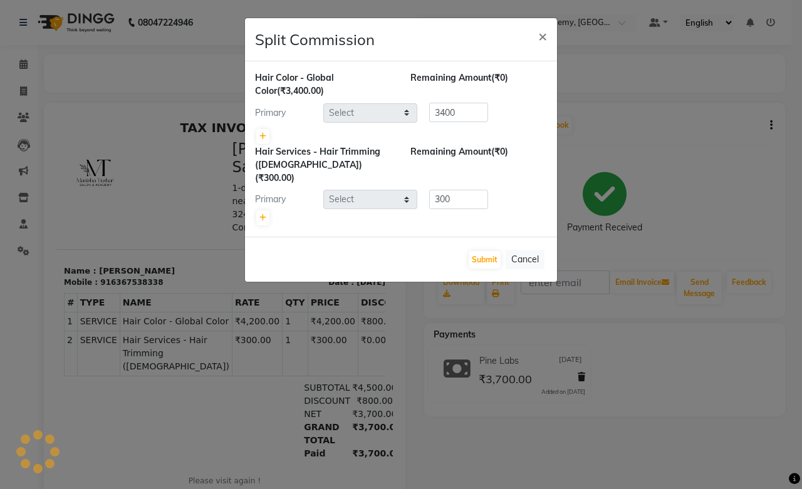
select select "49048"
select select "88353"
click at [531, 250] on button "Cancel" at bounding box center [525, 259] width 39 height 19
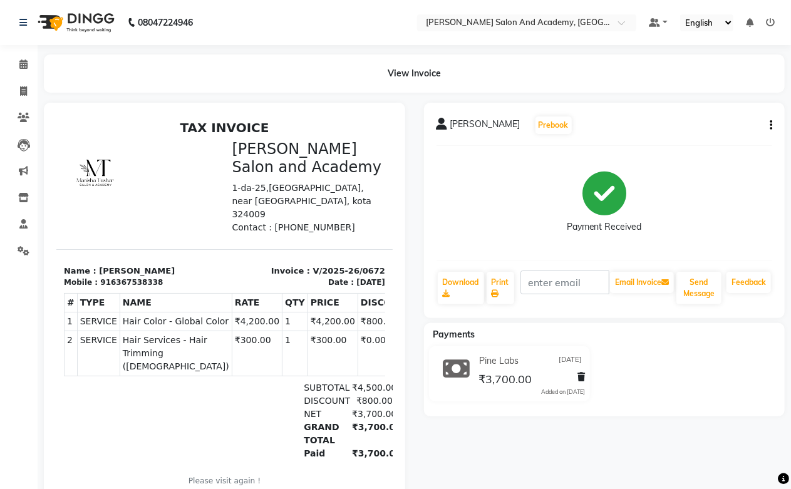
click at [767, 125] on button "button" at bounding box center [769, 125] width 8 height 13
click at [698, 139] on div "Edit Invoice" at bounding box center [709, 141] width 86 height 16
select select "service"
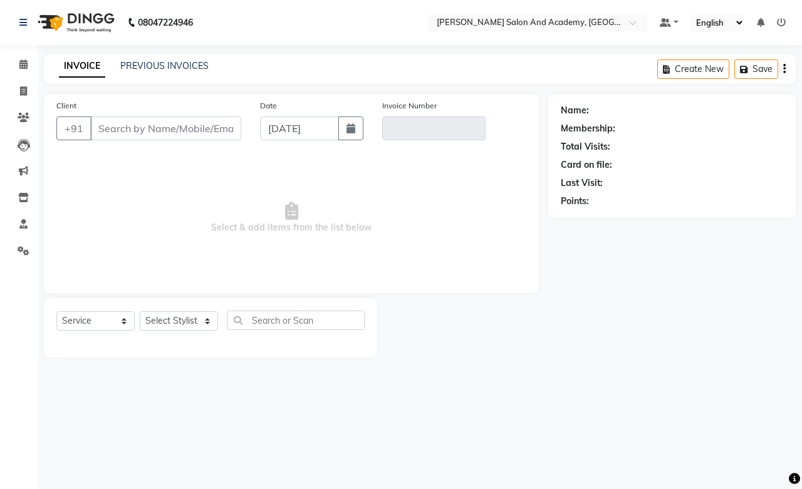
type input "6367538338"
type input "V/2025-26/0672"
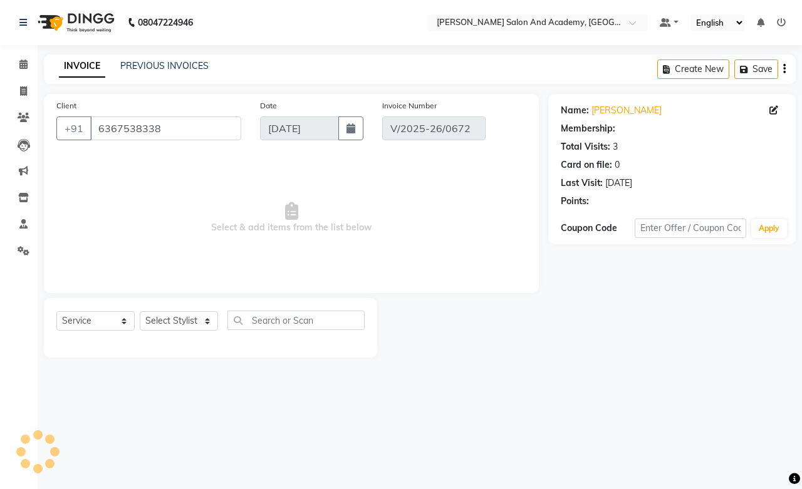
type input "02-09-2025"
select select "select"
select select "1: Object"
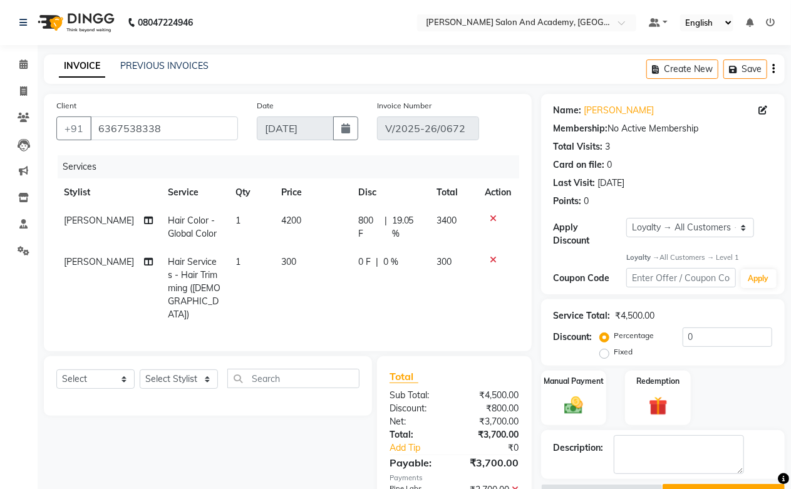
click at [76, 219] on span "[PERSON_NAME]" at bounding box center [99, 220] width 70 height 11
select select "49048"
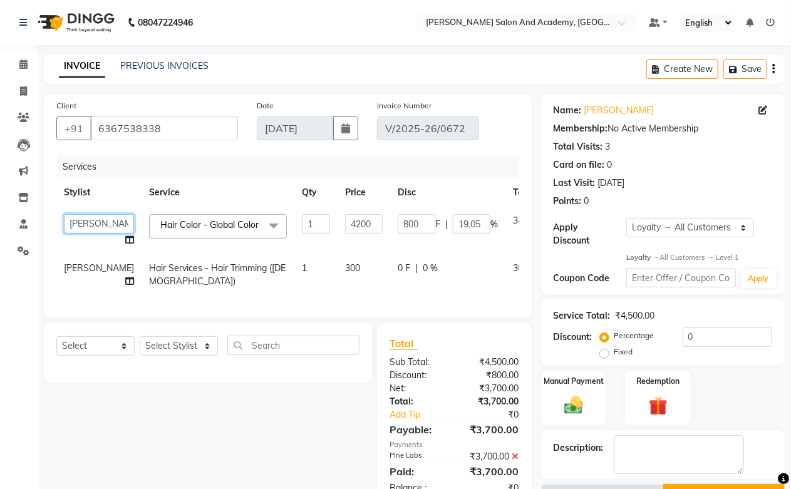
click at [73, 229] on select "Abdul Shoaib Aksha Khan Anisha Ray Archika Jain Arti Singh Azzu khan Farman Mir…" at bounding box center [99, 223] width 70 height 19
select select "49047"
click at [125, 241] on icon at bounding box center [129, 240] width 9 height 9
select select "49047"
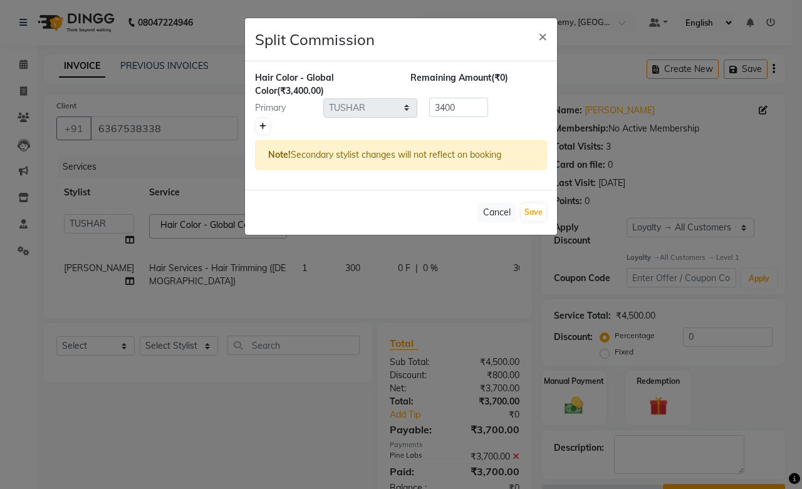
click at [264, 127] on icon at bounding box center [262, 127] width 7 height 8
type input "1700"
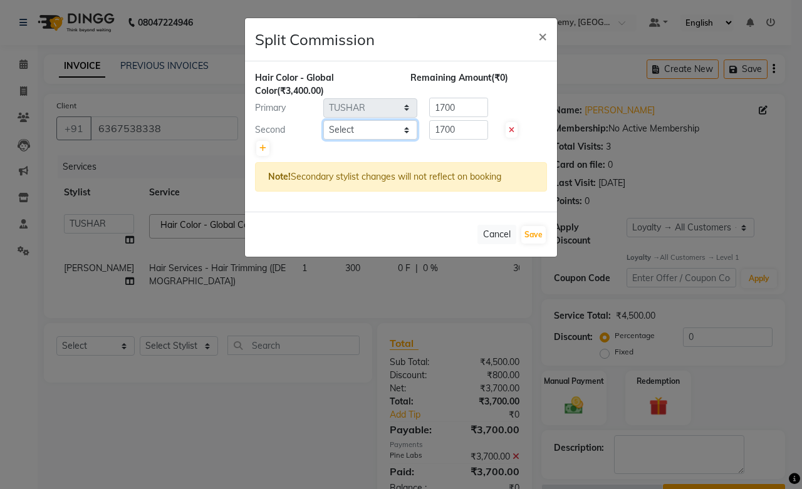
click at [332, 127] on select "Select Abdul Shoaib Aksha Khan Anisha Ray Archika Jain Arti Singh Azzu khan Far…" at bounding box center [370, 129] width 94 height 19
select select "88353"
click at [323, 120] on select "Select Abdul Shoaib Aksha Khan Anisha Ray Archika Jain Arti Singh Azzu khan Far…" at bounding box center [370, 129] width 94 height 19
click at [534, 233] on button "Save" at bounding box center [533, 235] width 24 height 18
select select "Select"
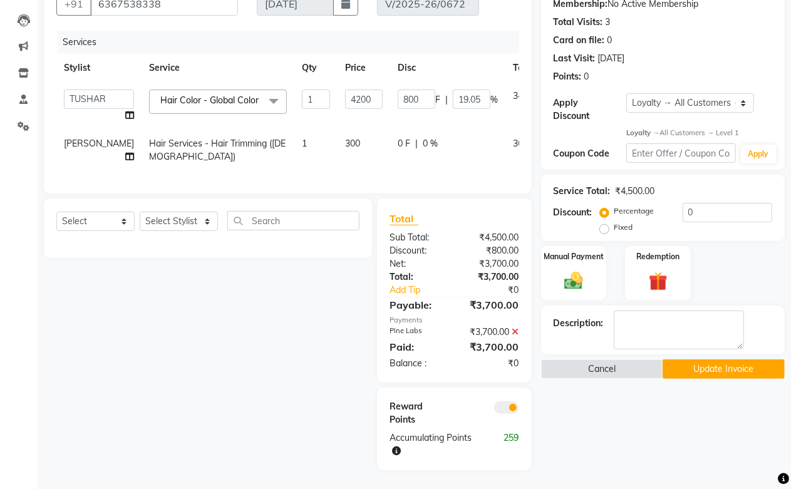
scroll to position [154, 0]
click at [729, 360] on button "Update Invoice" at bounding box center [724, 369] width 122 height 19
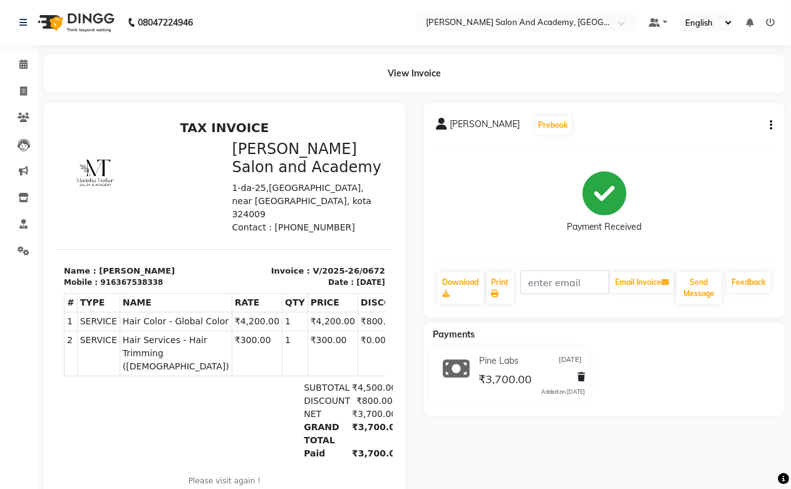
click at [769, 123] on button "button" at bounding box center [769, 125] width 8 height 13
click at [718, 107] on div "Split Service Amount" at bounding box center [709, 110] width 86 height 16
select select "49047"
select select "88353"
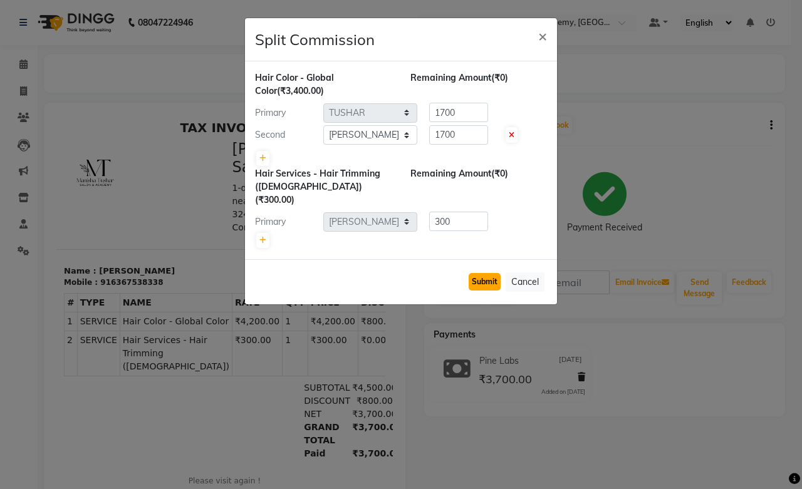
click at [493, 273] on button "Submit" at bounding box center [485, 282] width 32 height 18
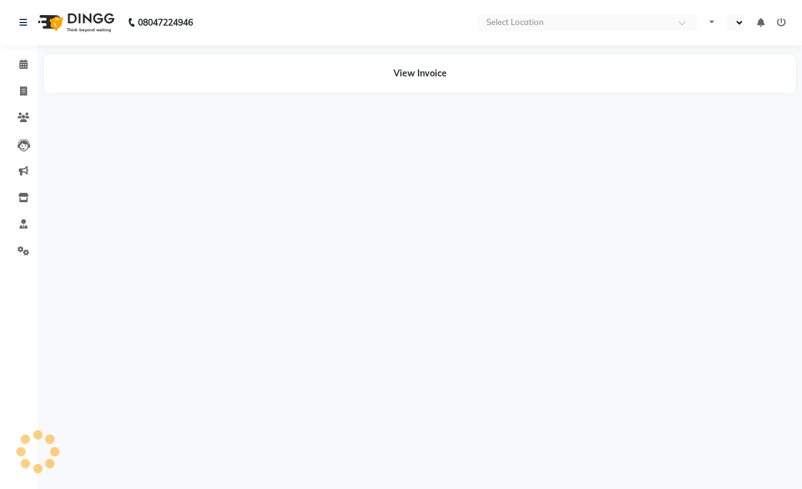
select select "en"
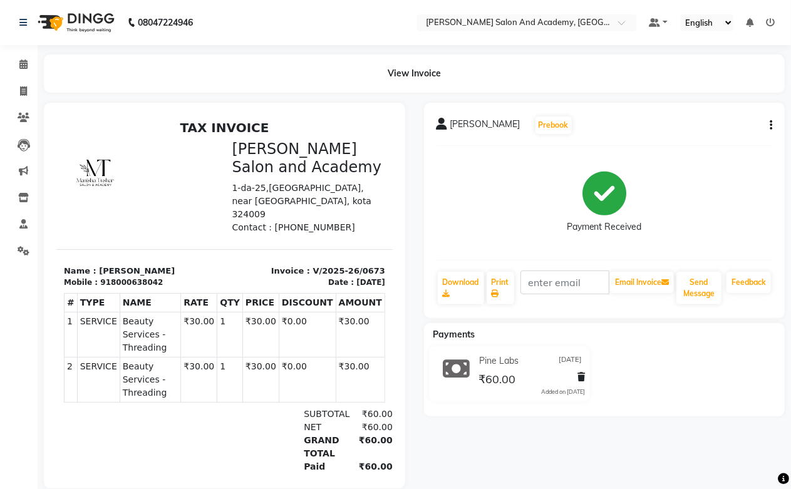
click at [772, 126] on icon "button" at bounding box center [771, 125] width 3 height 1
click at [723, 110] on div "Split Service Amount" at bounding box center [709, 110] width 86 height 16
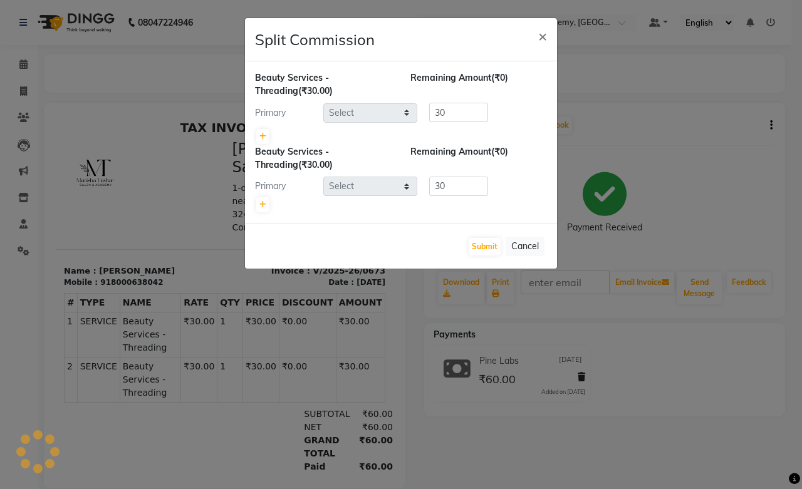
select select "86404"
select select "88354"
click at [473, 248] on button "Submit" at bounding box center [485, 247] width 32 height 18
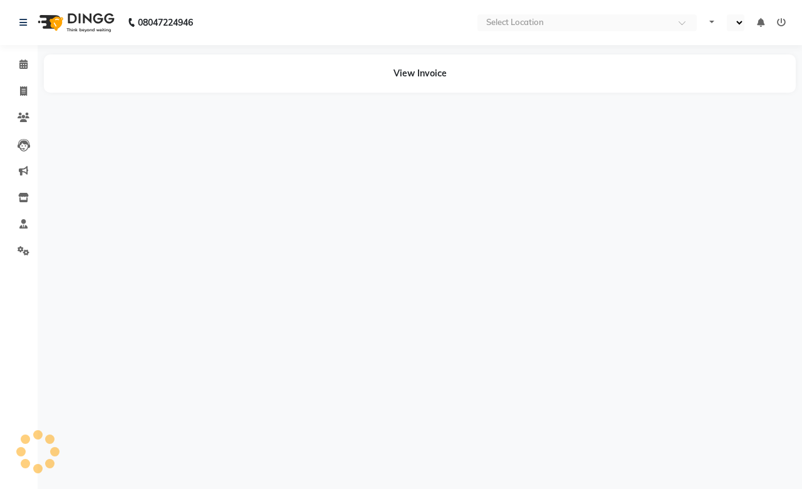
select select "en"
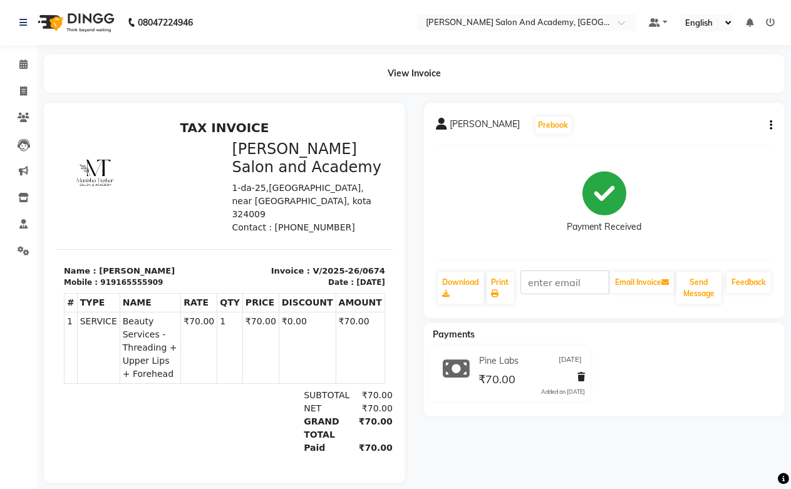
click at [769, 124] on button "button" at bounding box center [769, 125] width 8 height 13
click at [686, 116] on div "Split Service Amount" at bounding box center [709, 110] width 86 height 16
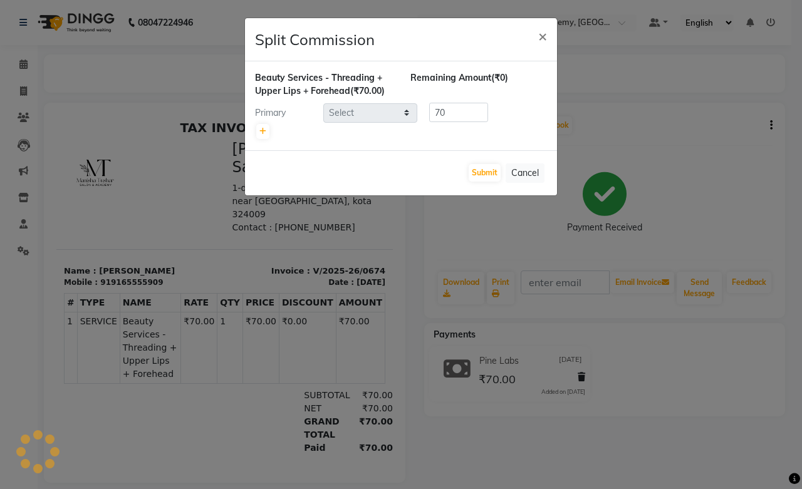
select select "86404"
click at [519, 175] on button "Cancel" at bounding box center [525, 173] width 39 height 19
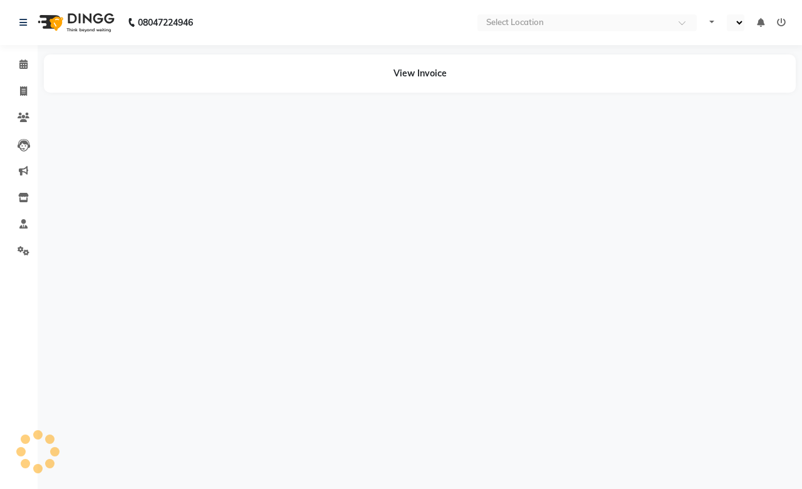
select select "en"
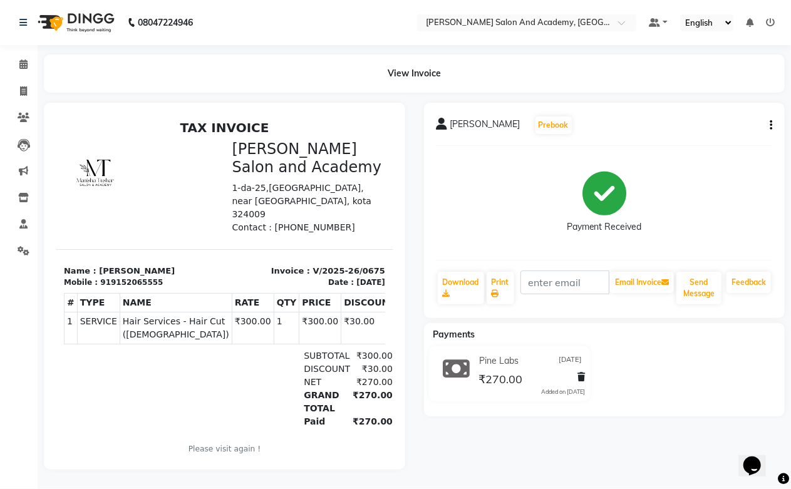
click at [768, 125] on button "button" at bounding box center [769, 125] width 8 height 13
click at [731, 115] on div "Split Service Amount" at bounding box center [709, 110] width 86 height 16
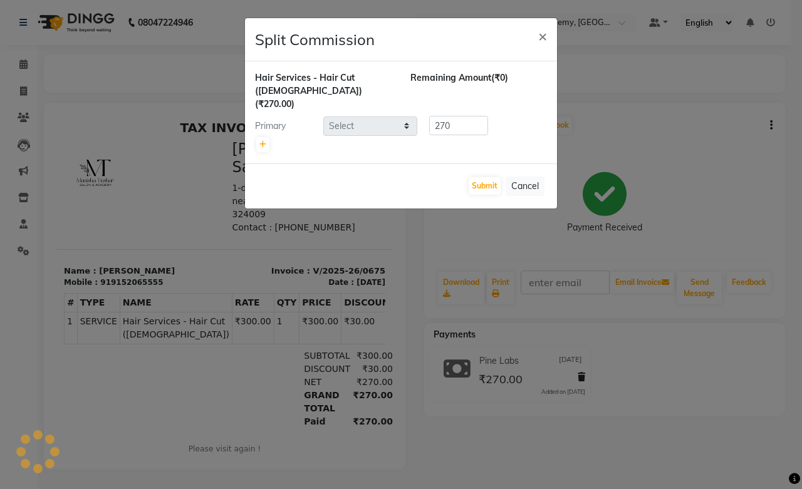
select select "49047"
click at [492, 179] on button "Submit" at bounding box center [485, 186] width 32 height 18
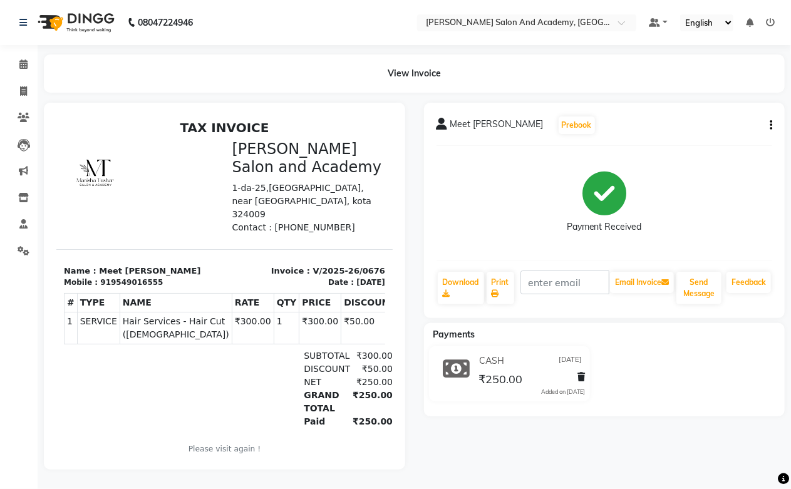
click at [770, 125] on icon "button" at bounding box center [771, 125] width 3 height 1
click at [703, 108] on div "Split Service Amount" at bounding box center [709, 110] width 86 height 16
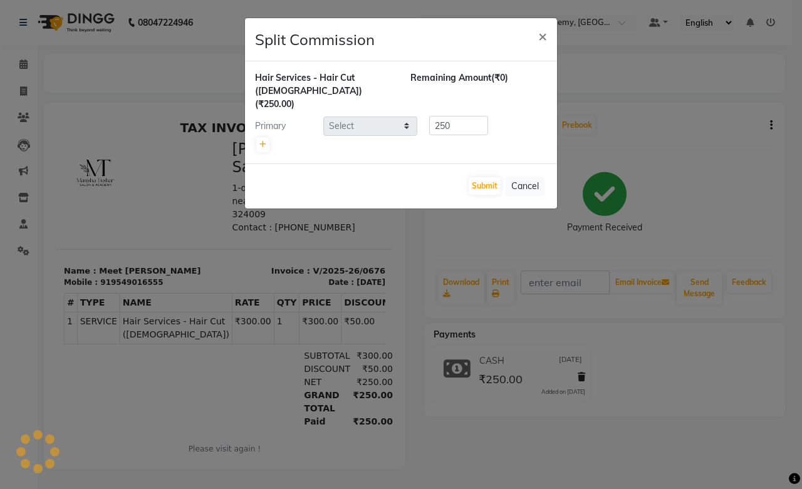
select select "49047"
click at [525, 177] on button "Cancel" at bounding box center [525, 186] width 39 height 19
